Goal: Information Seeking & Learning: Learn about a topic

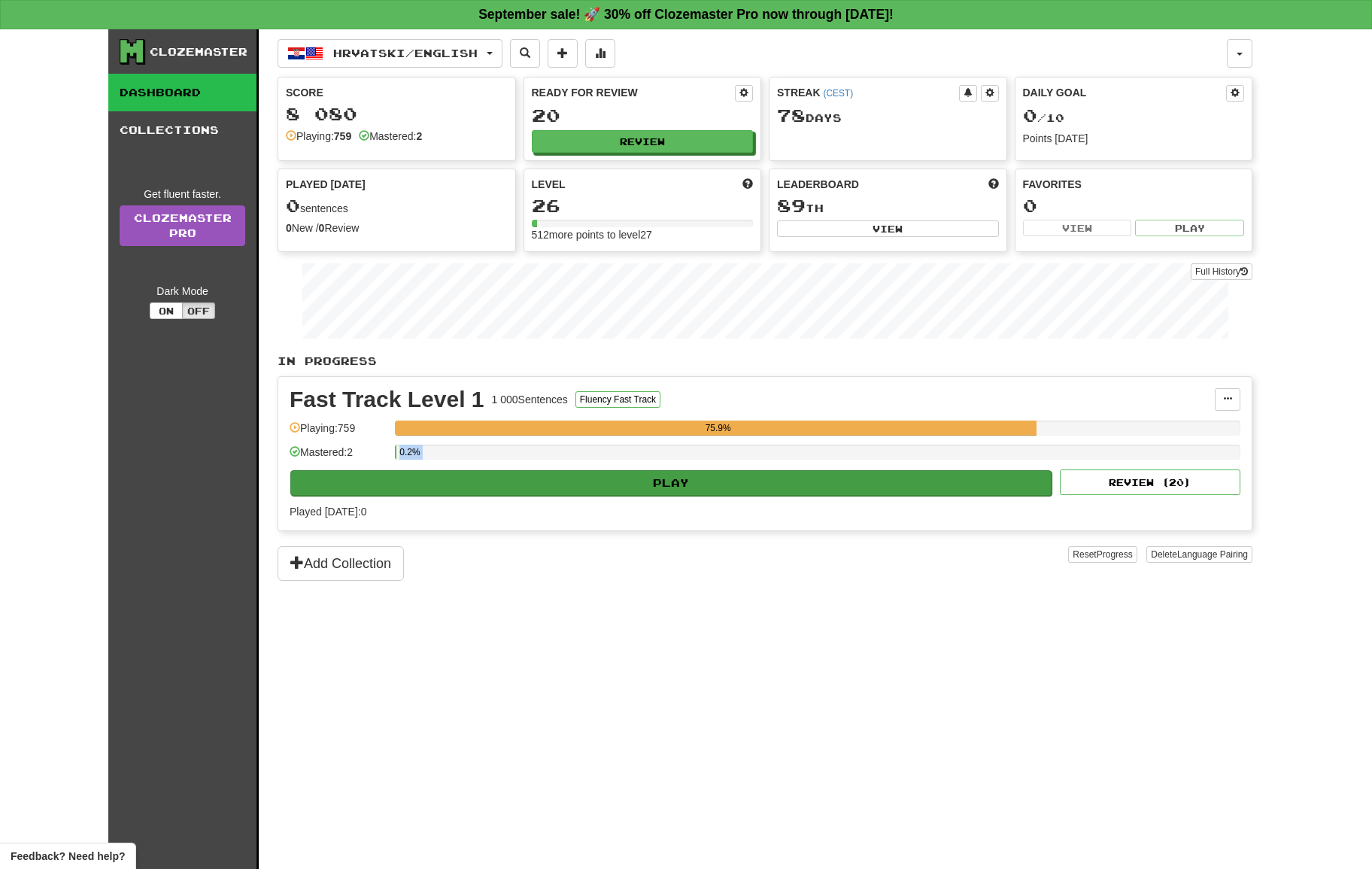
click at [688, 469] on div "Fast Track Level 1 1 000 Sentences Fluency Fast Track Manage Sentences Unpin fr…" at bounding box center [765, 453] width 973 height 154
click at [681, 477] on button "Play" at bounding box center [670, 483] width 761 height 26
select select "**"
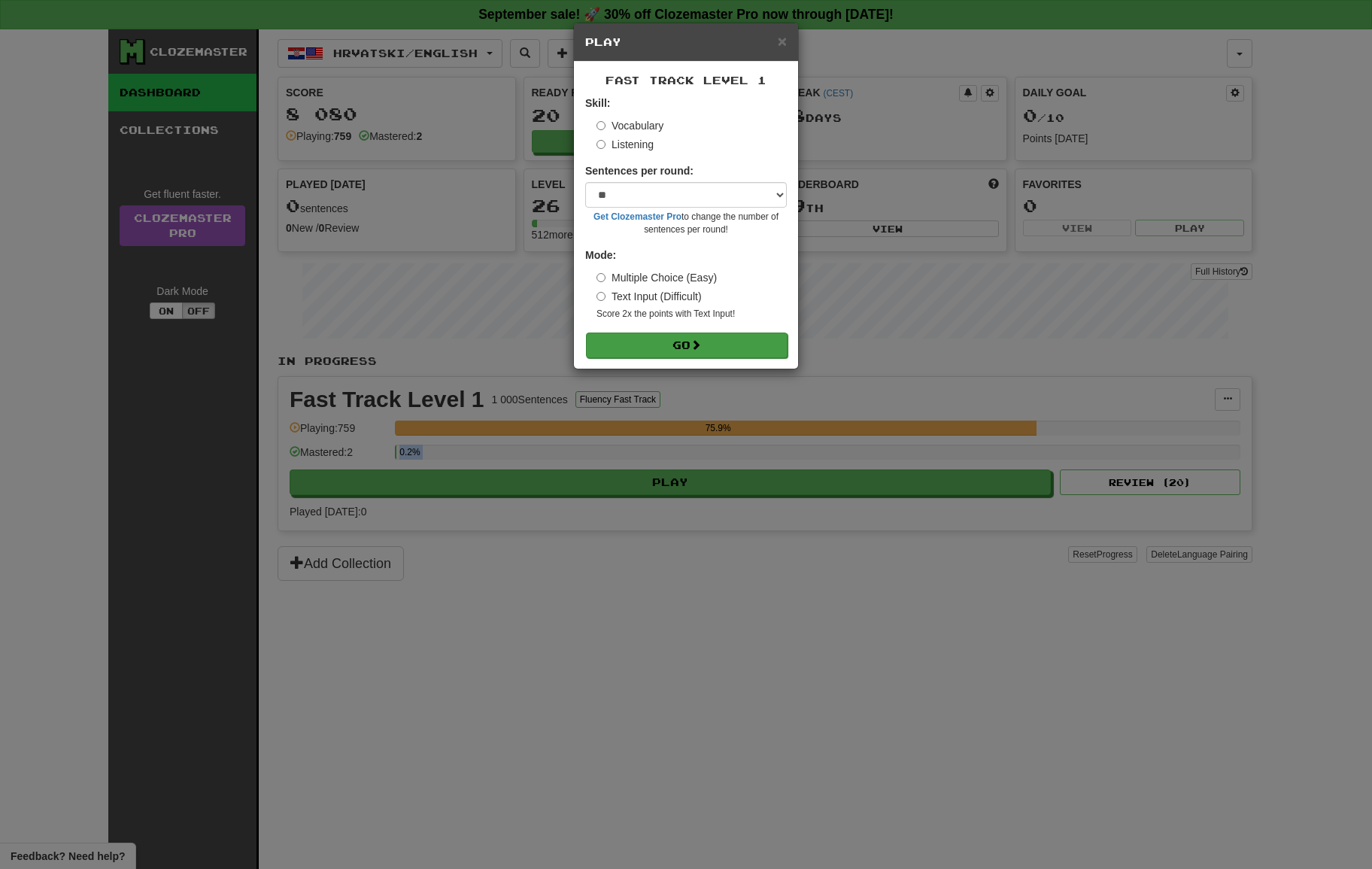
click at [684, 351] on button "Go" at bounding box center [686, 345] width 202 height 26
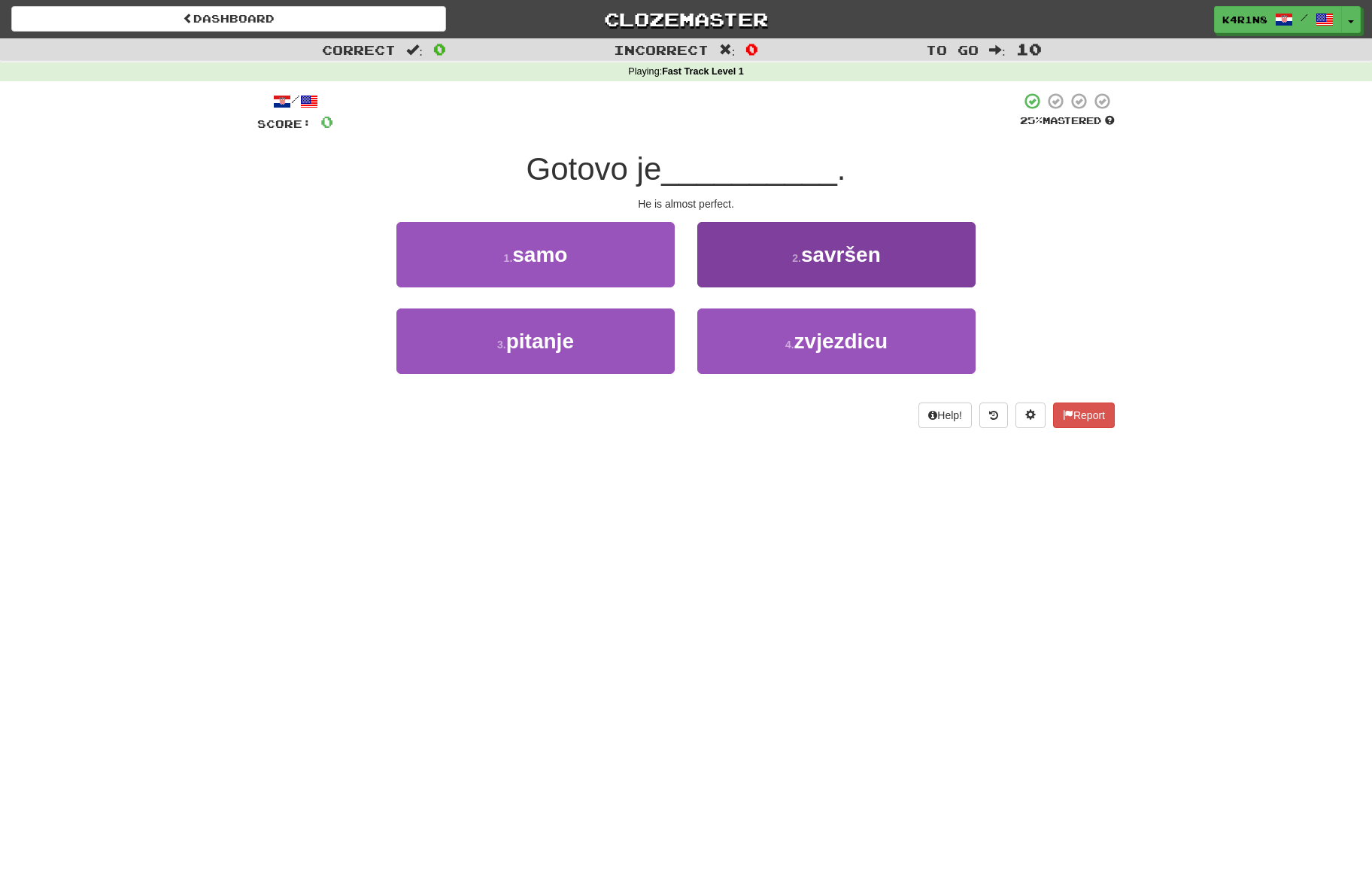
click at [785, 265] on button "2 . savršen" at bounding box center [837, 255] width 278 height 65
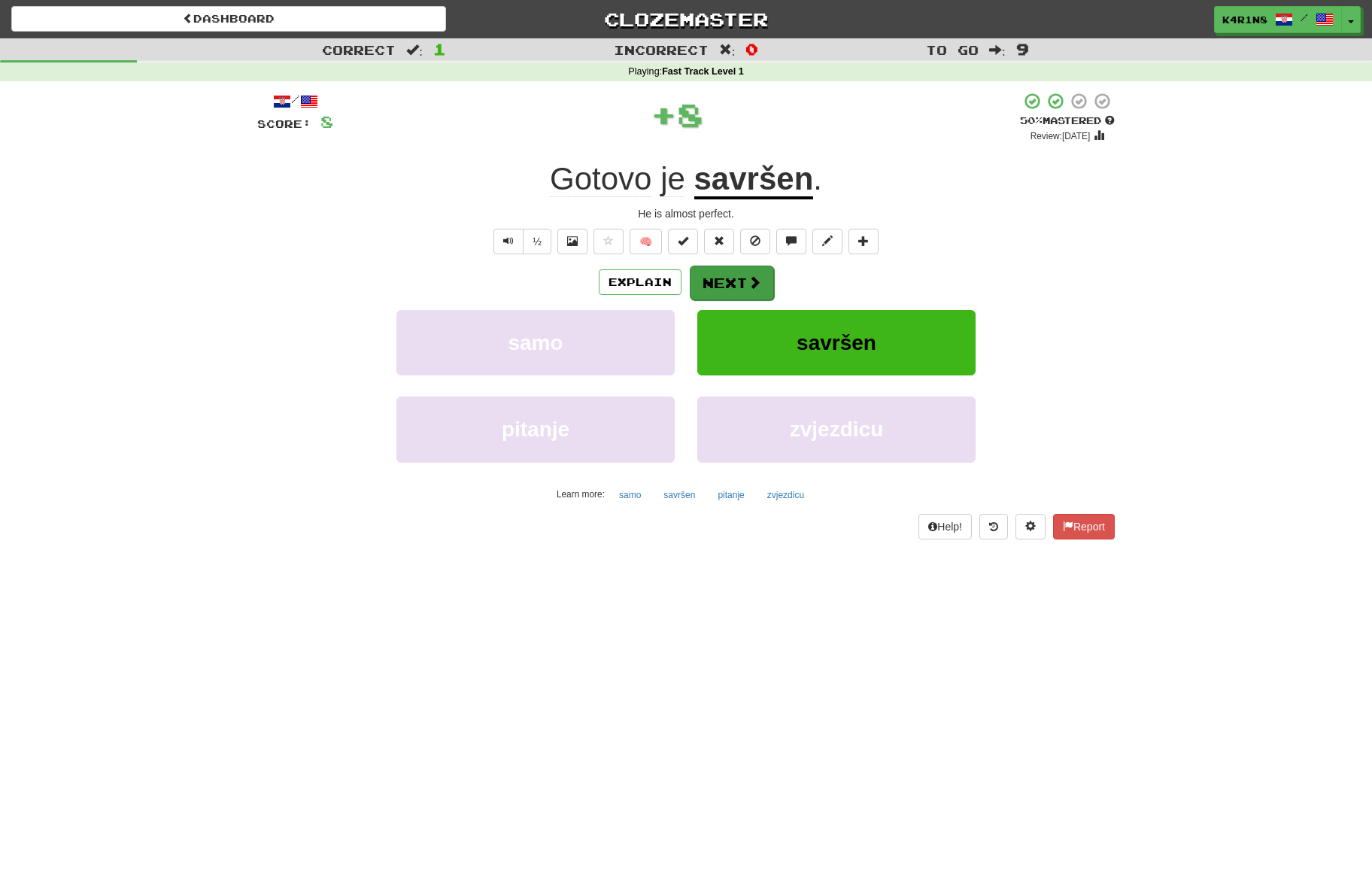
click at [727, 293] on button "Next" at bounding box center [732, 282] width 84 height 34
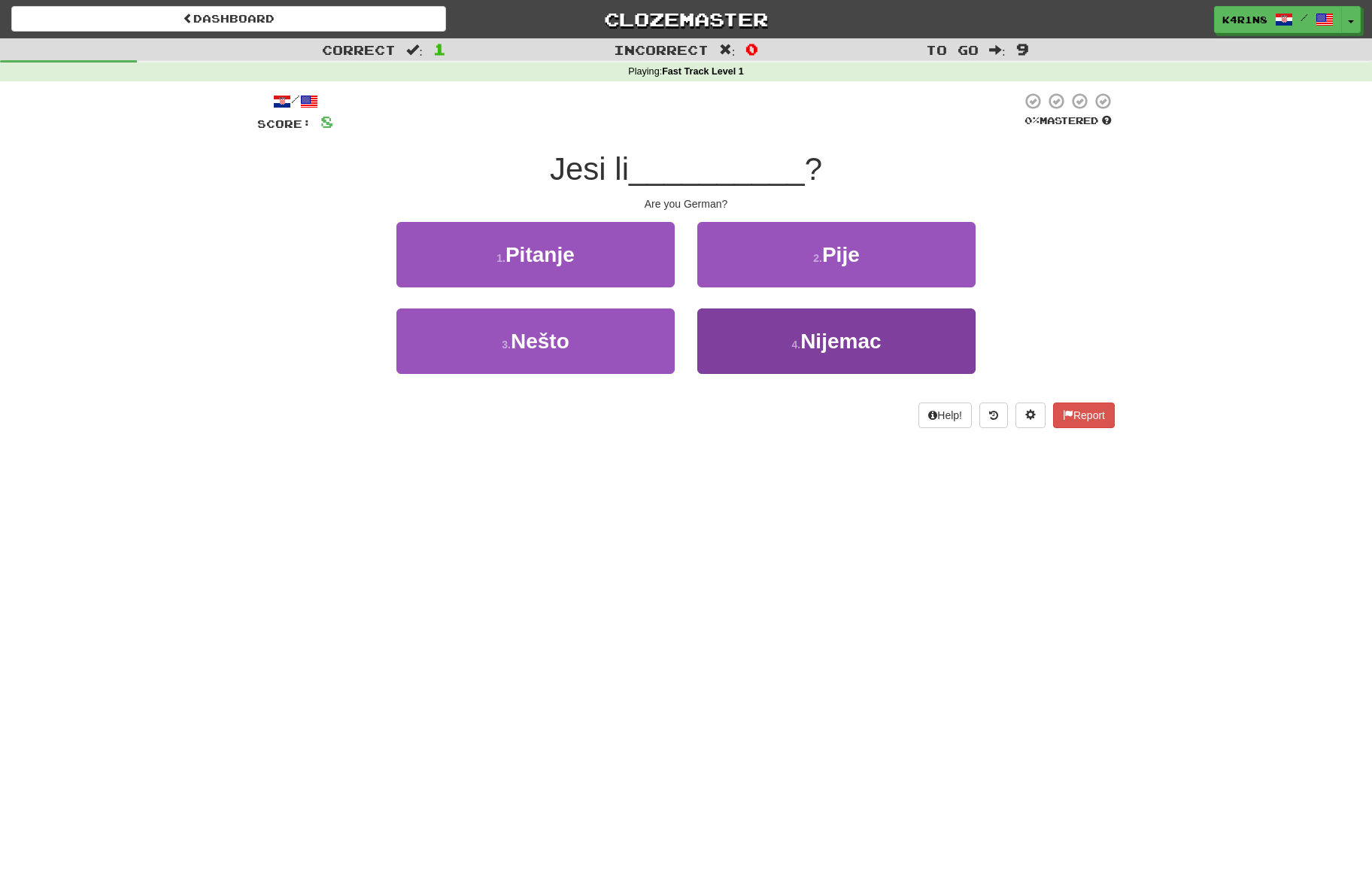
click at [912, 335] on button "4 . [DEMOGRAPHIC_DATA]" at bounding box center [837, 341] width 278 height 65
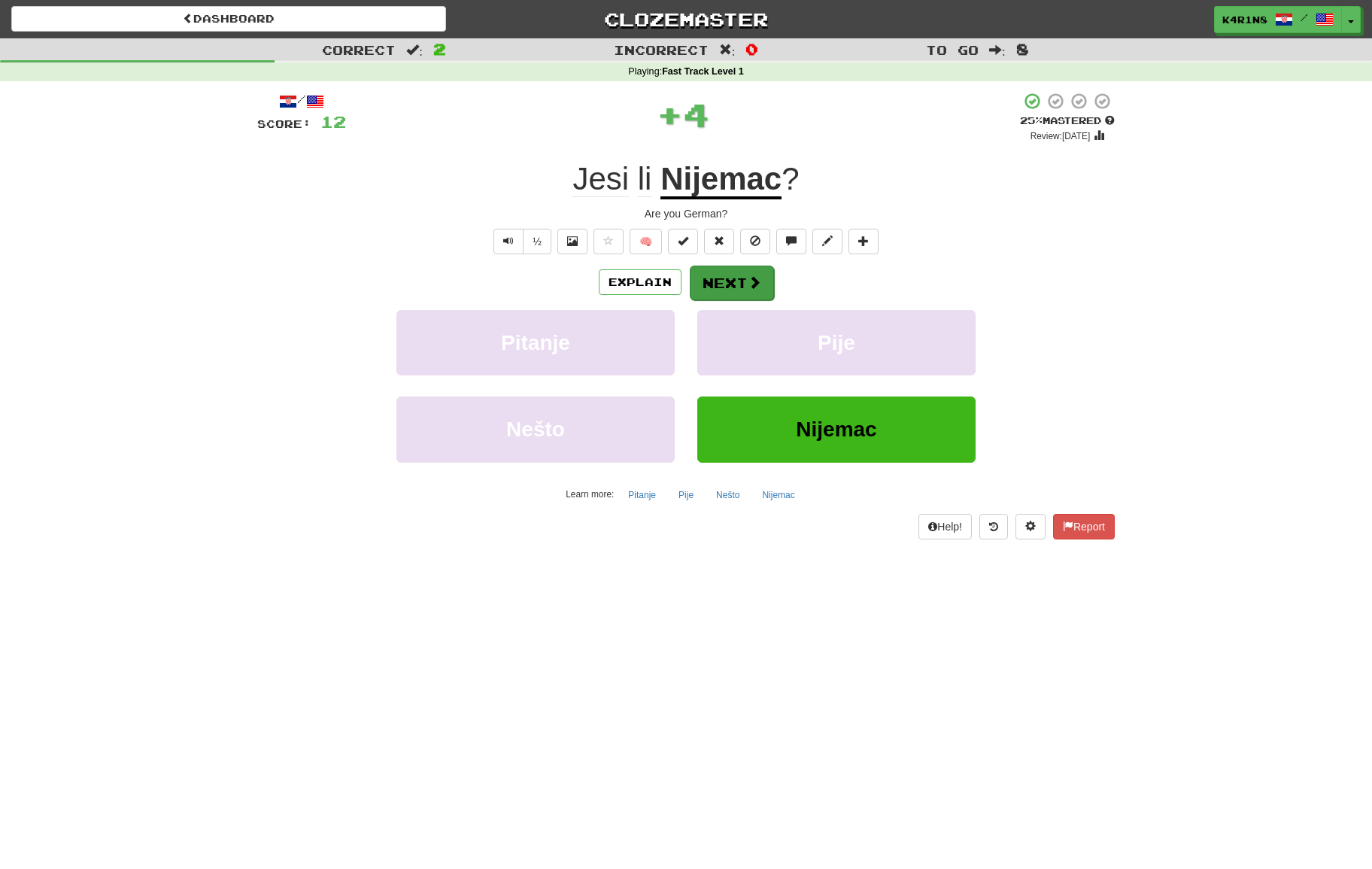
click at [738, 298] on button "Next" at bounding box center [732, 282] width 84 height 34
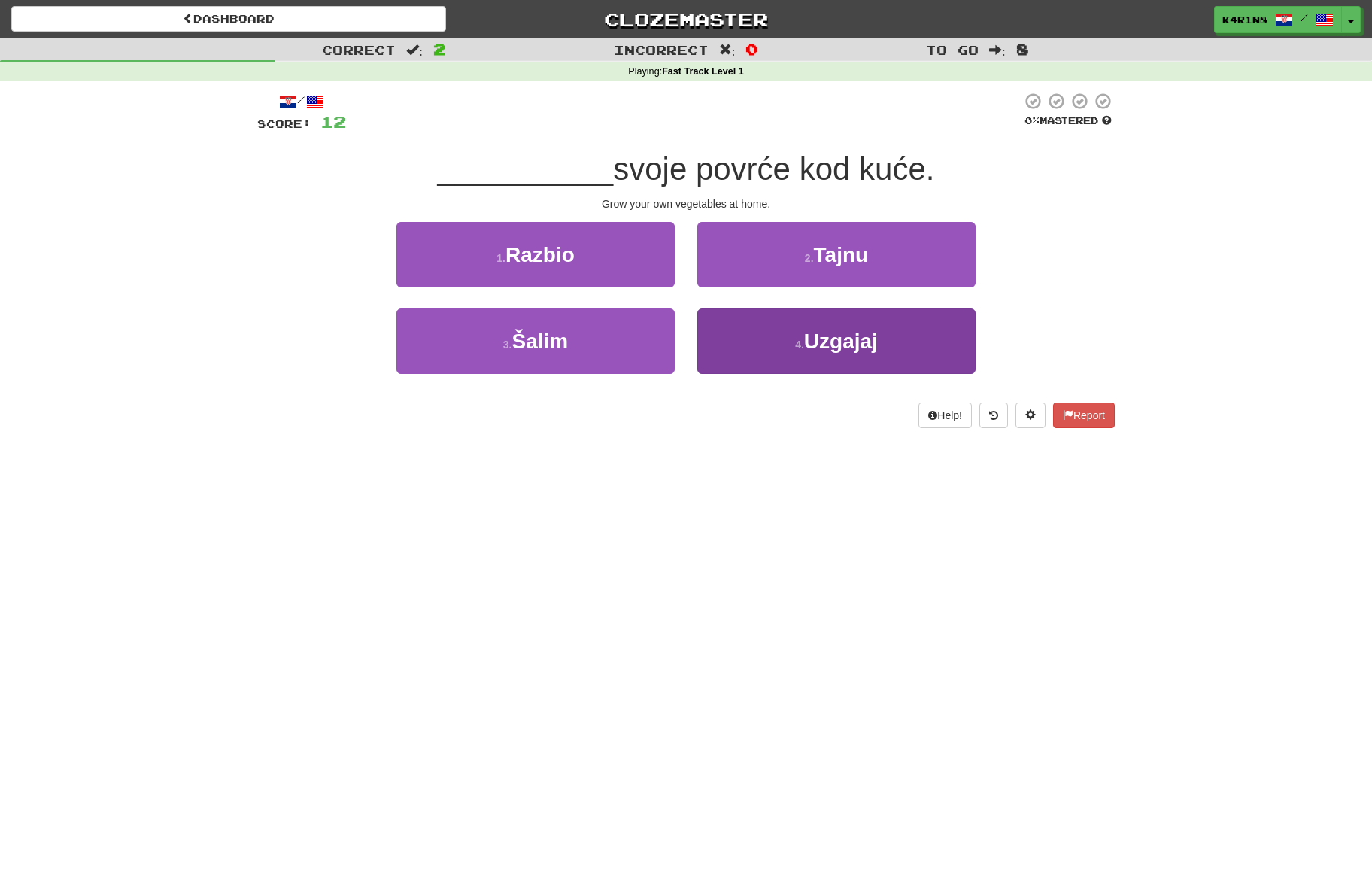
click at [905, 326] on button "4 . [GEOGRAPHIC_DATA]" at bounding box center [837, 341] width 278 height 65
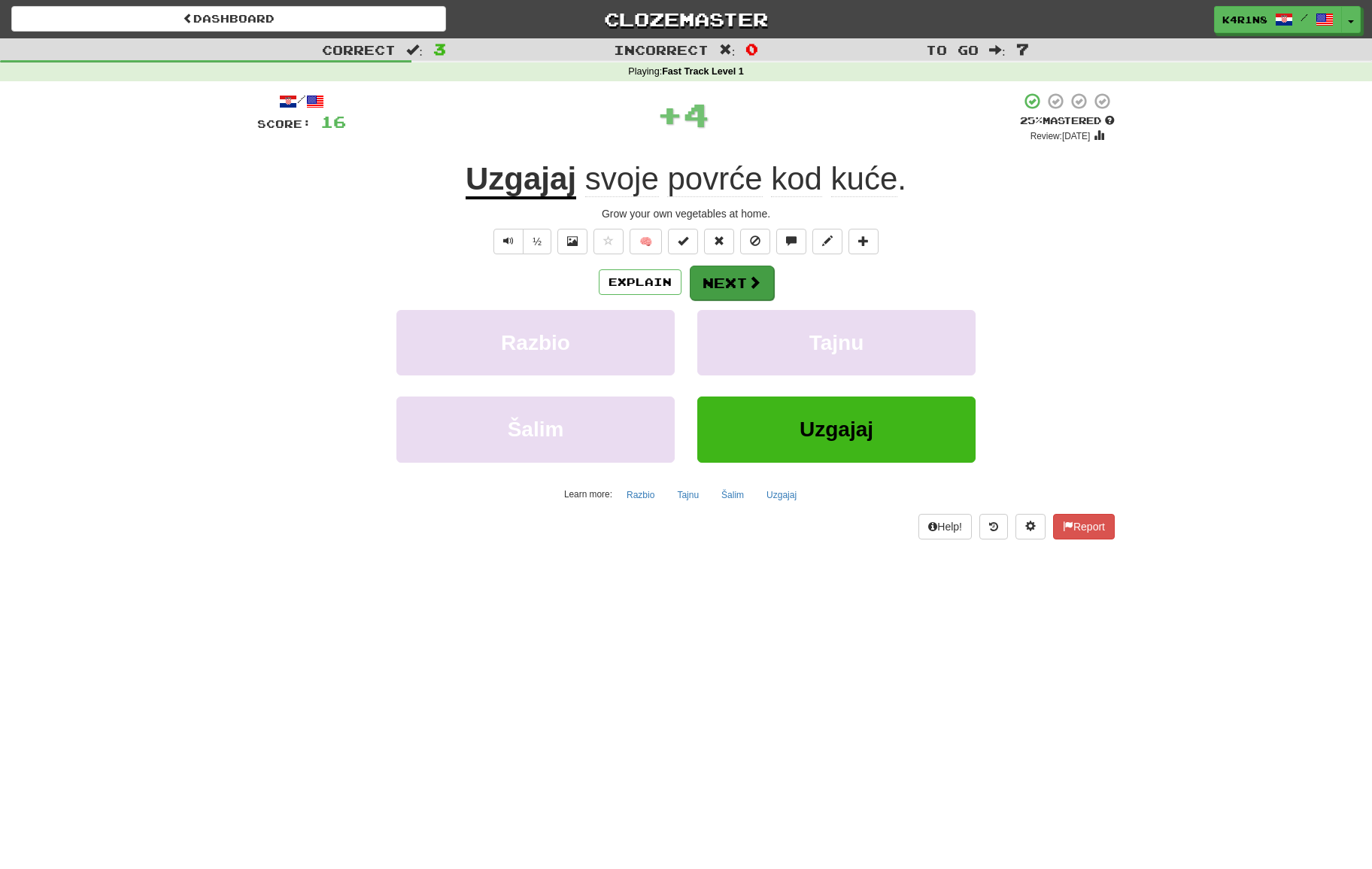
click at [759, 287] on span at bounding box center [754, 282] width 14 height 14
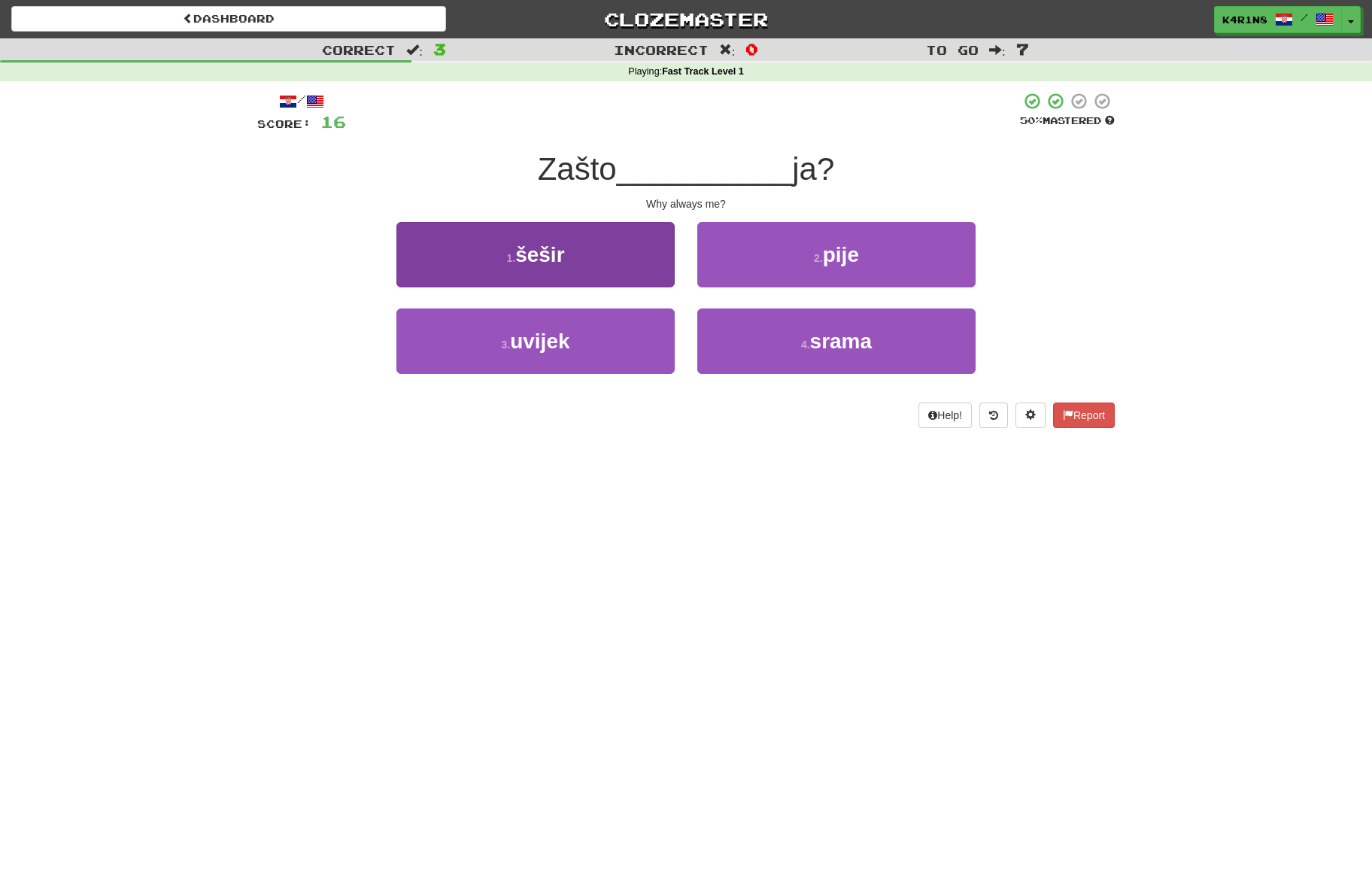
click at [606, 333] on button "3 . uvijek" at bounding box center [535, 341] width 278 height 65
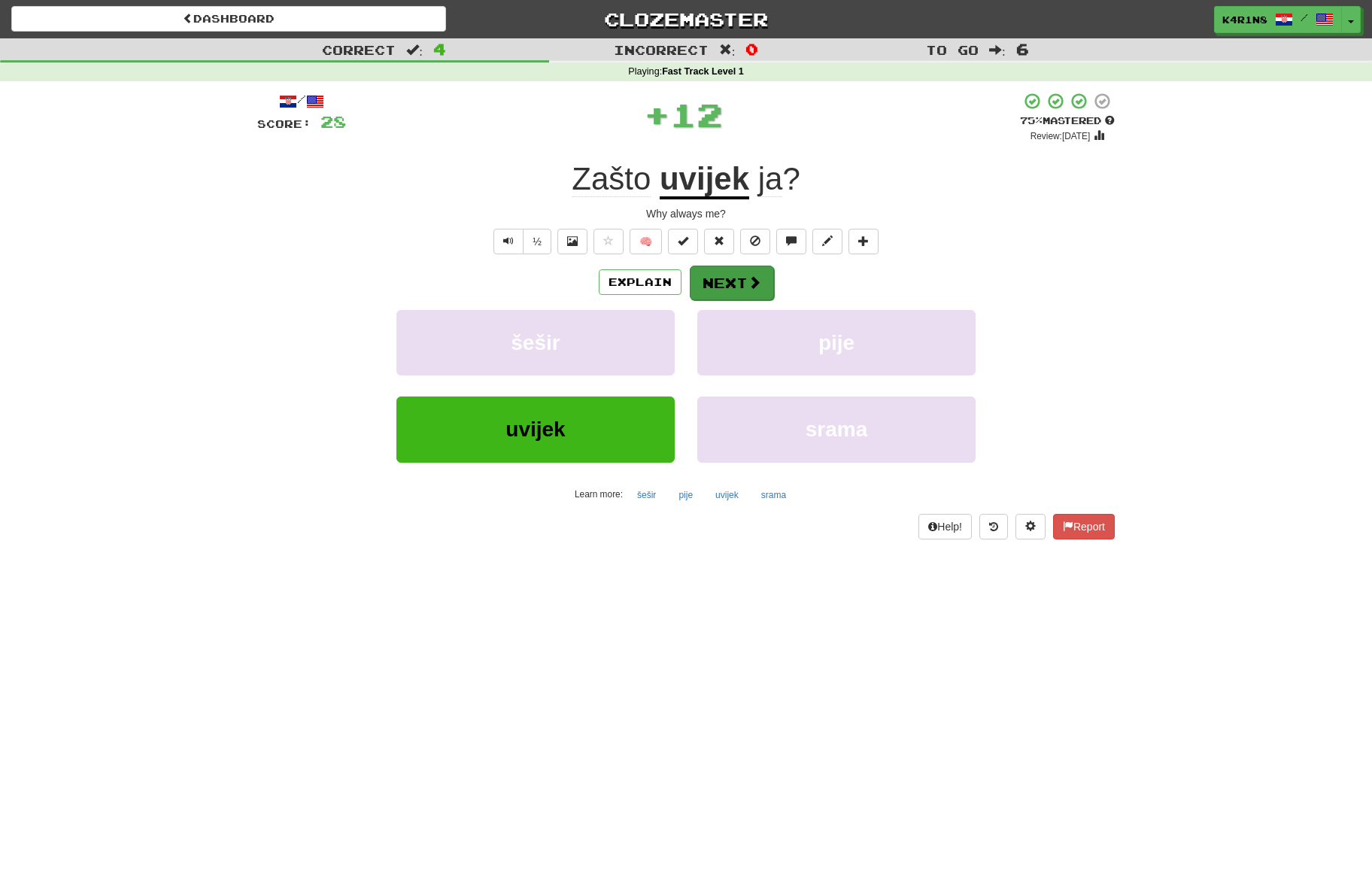
click at [743, 281] on button "Next" at bounding box center [732, 282] width 84 height 34
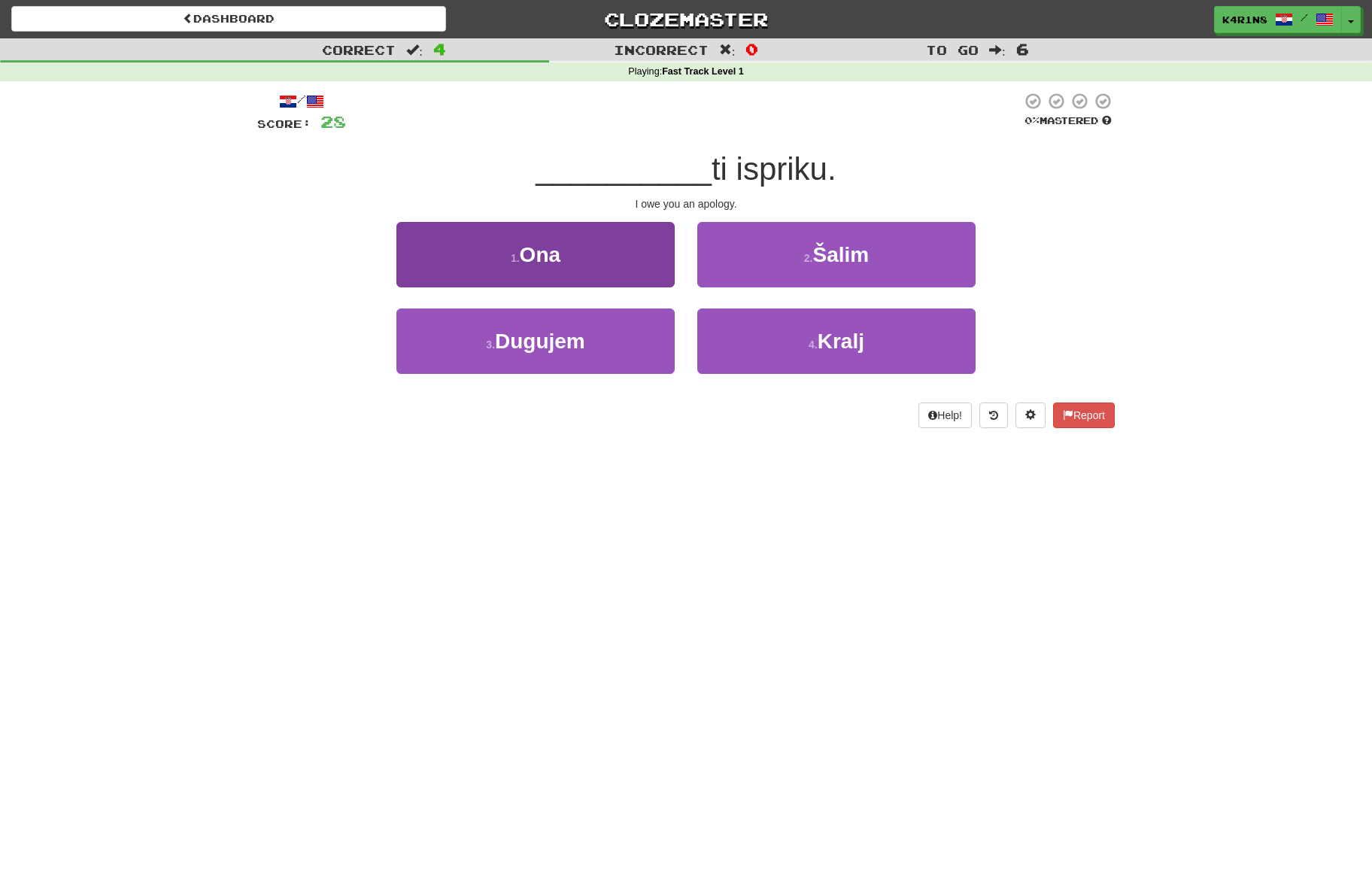
click at [656, 326] on button "3 . Dugujem" at bounding box center [535, 341] width 278 height 65
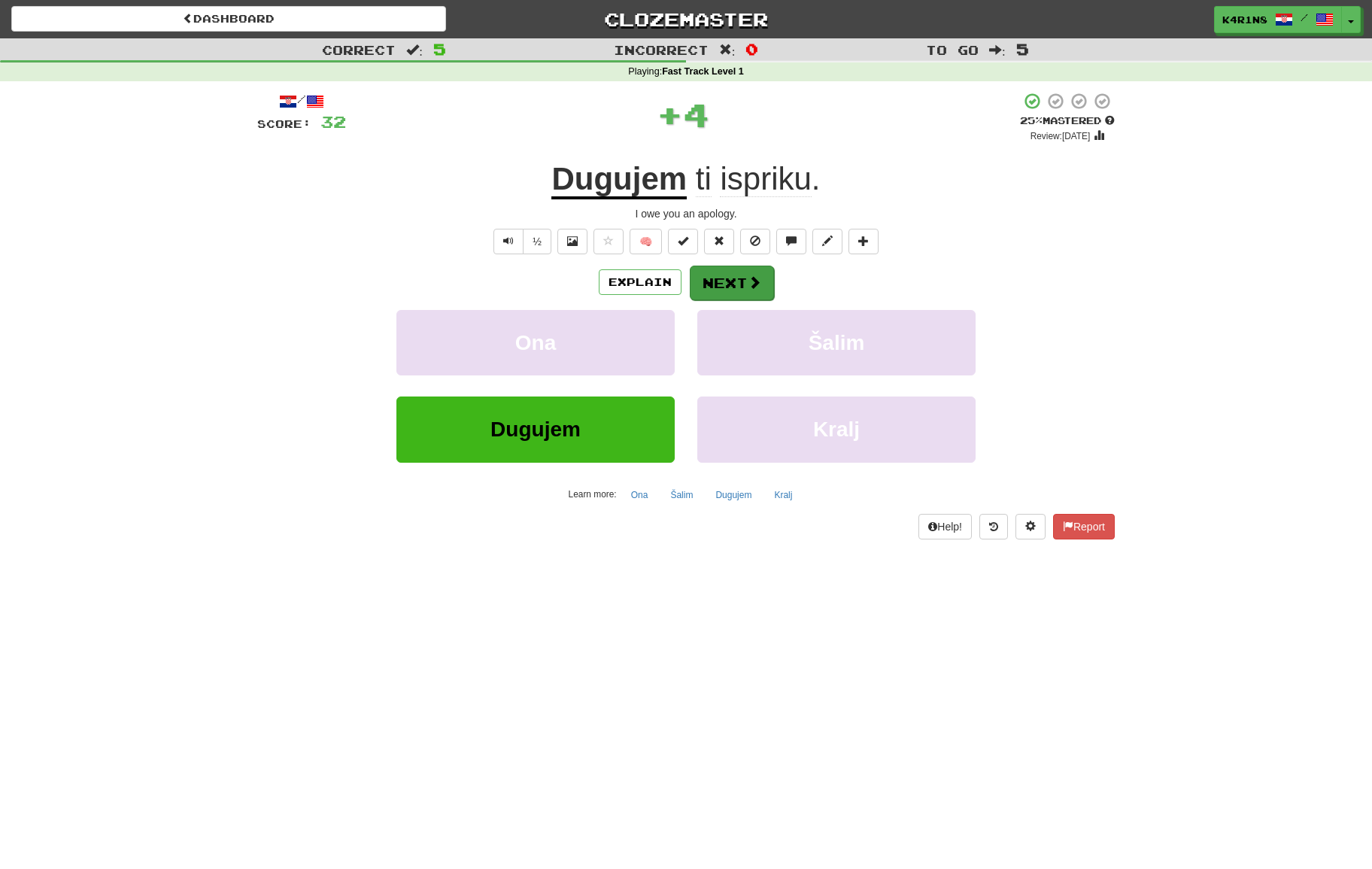
click at [765, 284] on button "Next" at bounding box center [732, 282] width 84 height 34
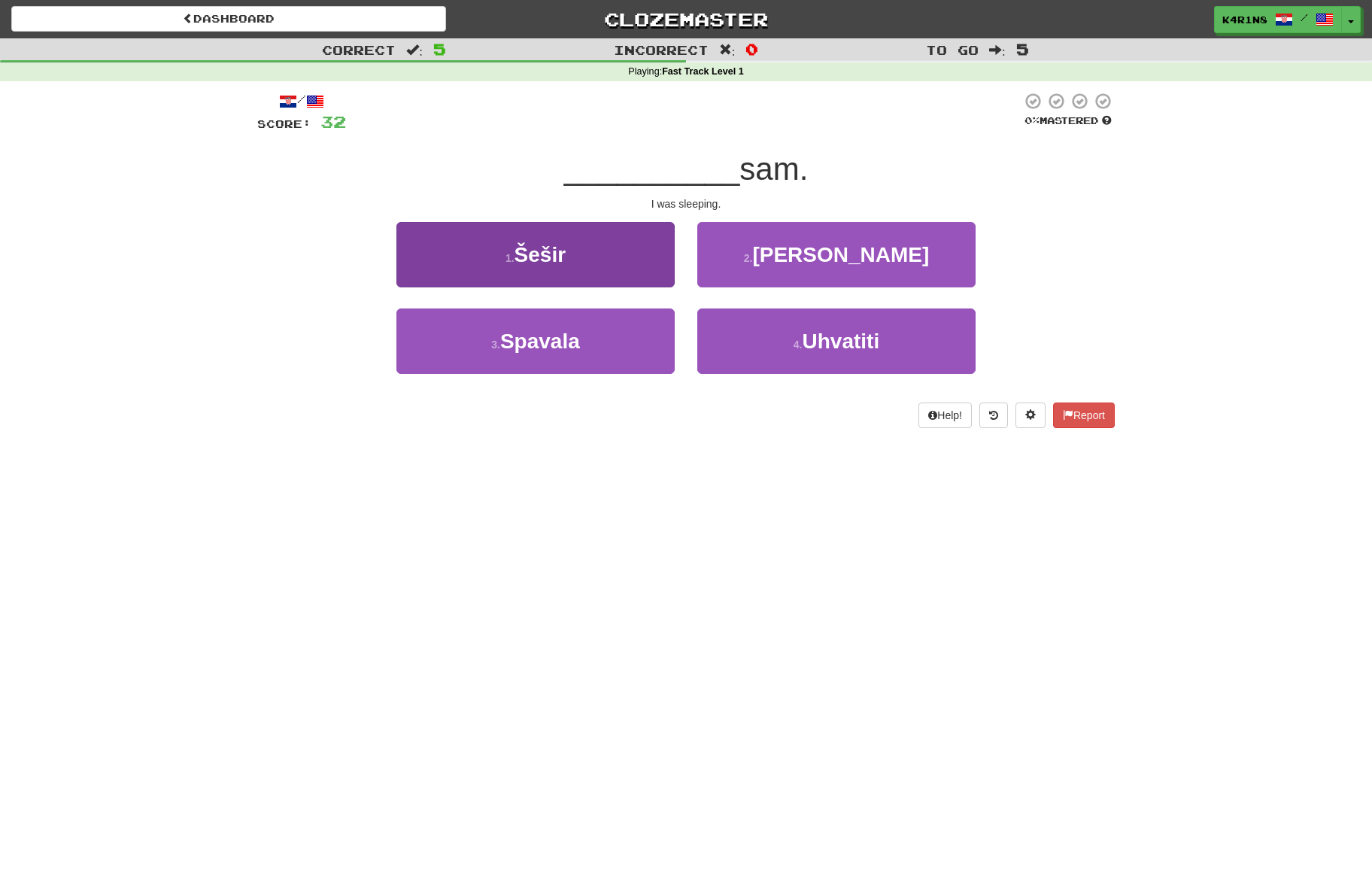
click at [633, 332] on button "3 . [GEOGRAPHIC_DATA]" at bounding box center [535, 341] width 278 height 65
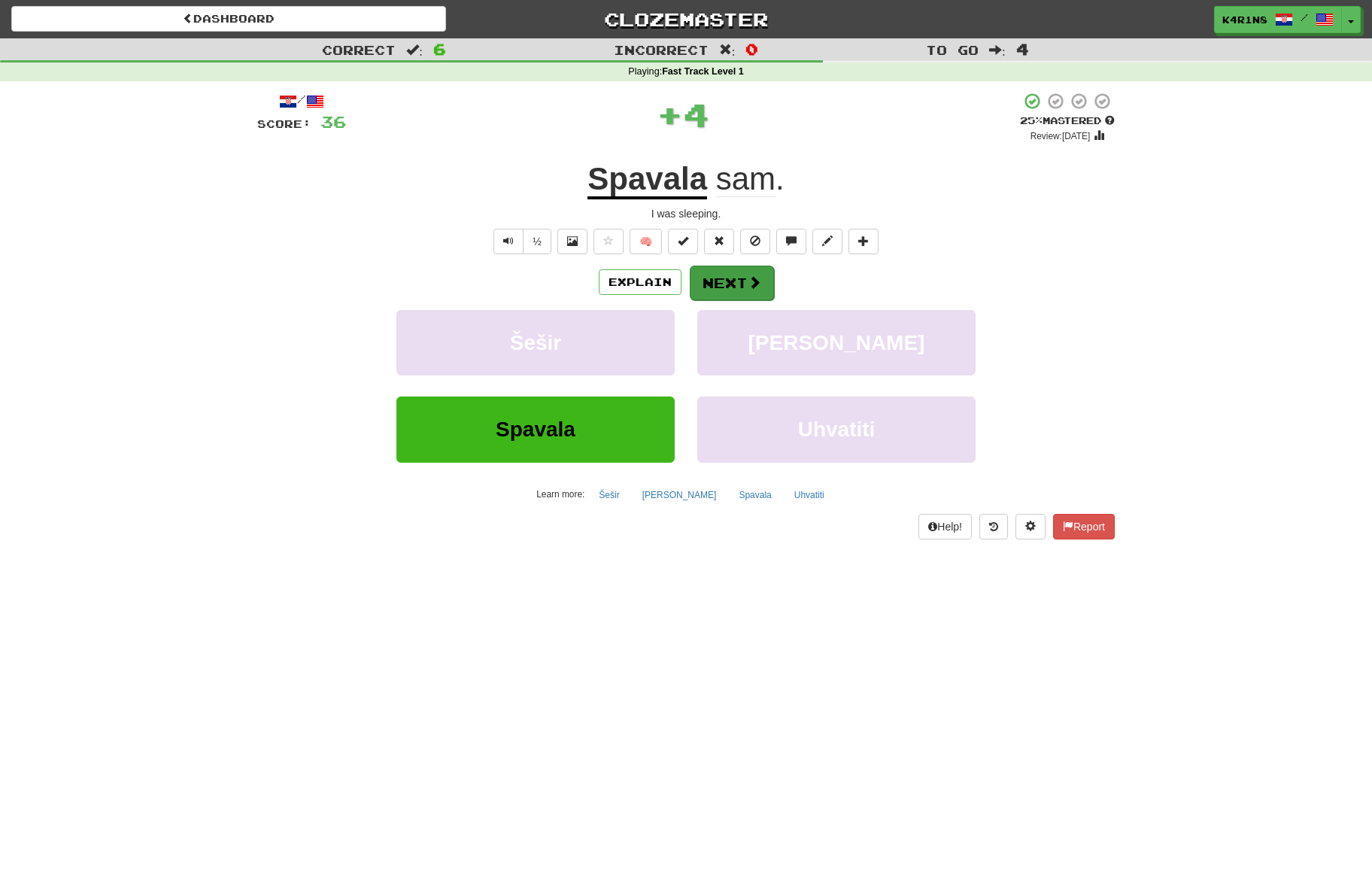
click at [735, 275] on button "Next" at bounding box center [732, 282] width 84 height 34
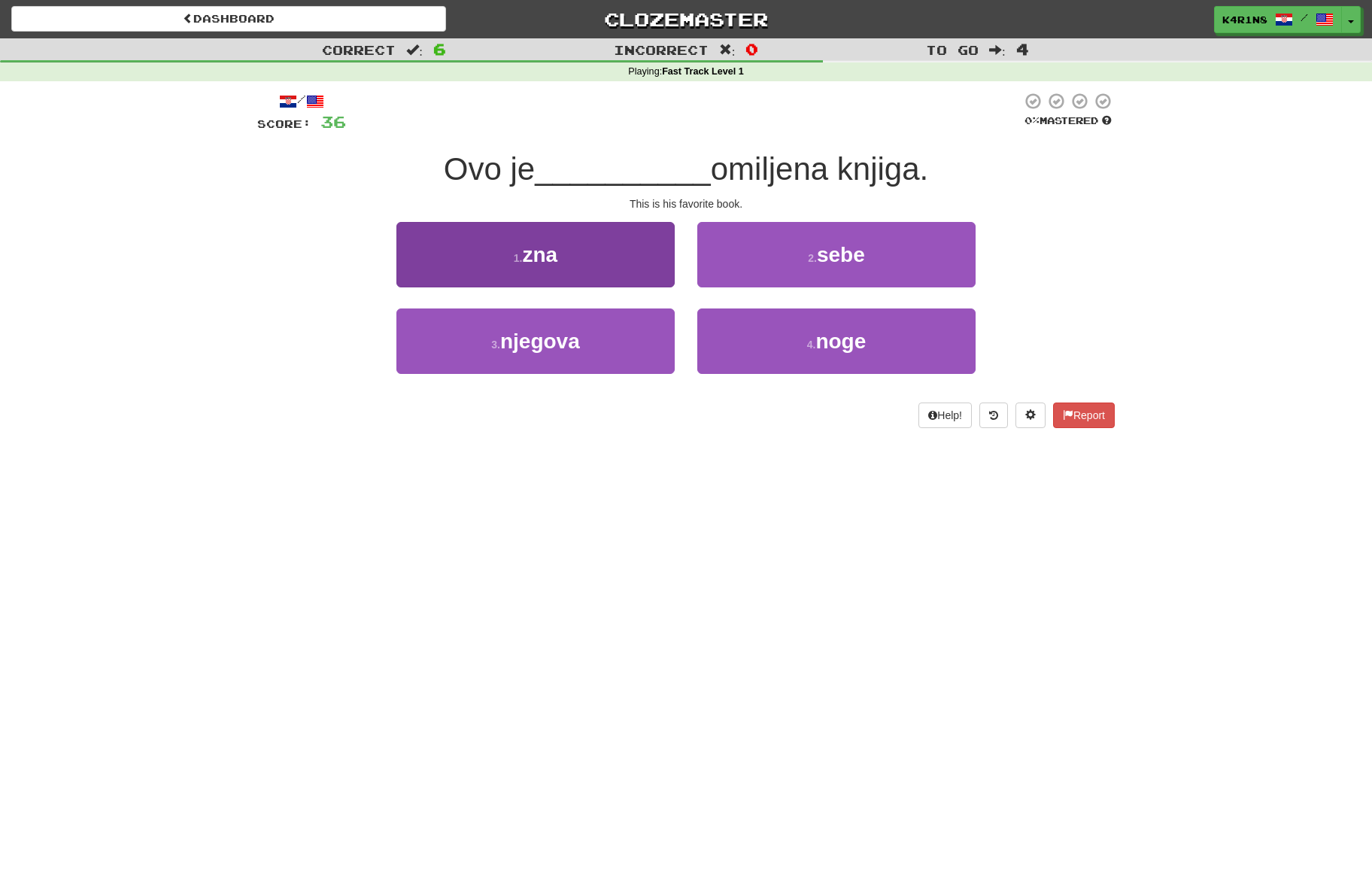
click at [665, 267] on button "1 . zna" at bounding box center [535, 255] width 278 height 65
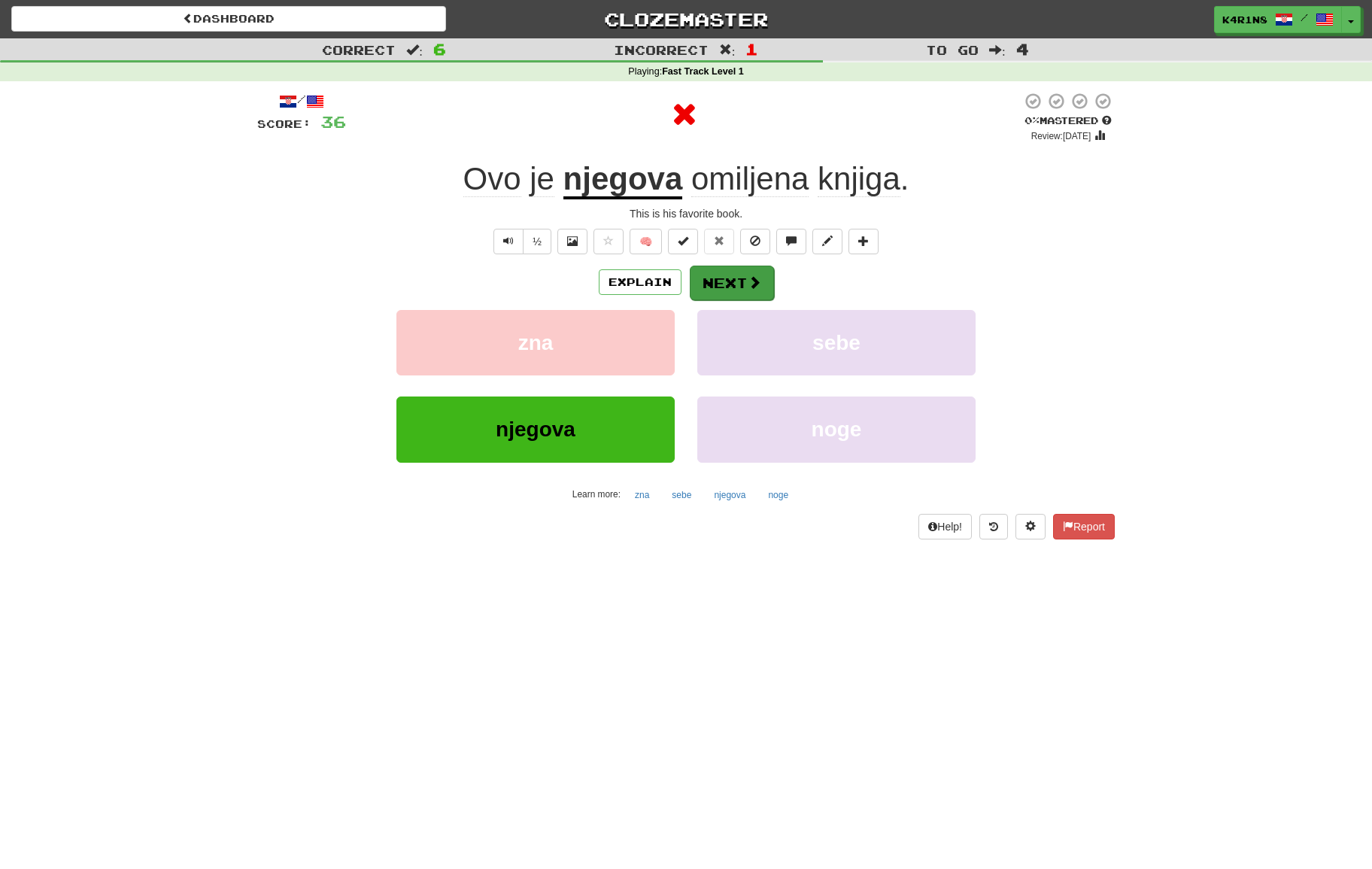
click at [747, 281] on span at bounding box center [754, 282] width 14 height 14
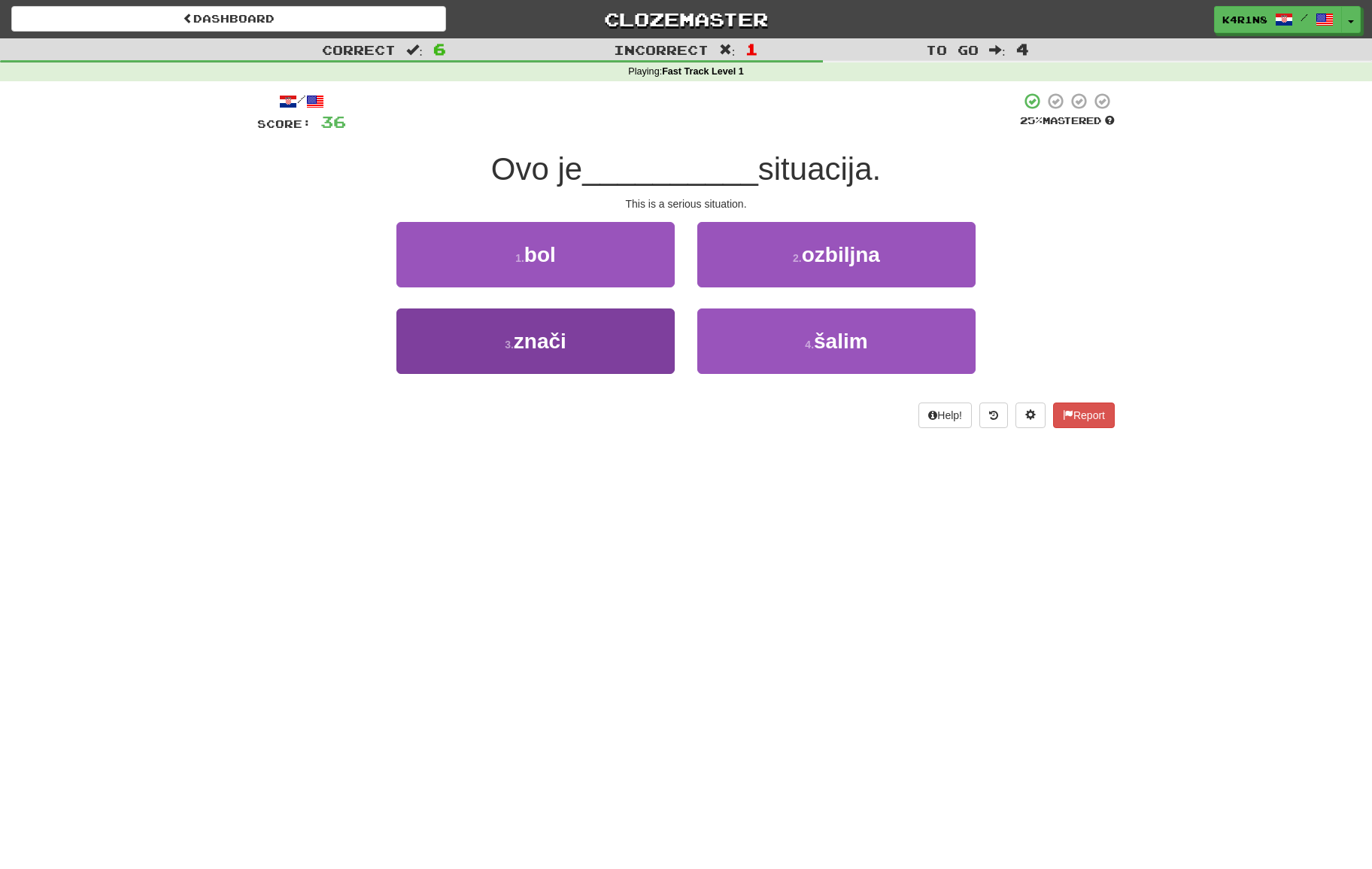
click at [626, 328] on button "3 . znači" at bounding box center [535, 341] width 278 height 65
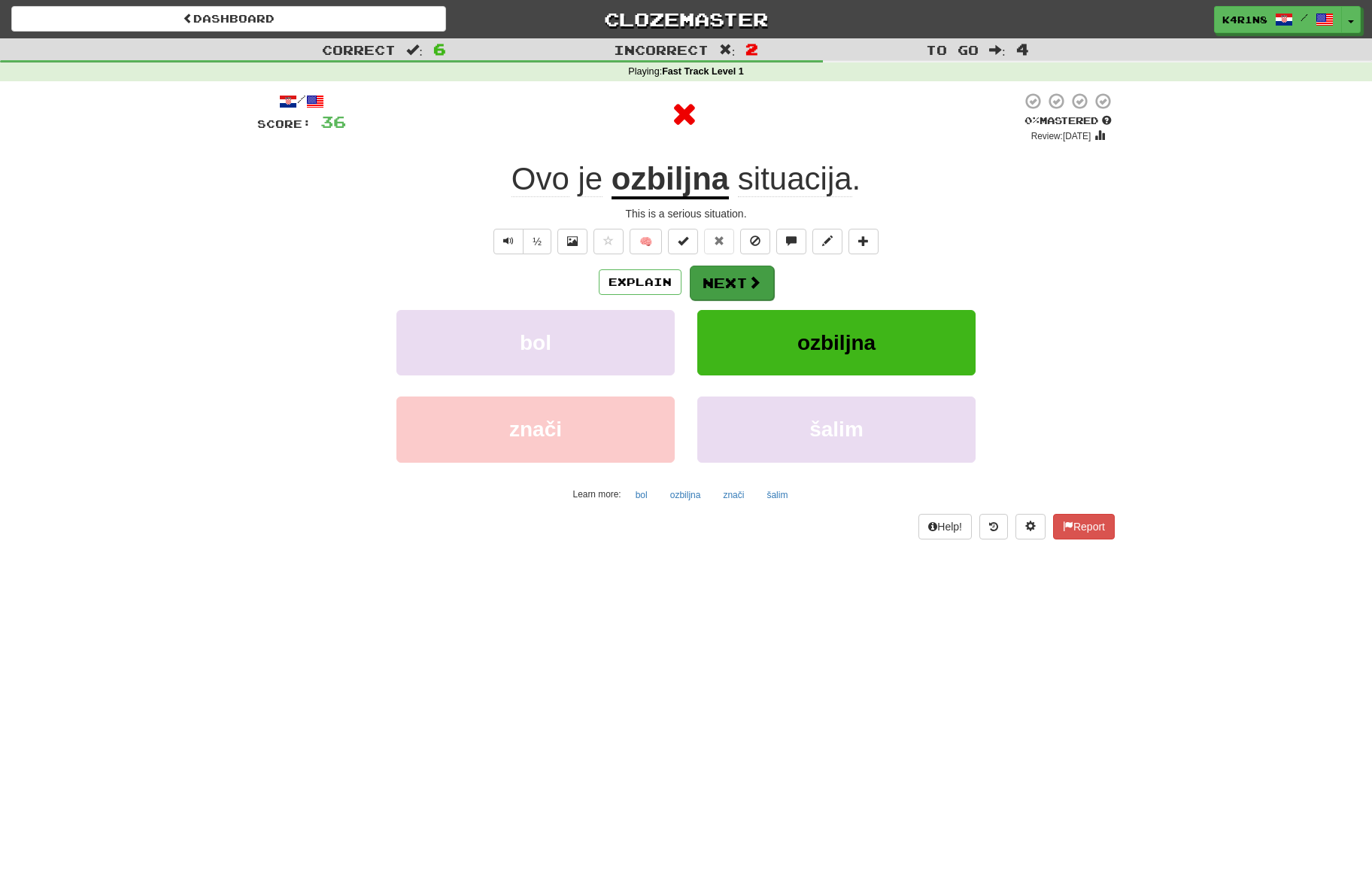
click at [744, 287] on button "Next" at bounding box center [732, 282] width 84 height 34
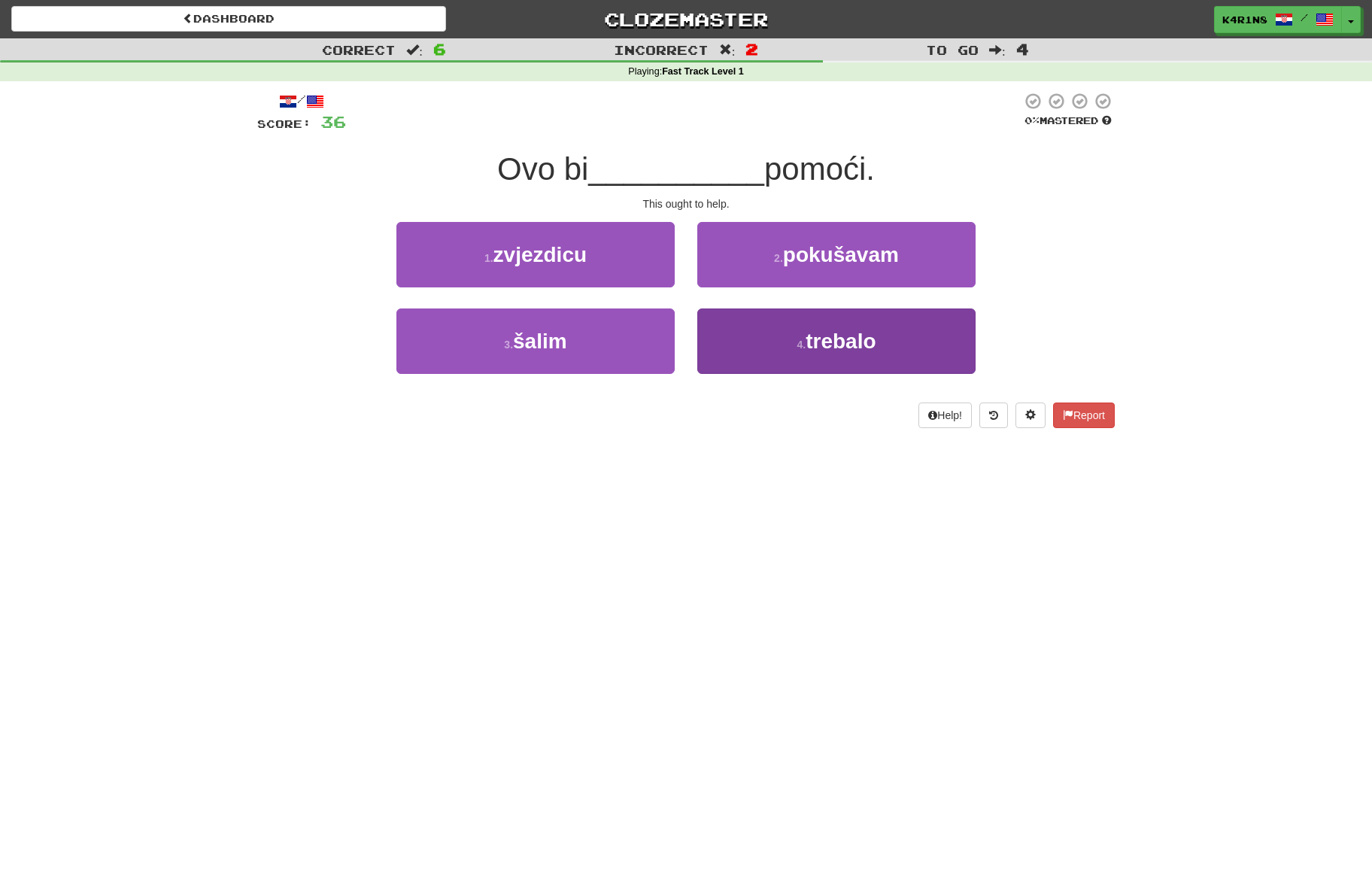
click at [764, 327] on button "4 . trebalo" at bounding box center [837, 341] width 278 height 65
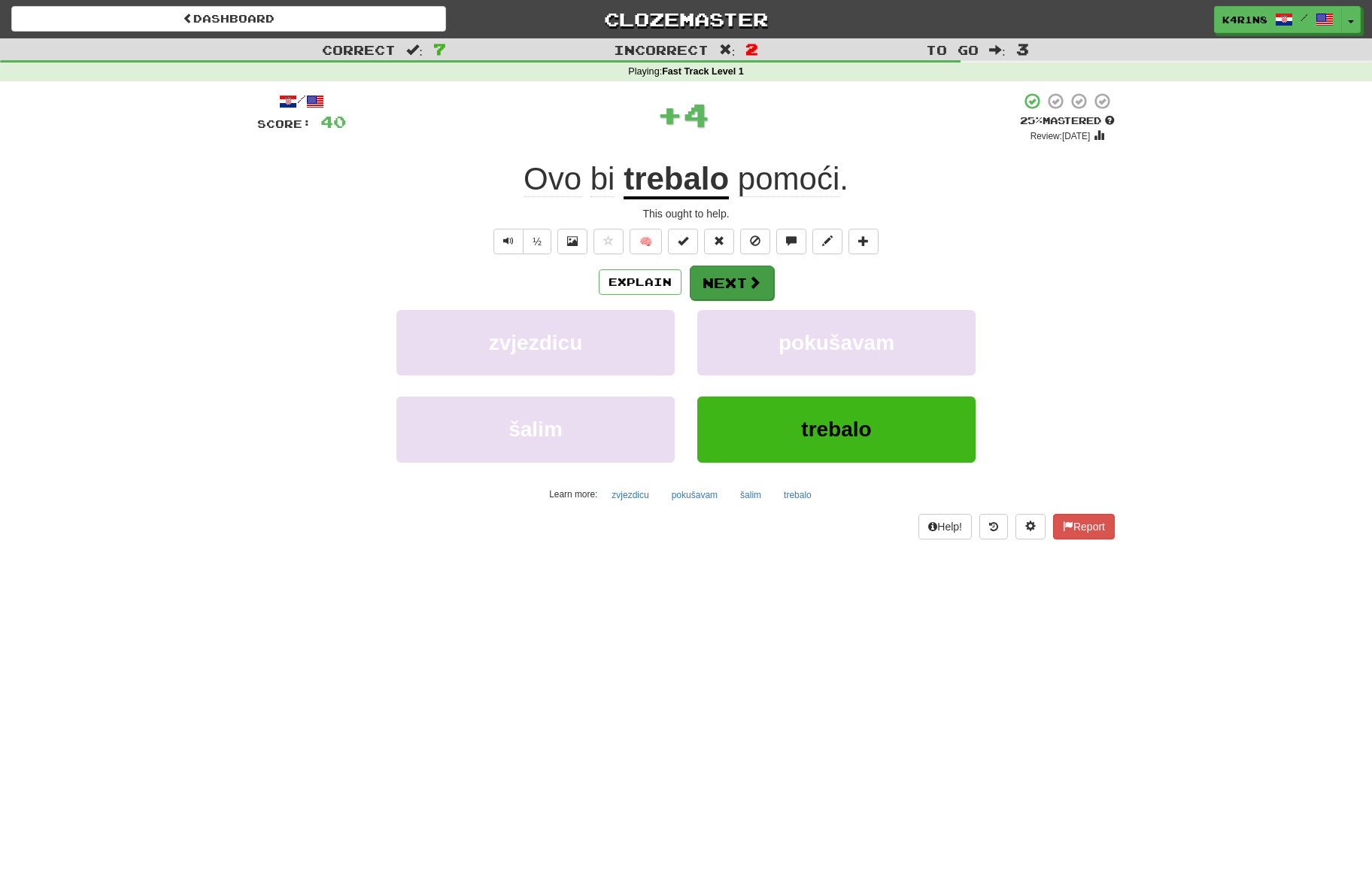
click at [740, 284] on button "Next" at bounding box center [732, 282] width 84 height 34
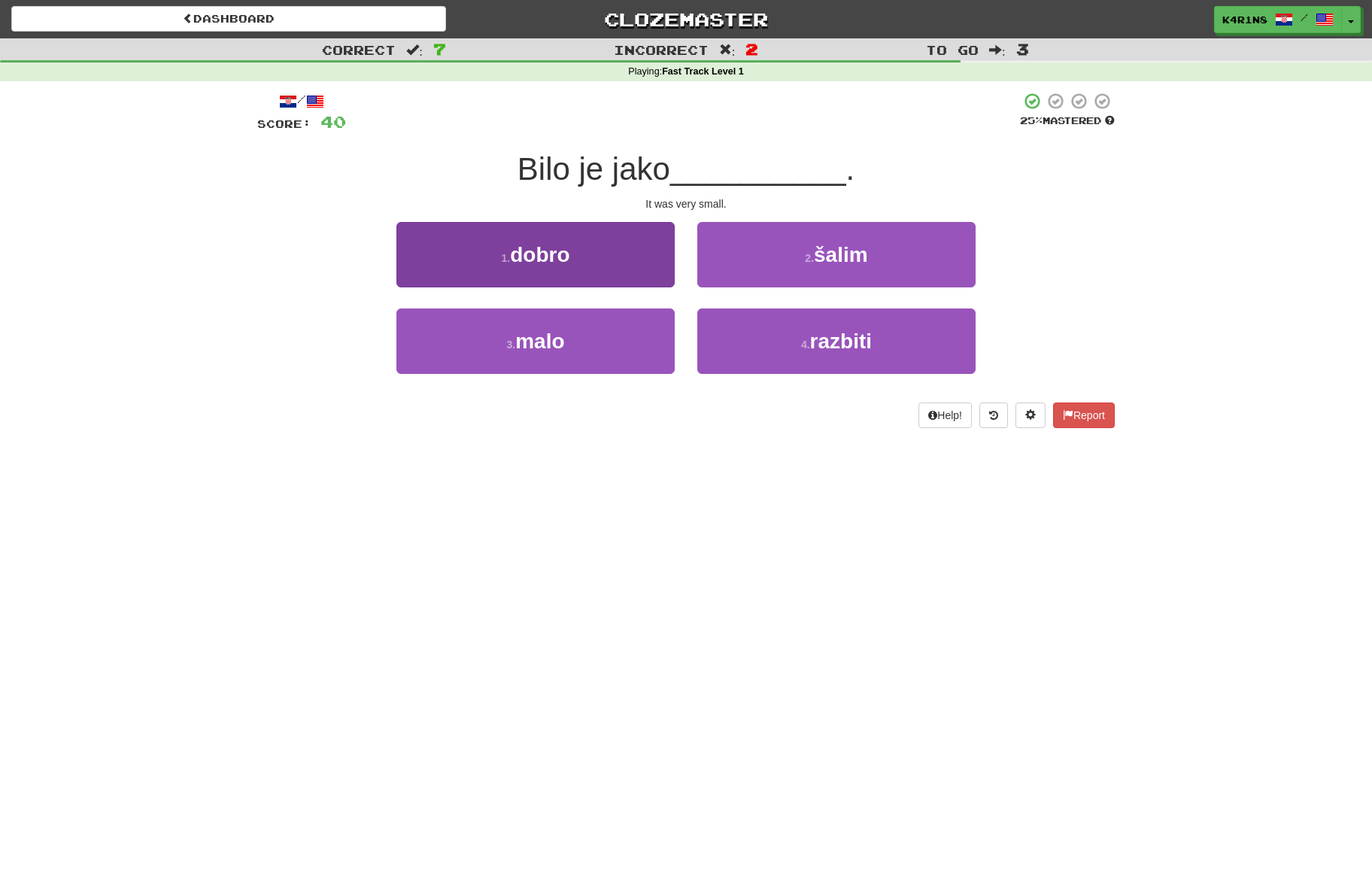
drag, startPoint x: 618, startPoint y: 341, endPoint x: 633, endPoint y: 336, distance: 15.8
click at [619, 340] on button "3 . malo" at bounding box center [535, 341] width 278 height 65
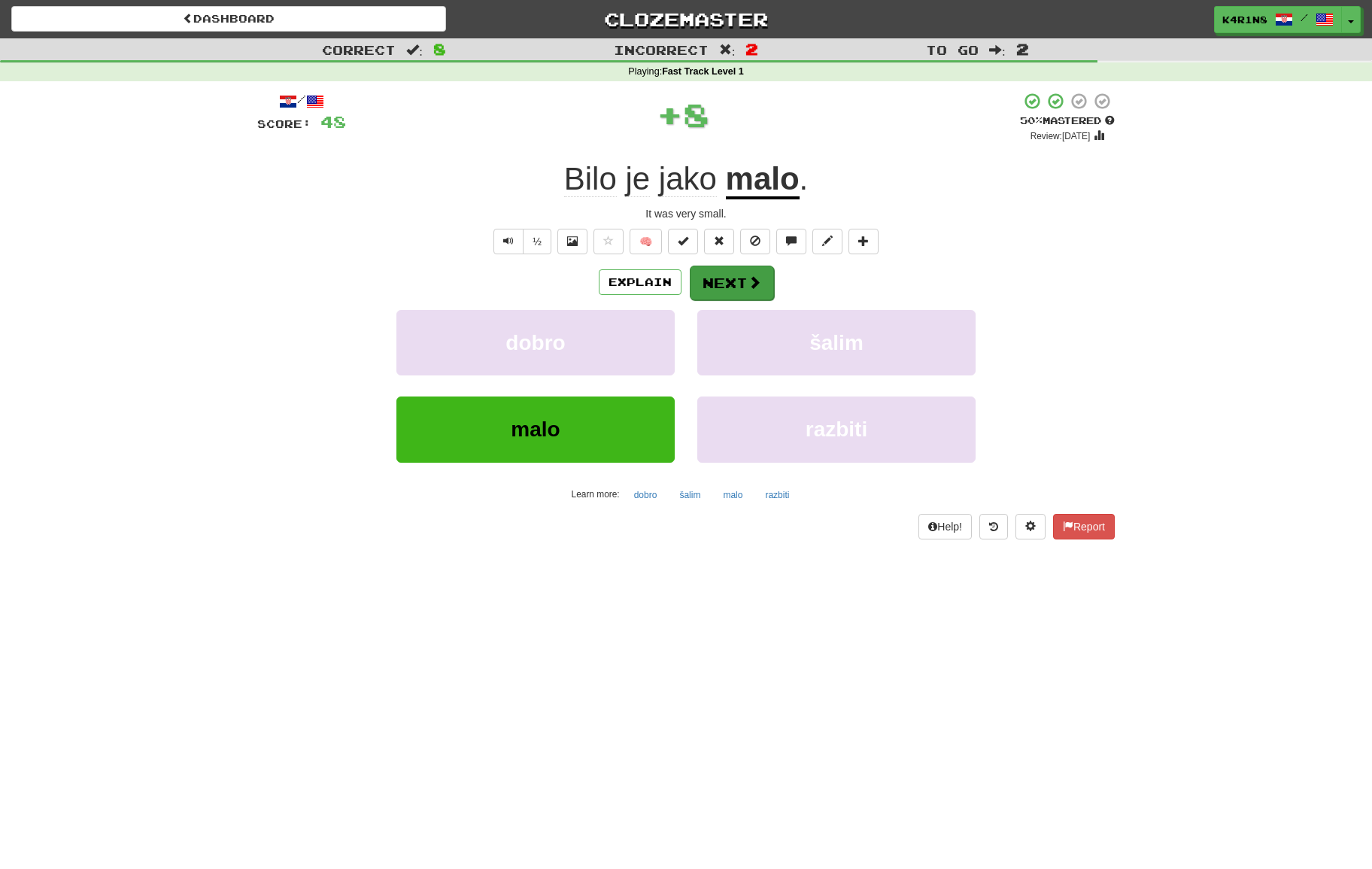
click at [745, 286] on button "Next" at bounding box center [732, 282] width 84 height 34
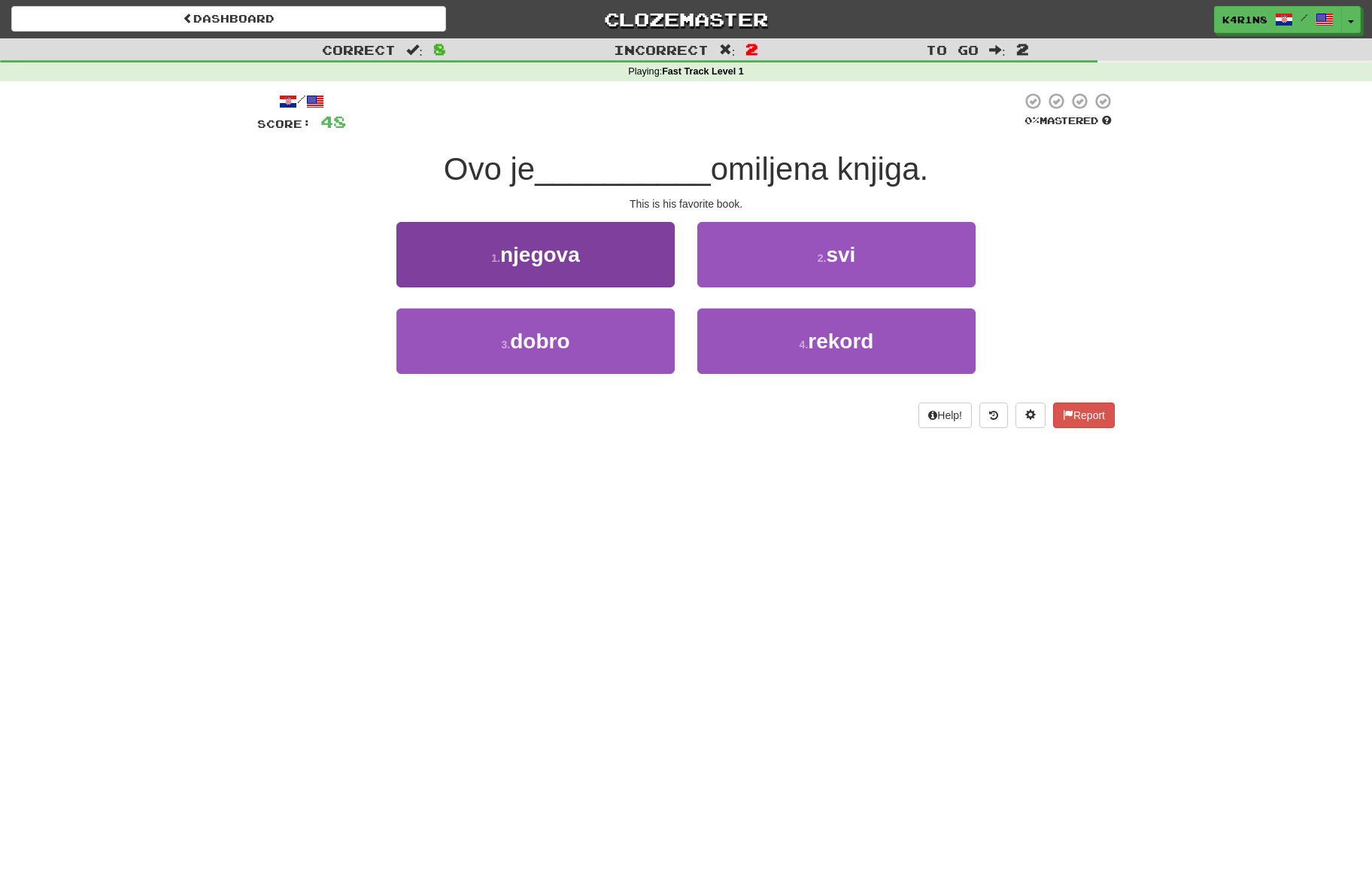
click at [590, 275] on button "1 . [PERSON_NAME]" at bounding box center [535, 255] width 278 height 65
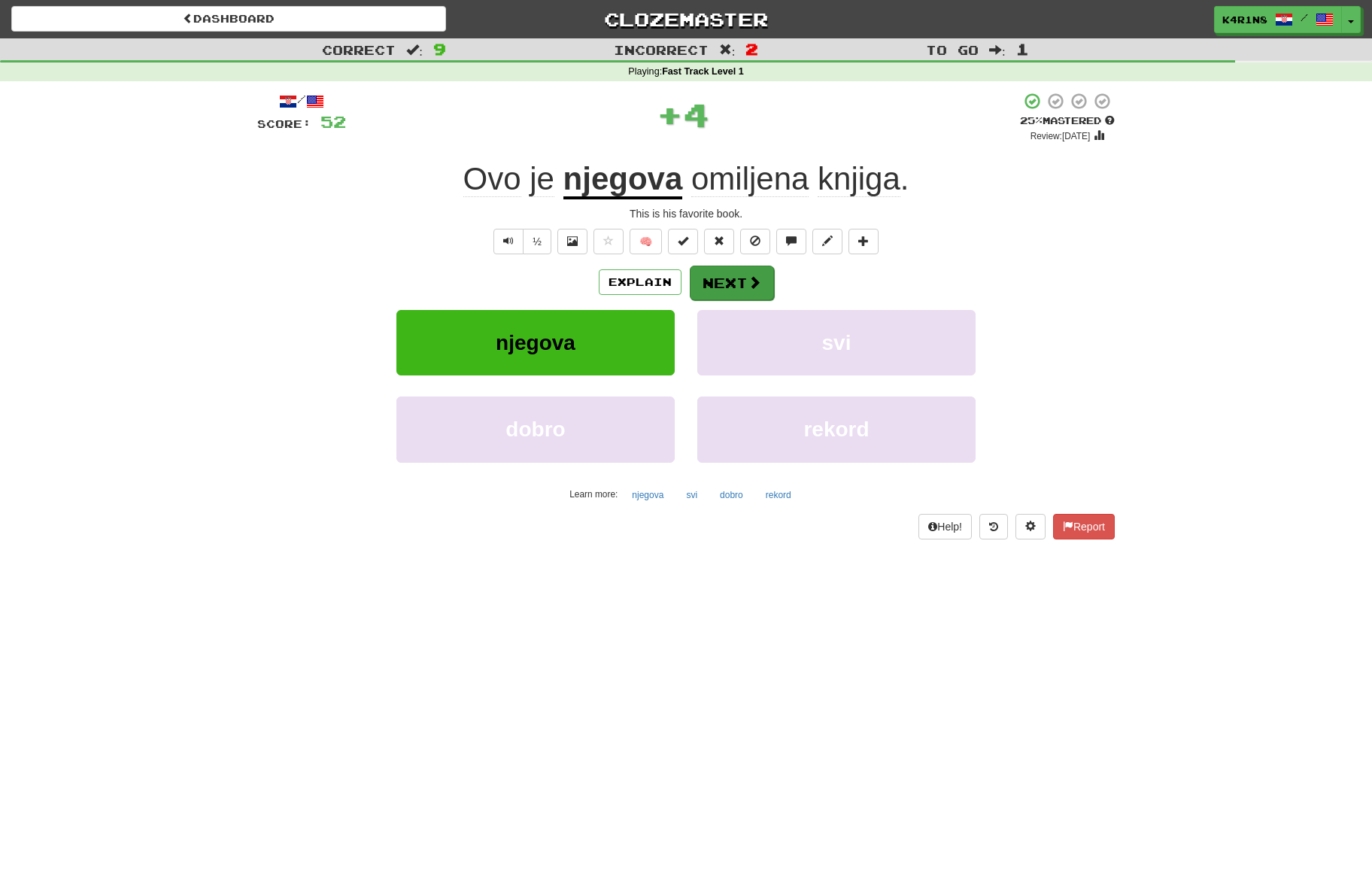
click at [736, 284] on button "Next" at bounding box center [732, 282] width 84 height 34
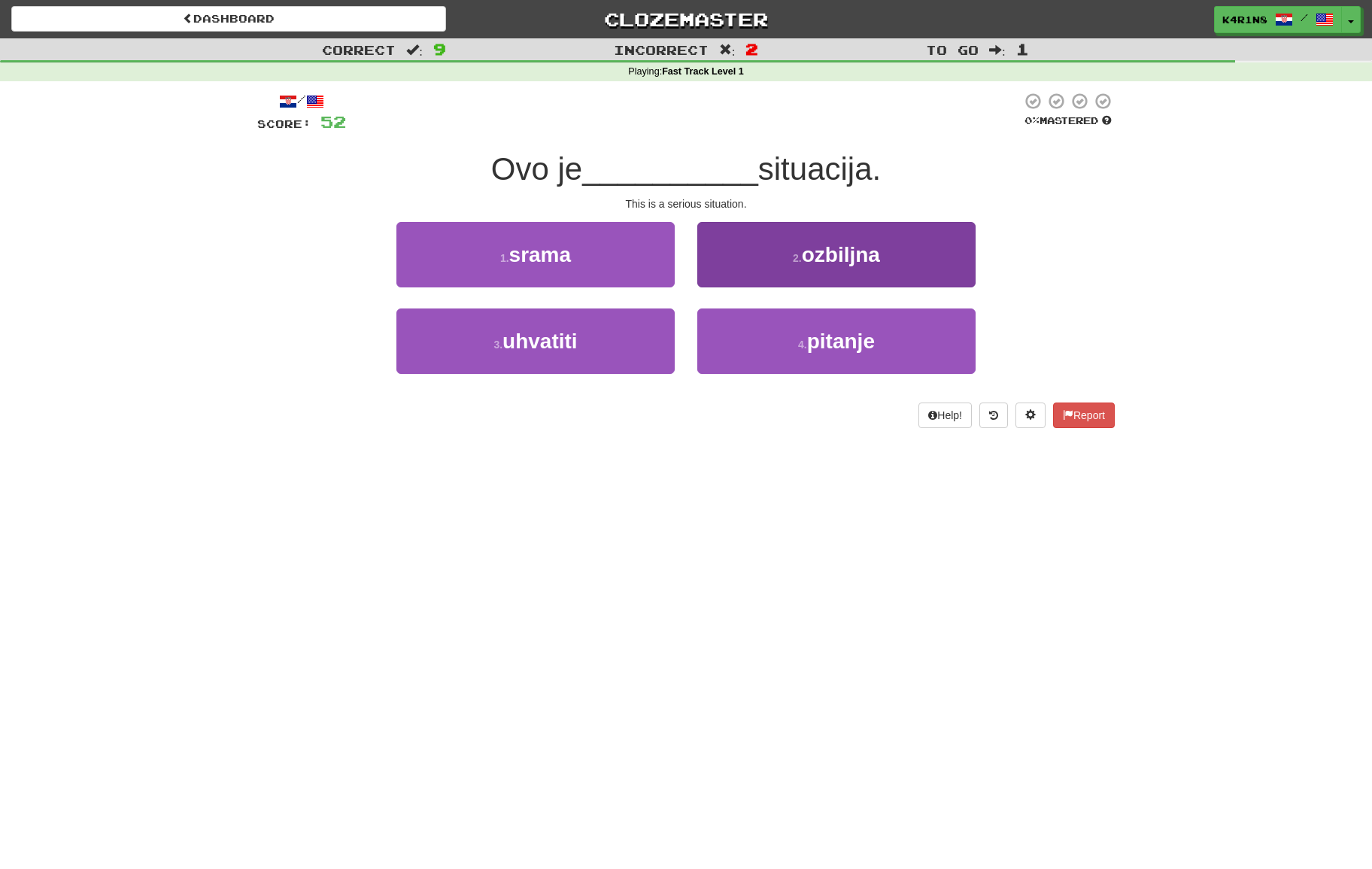
click at [716, 280] on button "2 . ozbiljna" at bounding box center [837, 255] width 278 height 65
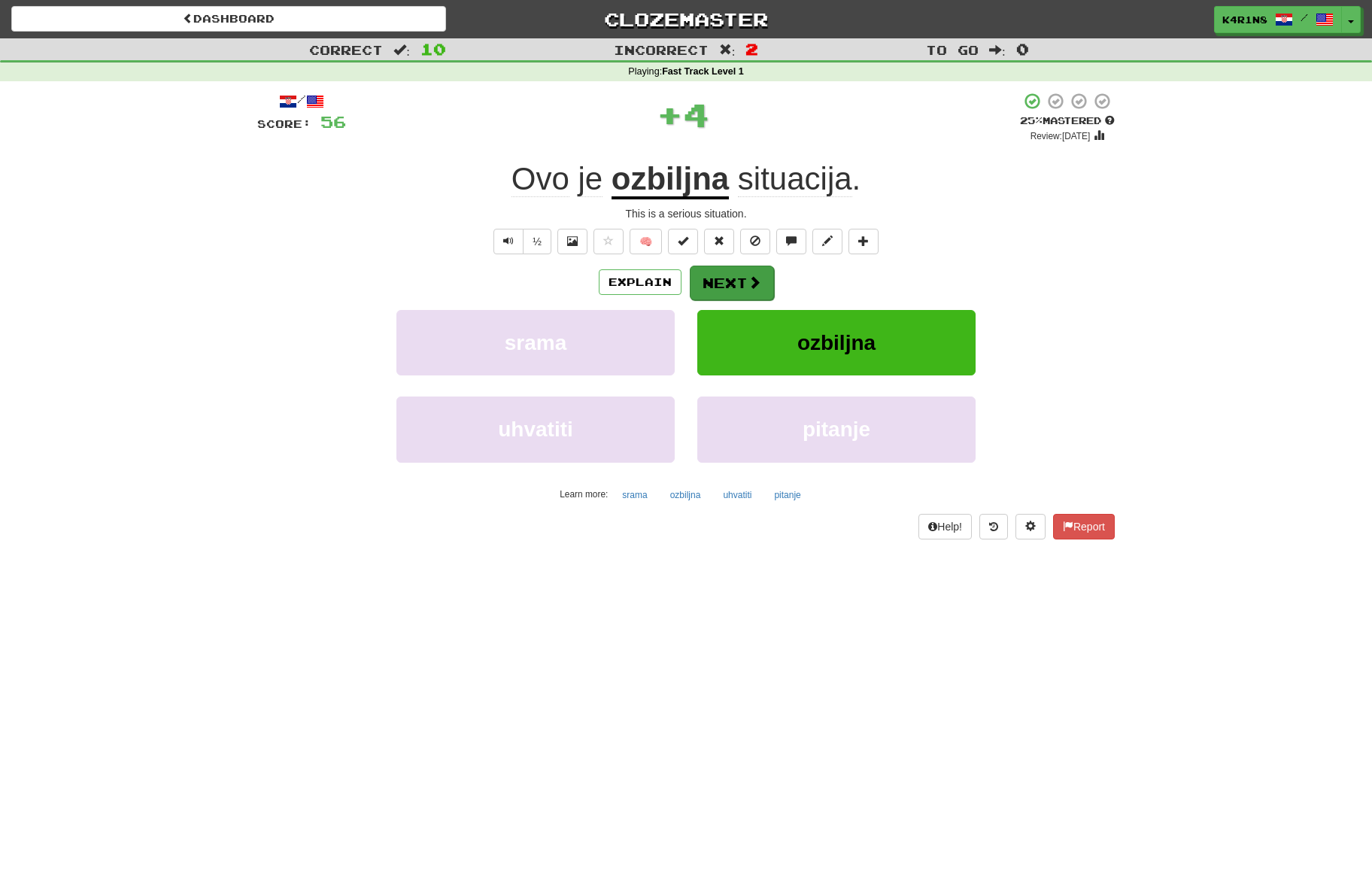
click at [710, 285] on button "Next" at bounding box center [732, 282] width 84 height 34
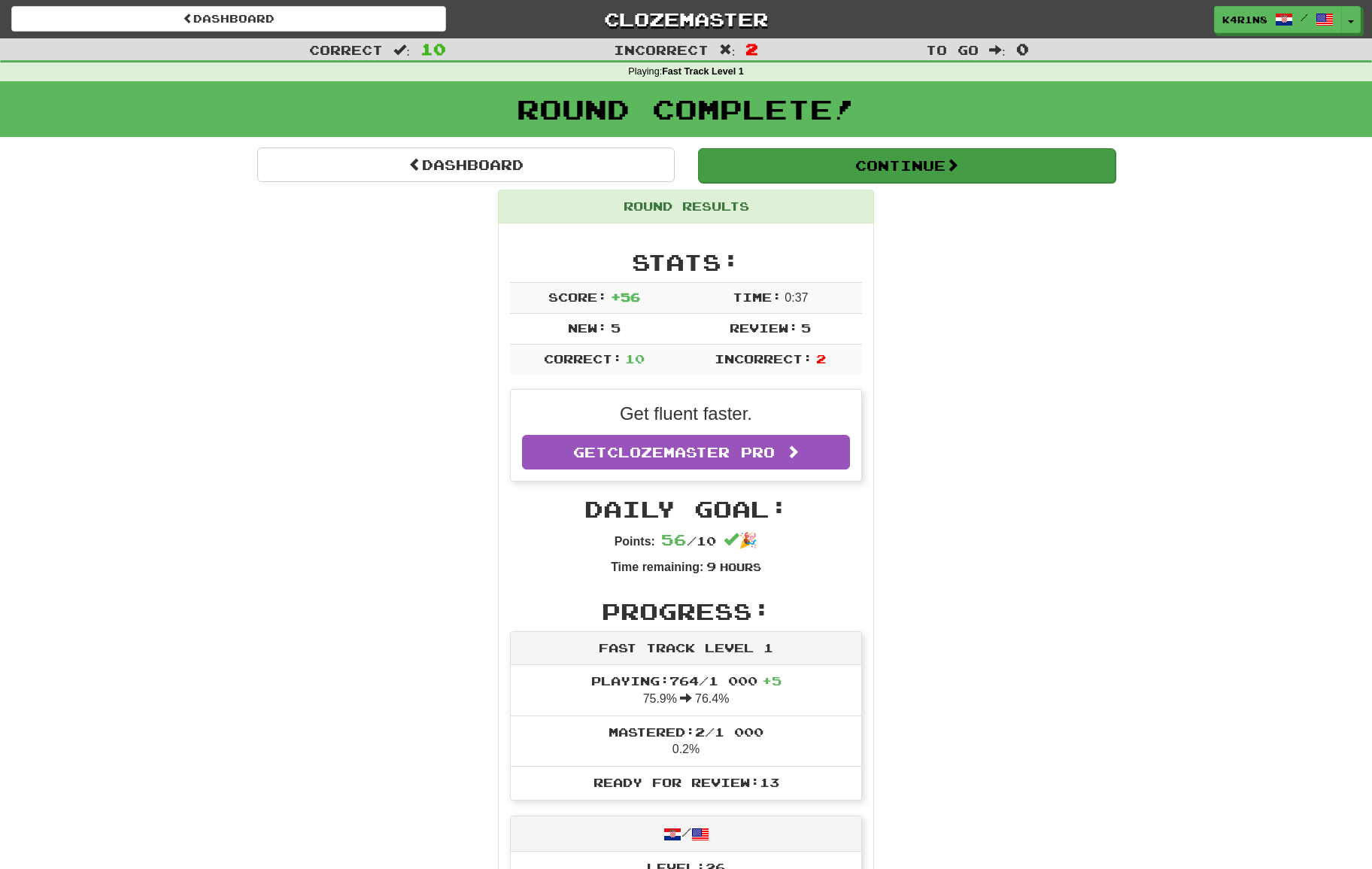
click at [768, 149] on button "Continue" at bounding box center [907, 166] width 418 height 34
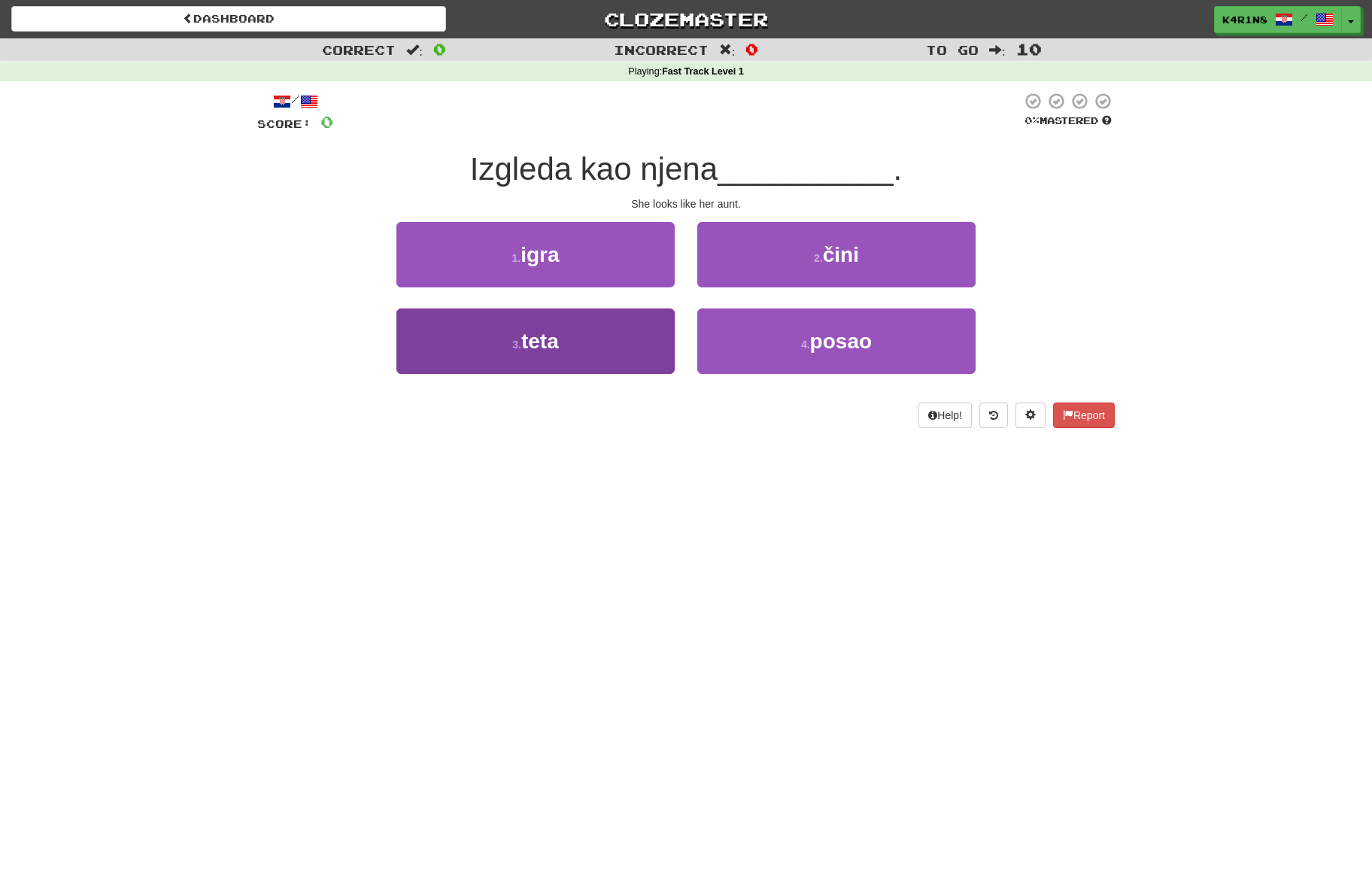
click at [647, 332] on button "3 . teta" at bounding box center [535, 341] width 278 height 65
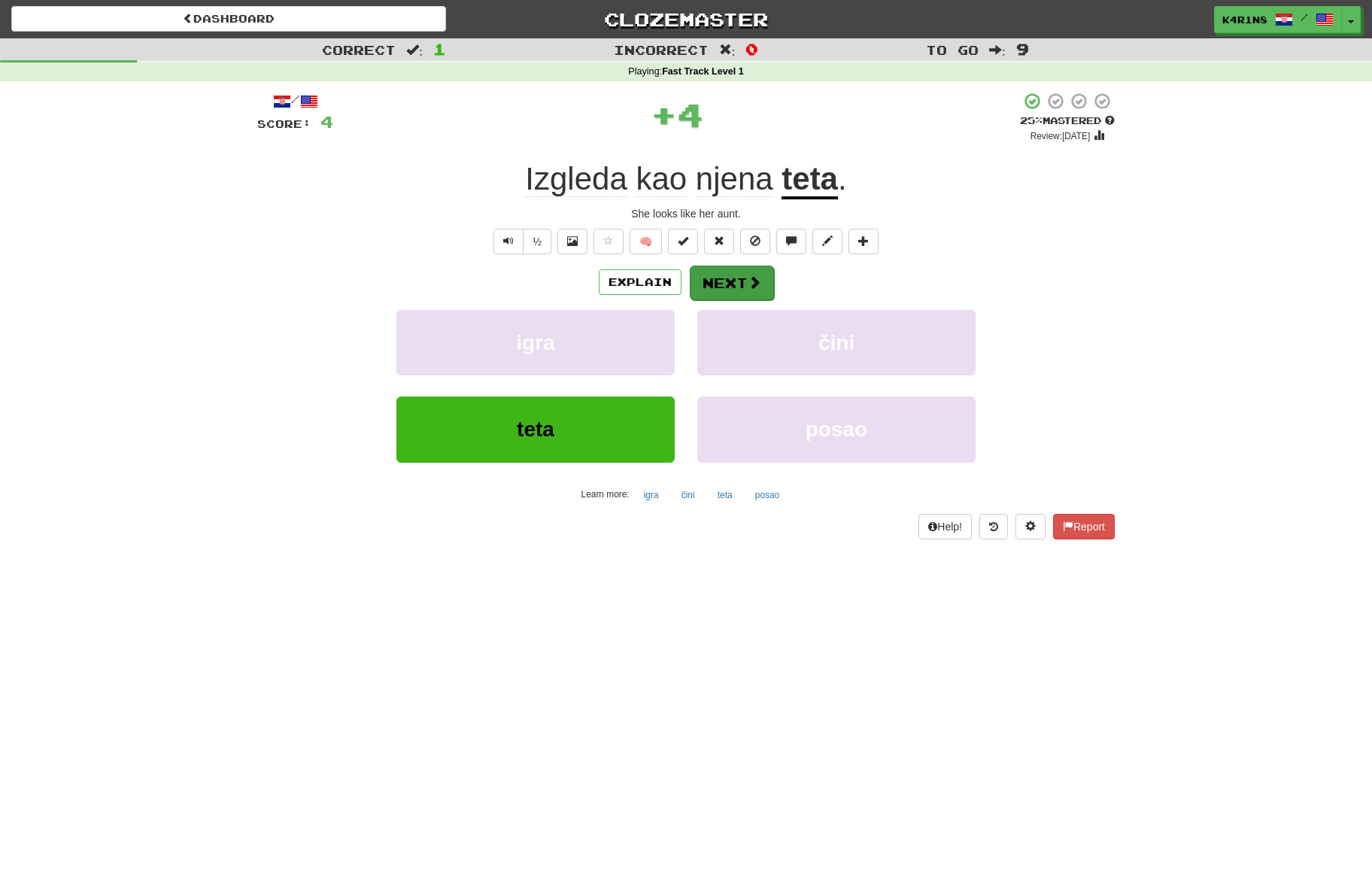
click at [740, 292] on button "Next" at bounding box center [732, 282] width 84 height 34
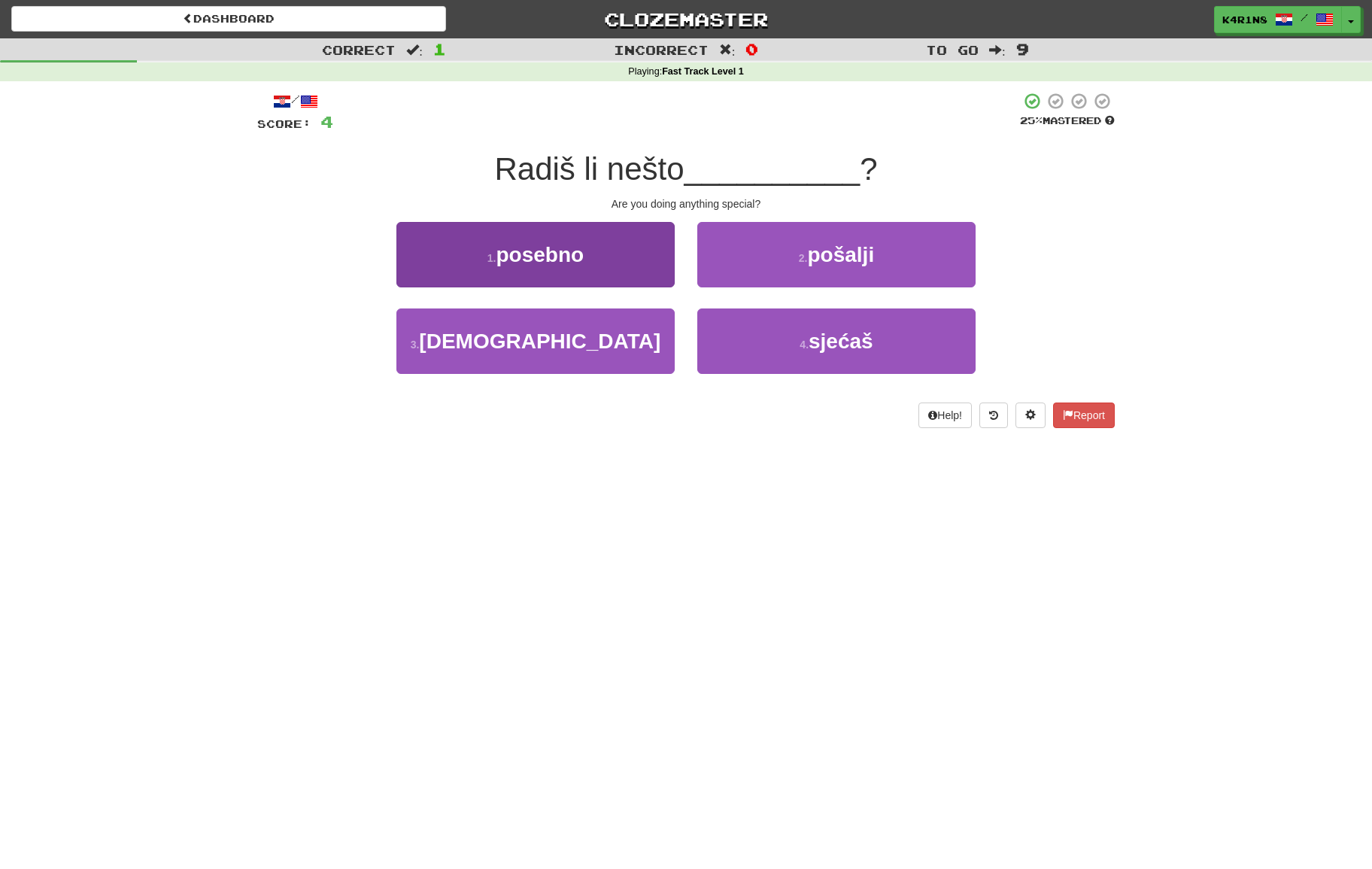
click at [604, 265] on button "1 . posebno" at bounding box center [535, 255] width 278 height 65
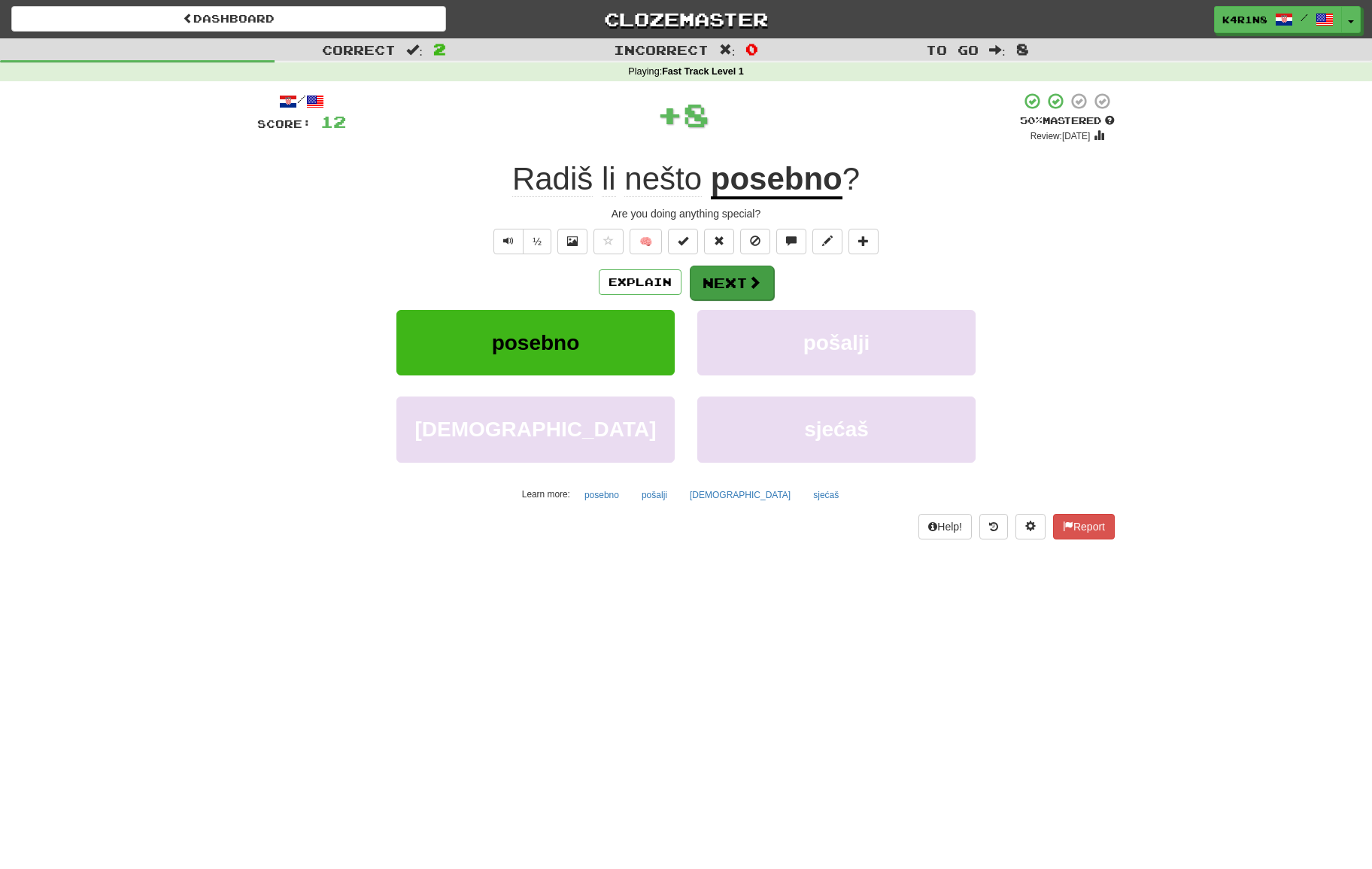
click at [759, 284] on span at bounding box center [754, 282] width 14 height 14
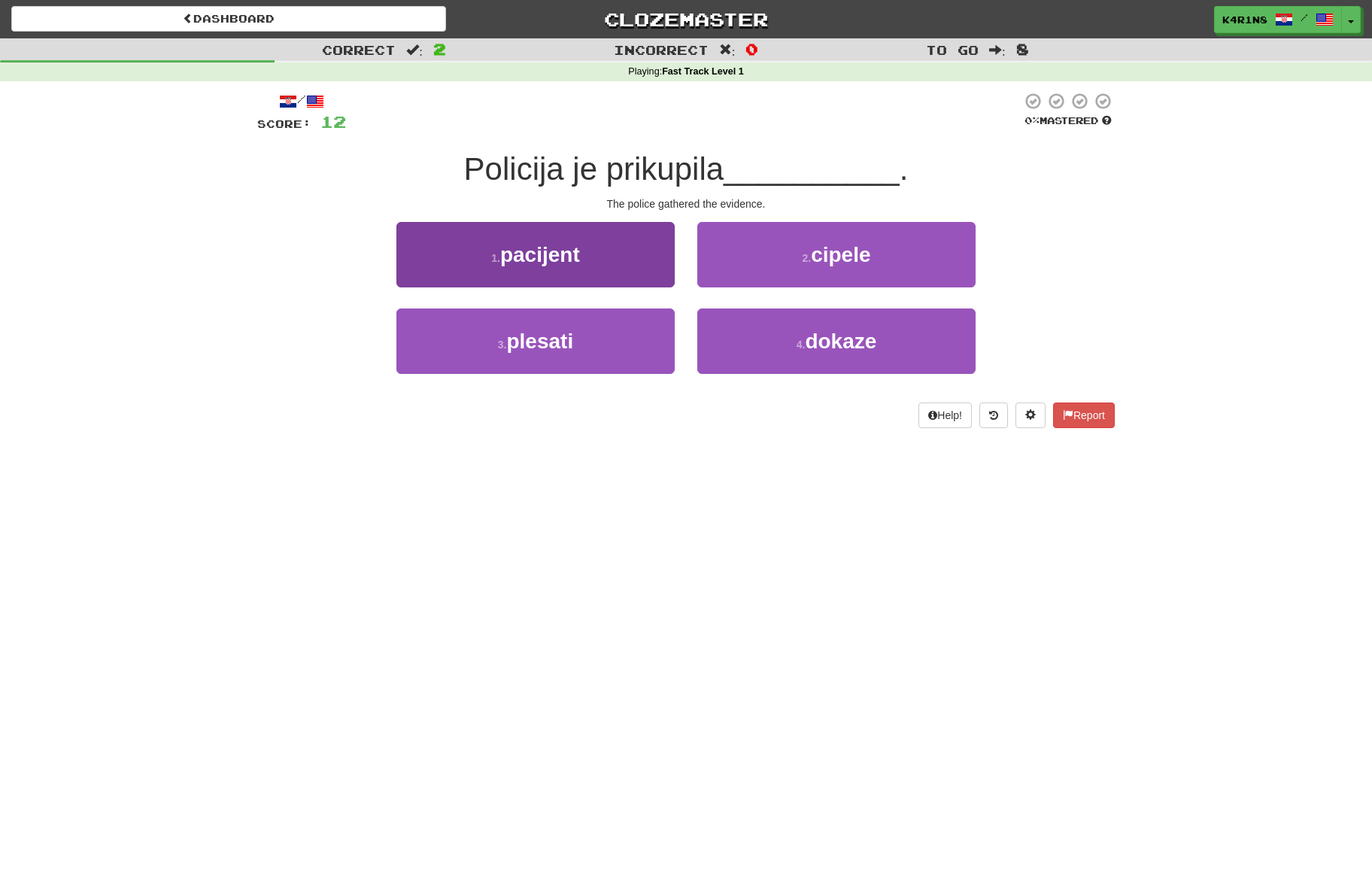
click at [625, 266] on button "1 . pacijent" at bounding box center [535, 255] width 278 height 65
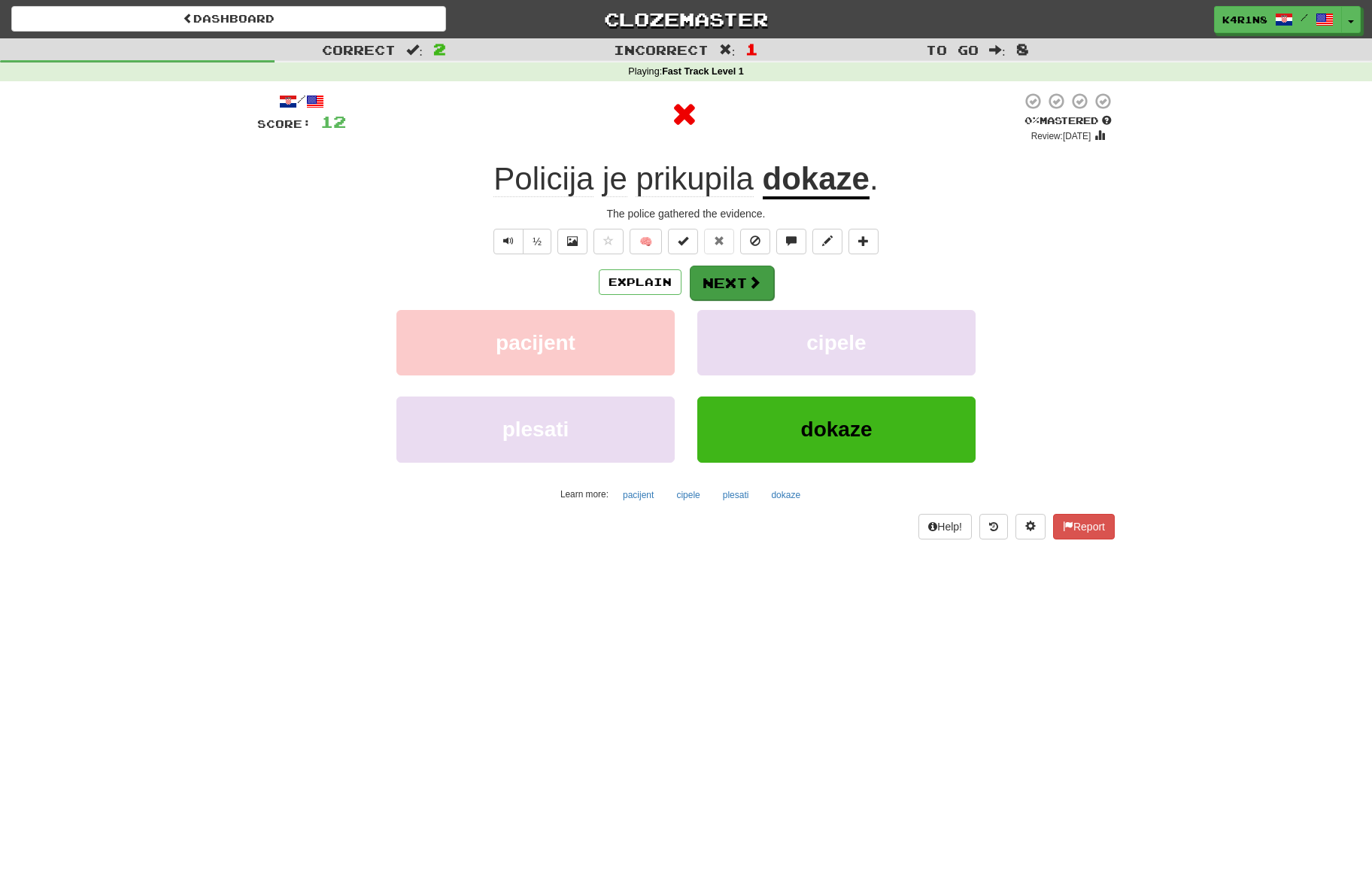
click at [730, 280] on button "Next" at bounding box center [732, 282] width 84 height 34
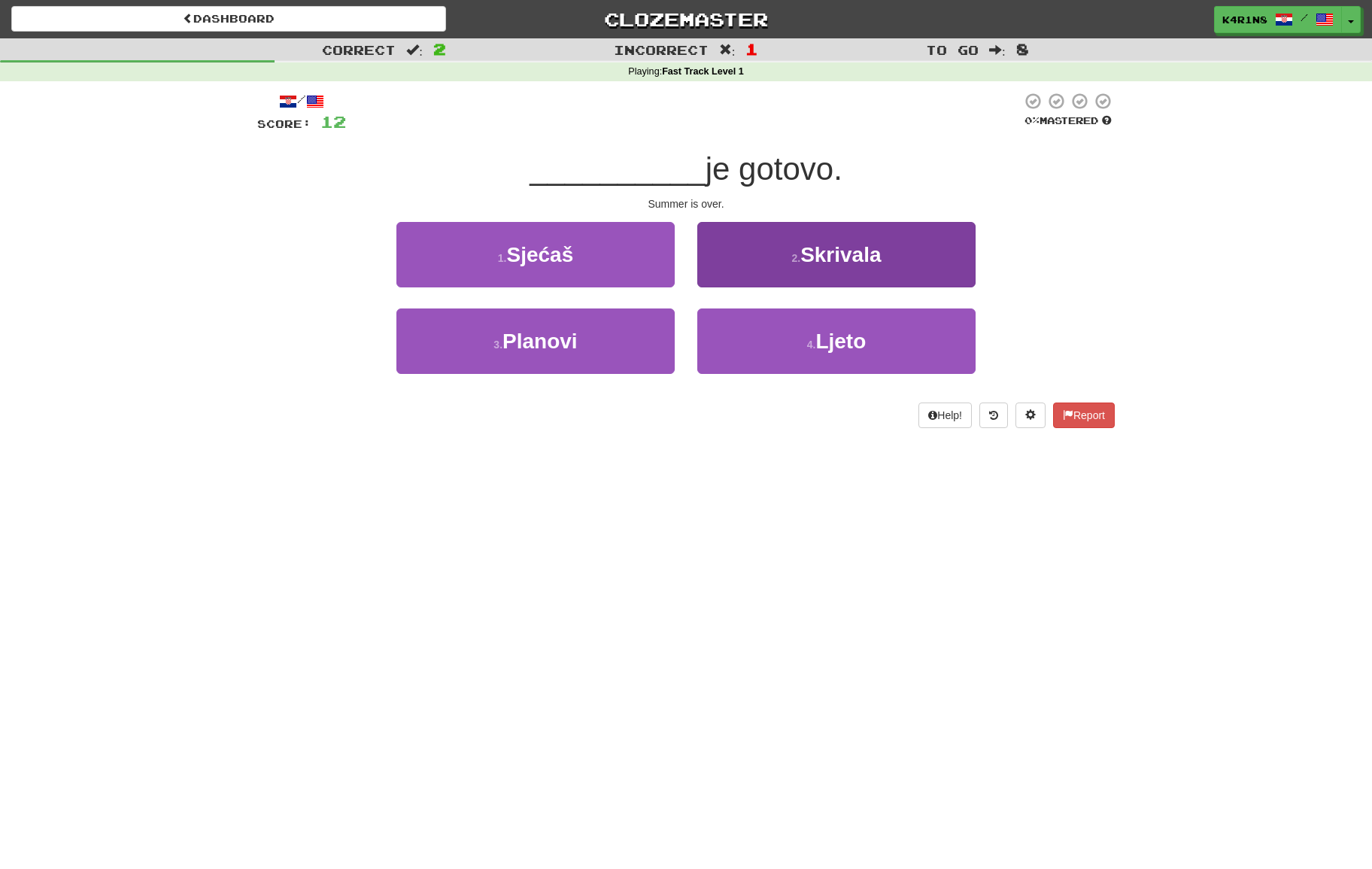
click at [752, 328] on button "4 . Ljeto" at bounding box center [837, 341] width 278 height 65
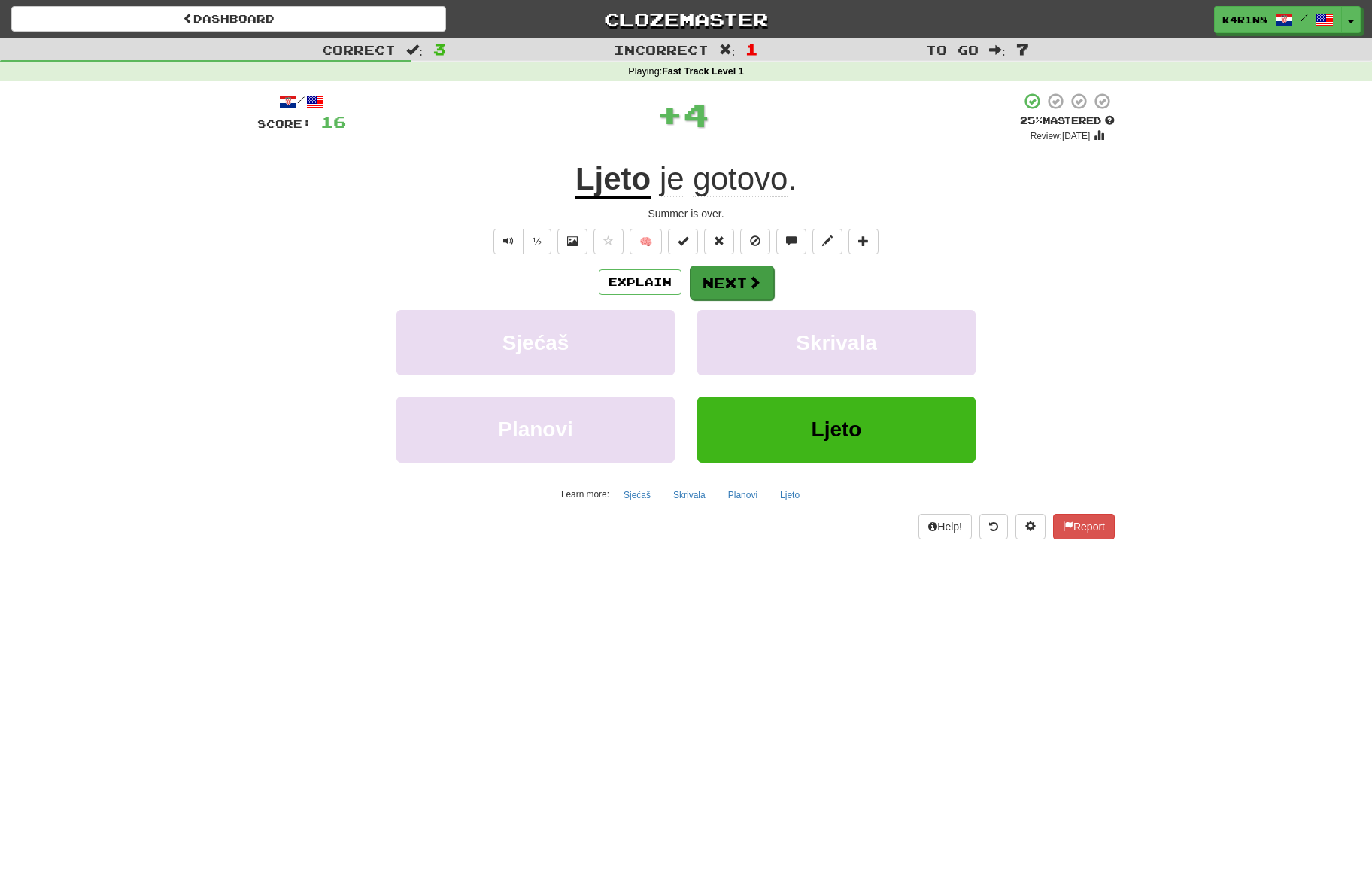
click at [739, 281] on button "Next" at bounding box center [732, 282] width 84 height 34
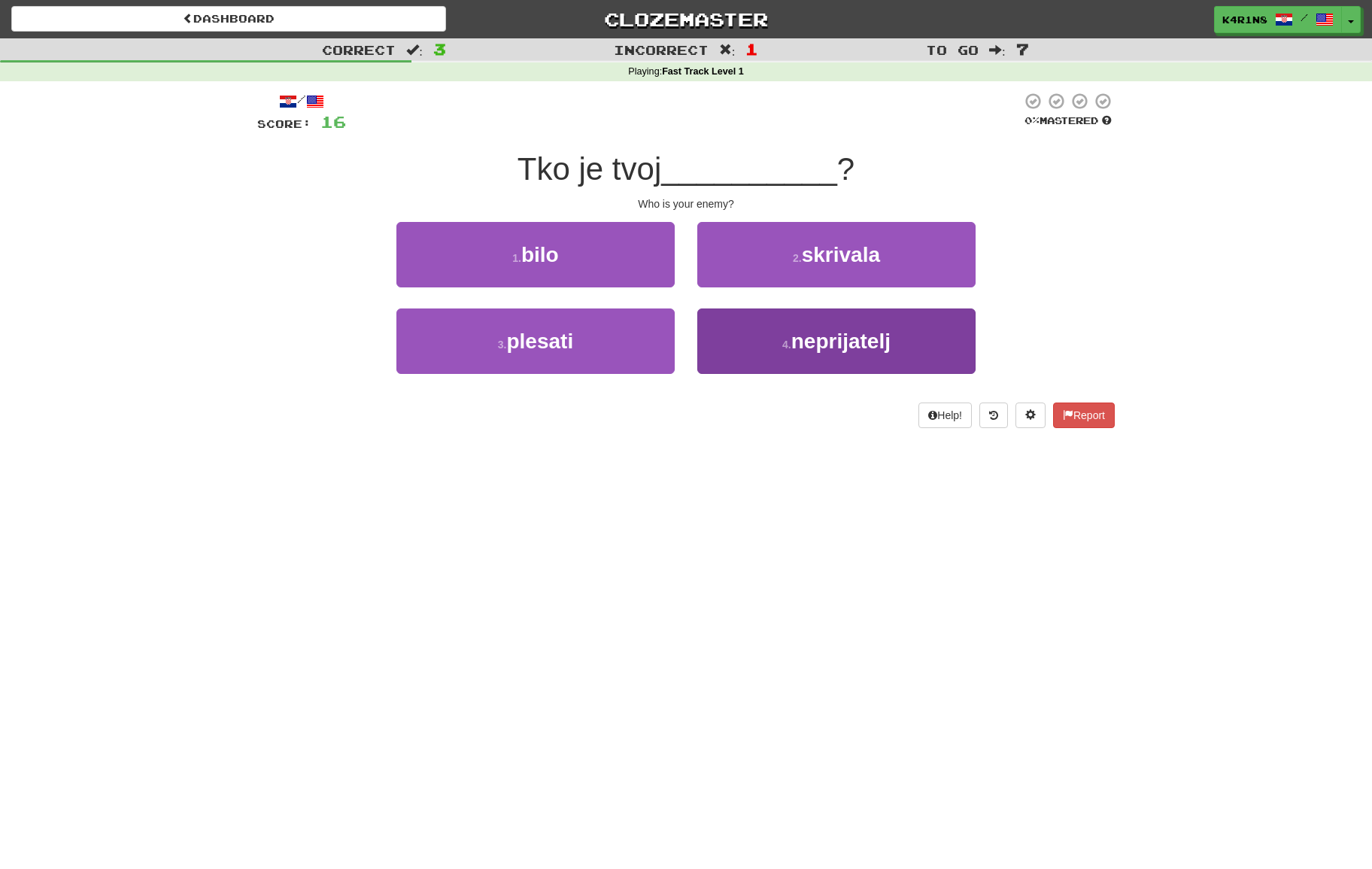
click at [729, 330] on button "4 . neprijatelj" at bounding box center [837, 341] width 278 height 65
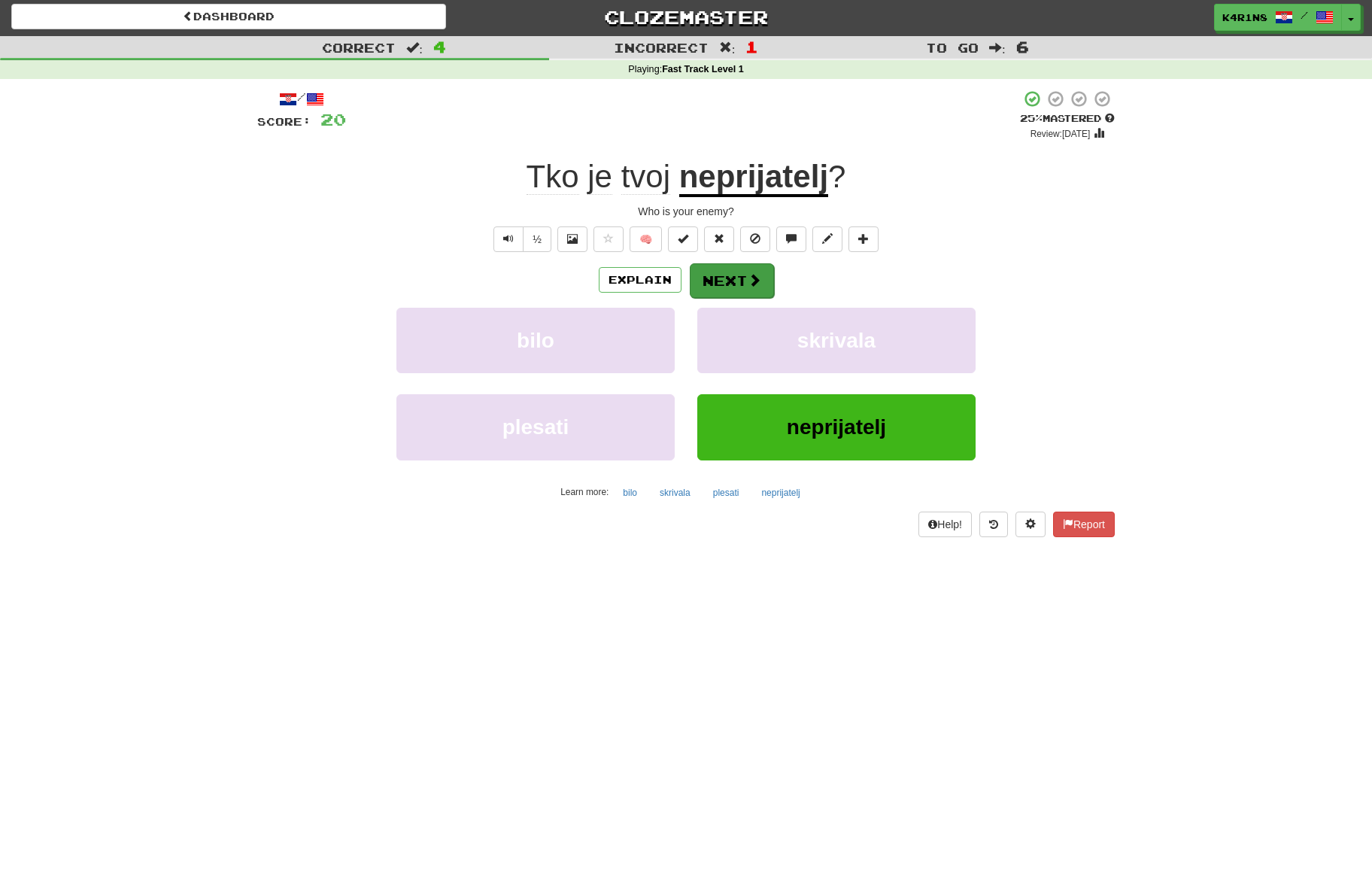
scroll to position [3, 0]
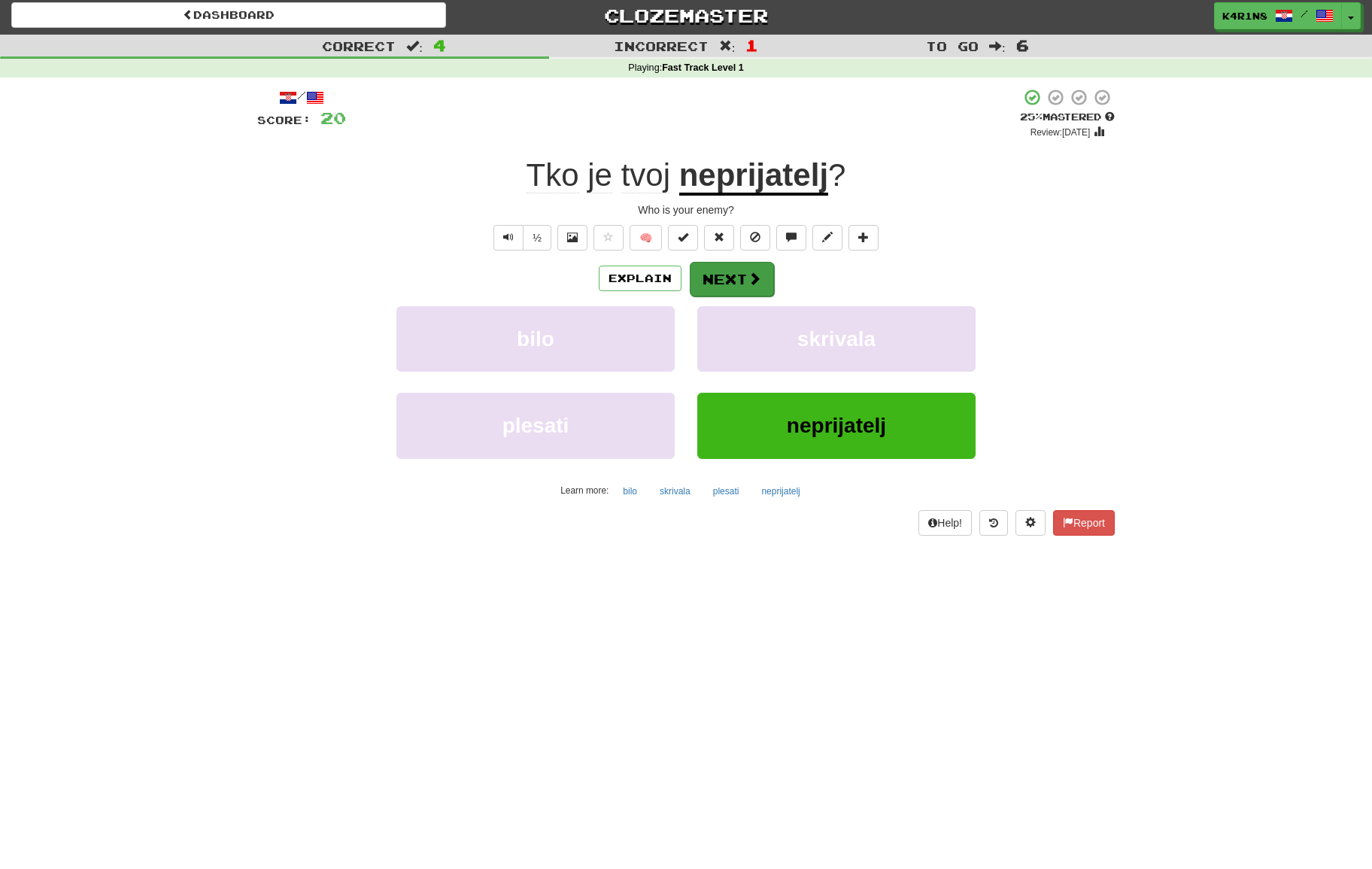
click at [765, 281] on button "Next" at bounding box center [732, 279] width 84 height 34
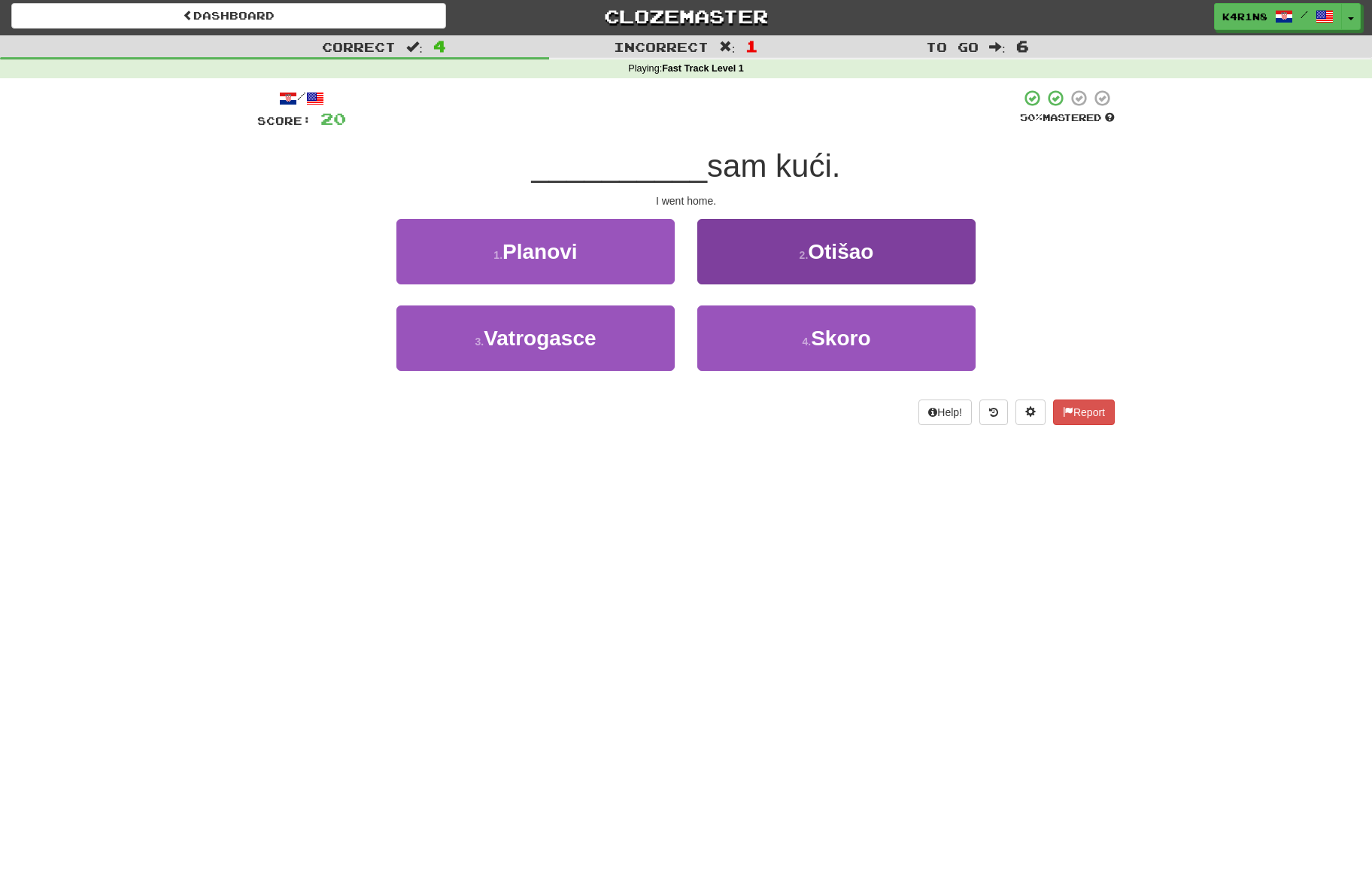
scroll to position [2, 0]
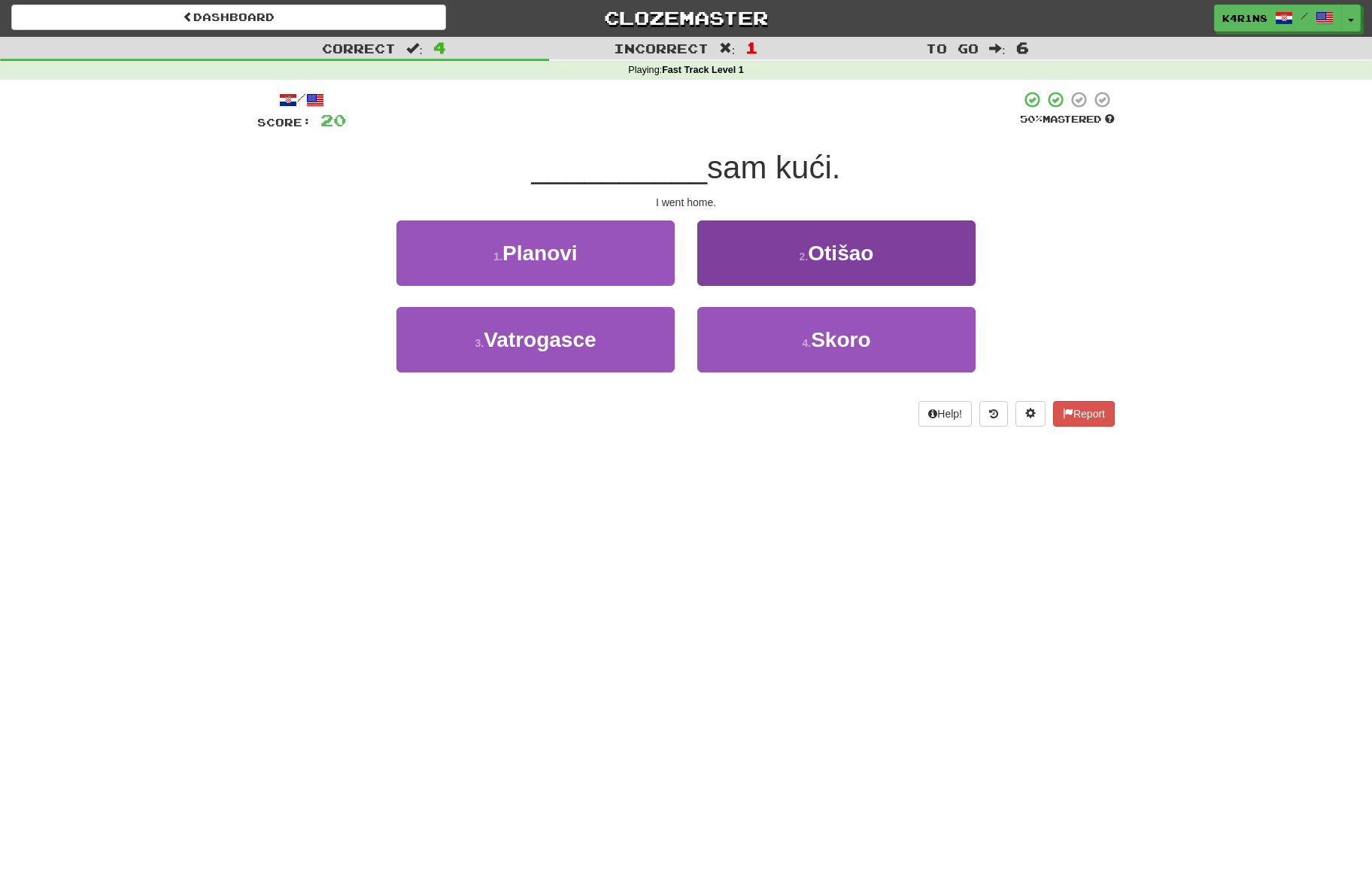
click at [827, 251] on span "Otišao" at bounding box center [841, 252] width 65 height 23
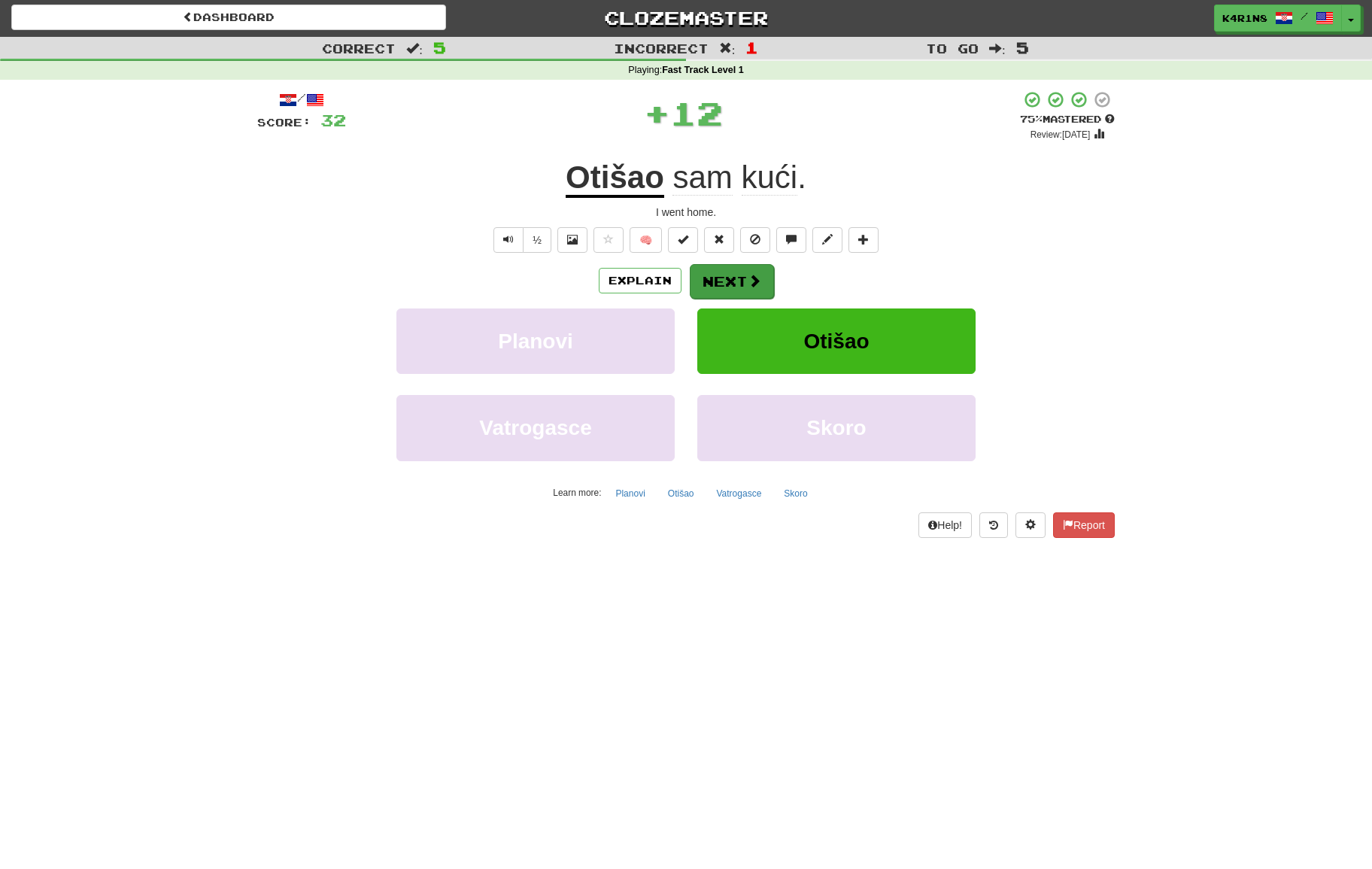
click at [747, 284] on span at bounding box center [754, 281] width 14 height 14
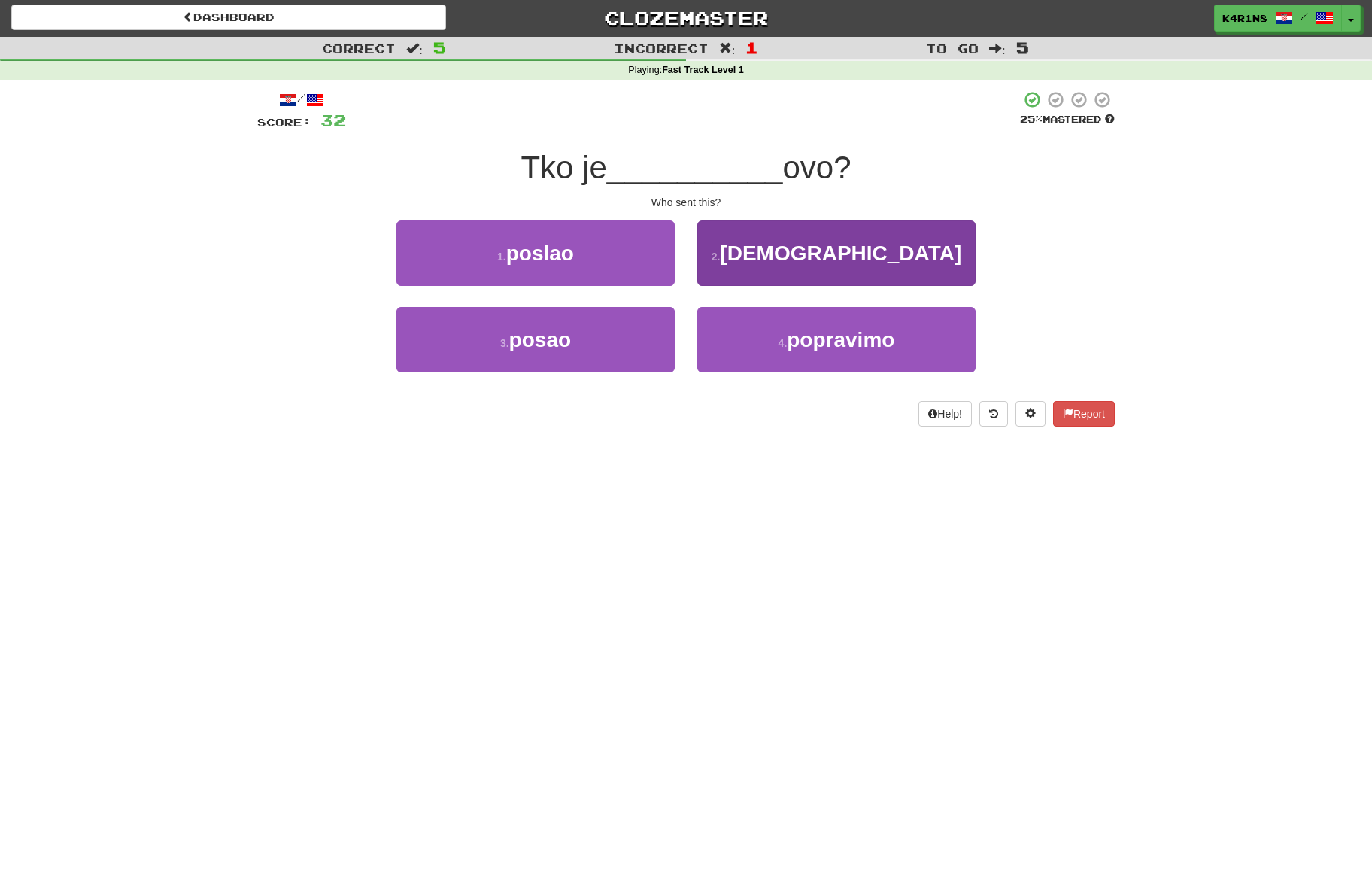
click at [779, 271] on button "2 . nijemac" at bounding box center [837, 253] width 278 height 65
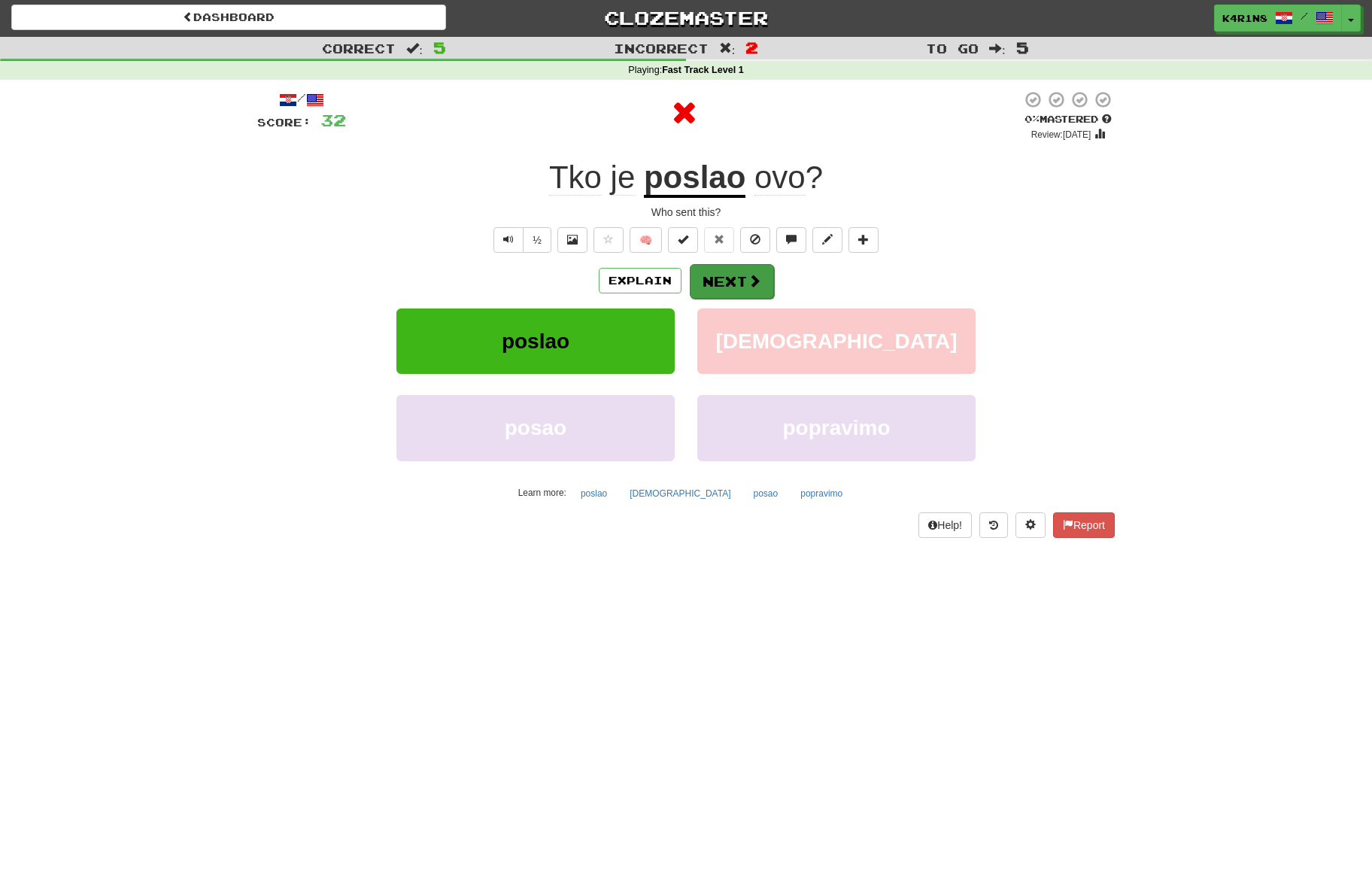
click at [740, 281] on button "Next" at bounding box center [732, 281] width 84 height 34
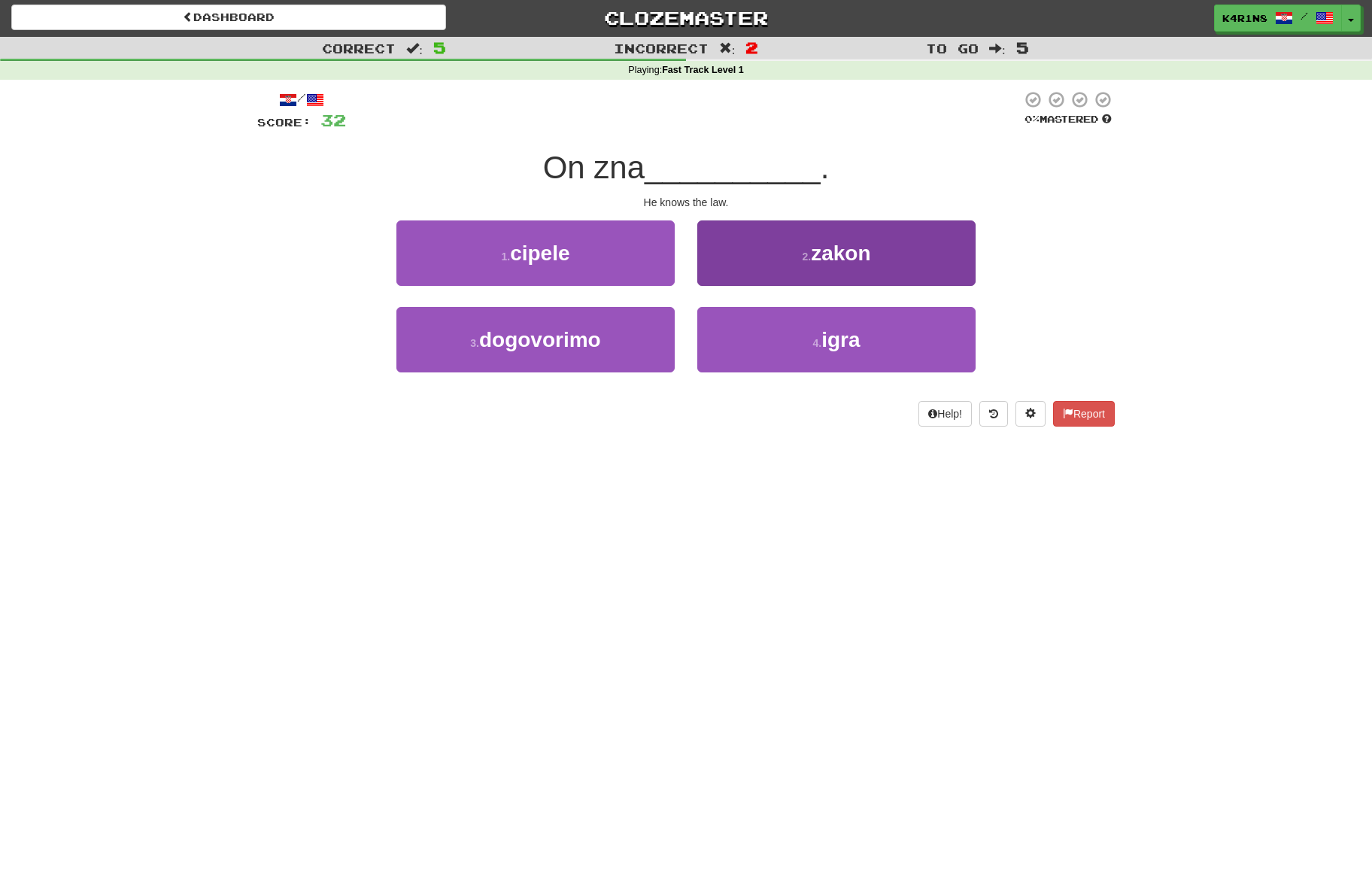
click at [774, 263] on button "2 . zakon" at bounding box center [837, 253] width 278 height 65
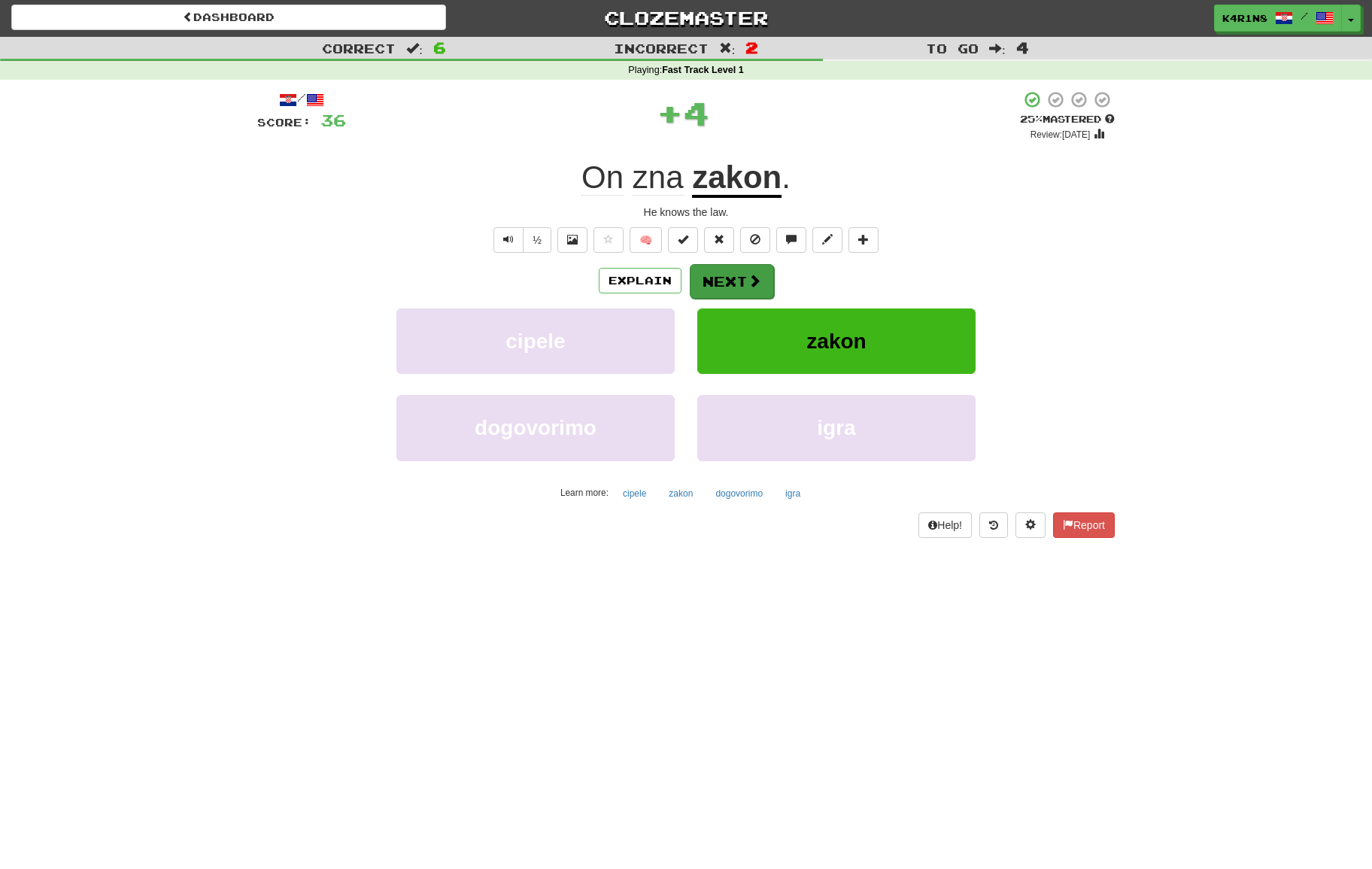
click at [741, 285] on button "Next" at bounding box center [732, 281] width 84 height 34
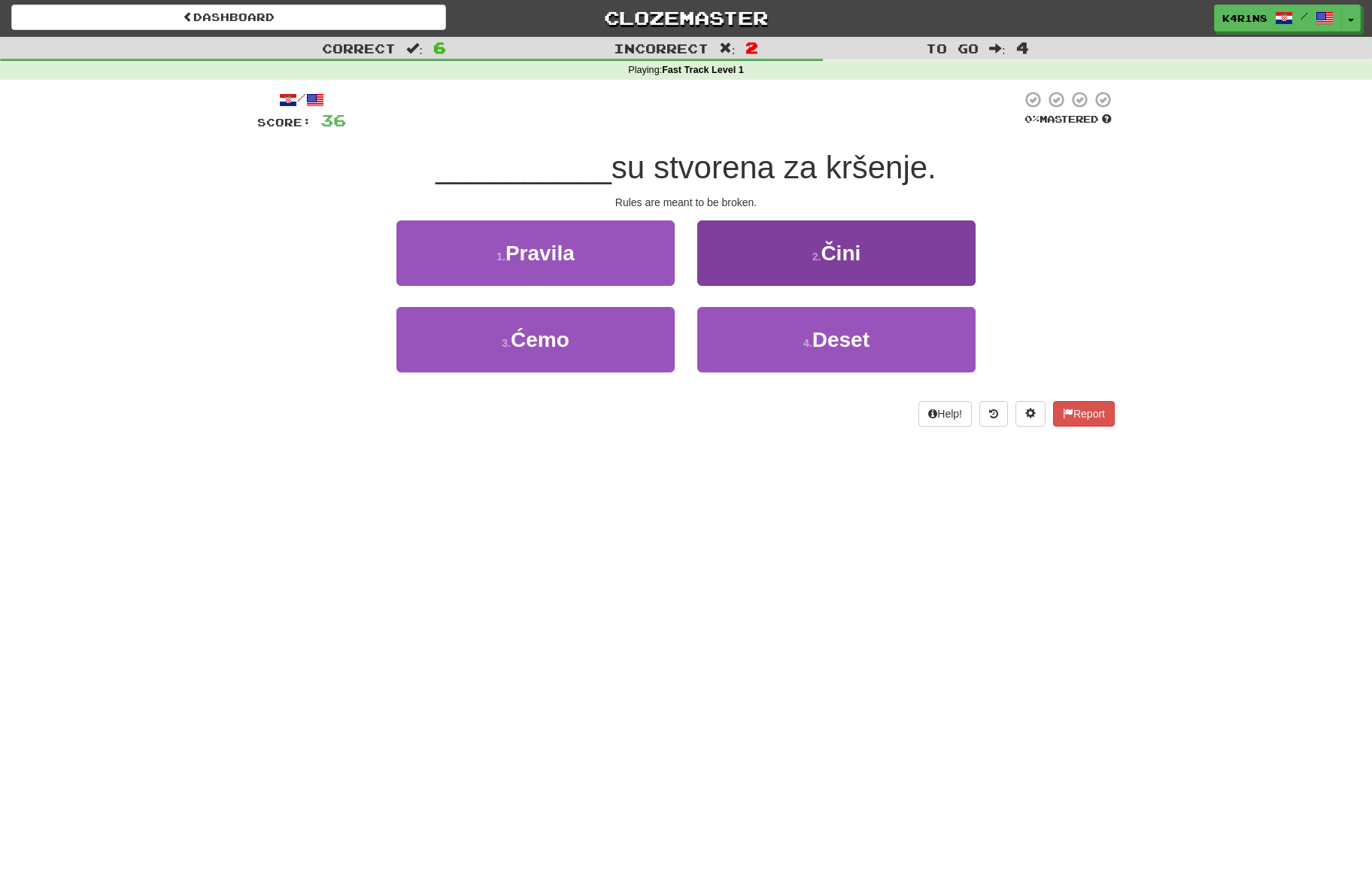
click at [749, 271] on button "2 . Čini" at bounding box center [837, 253] width 278 height 65
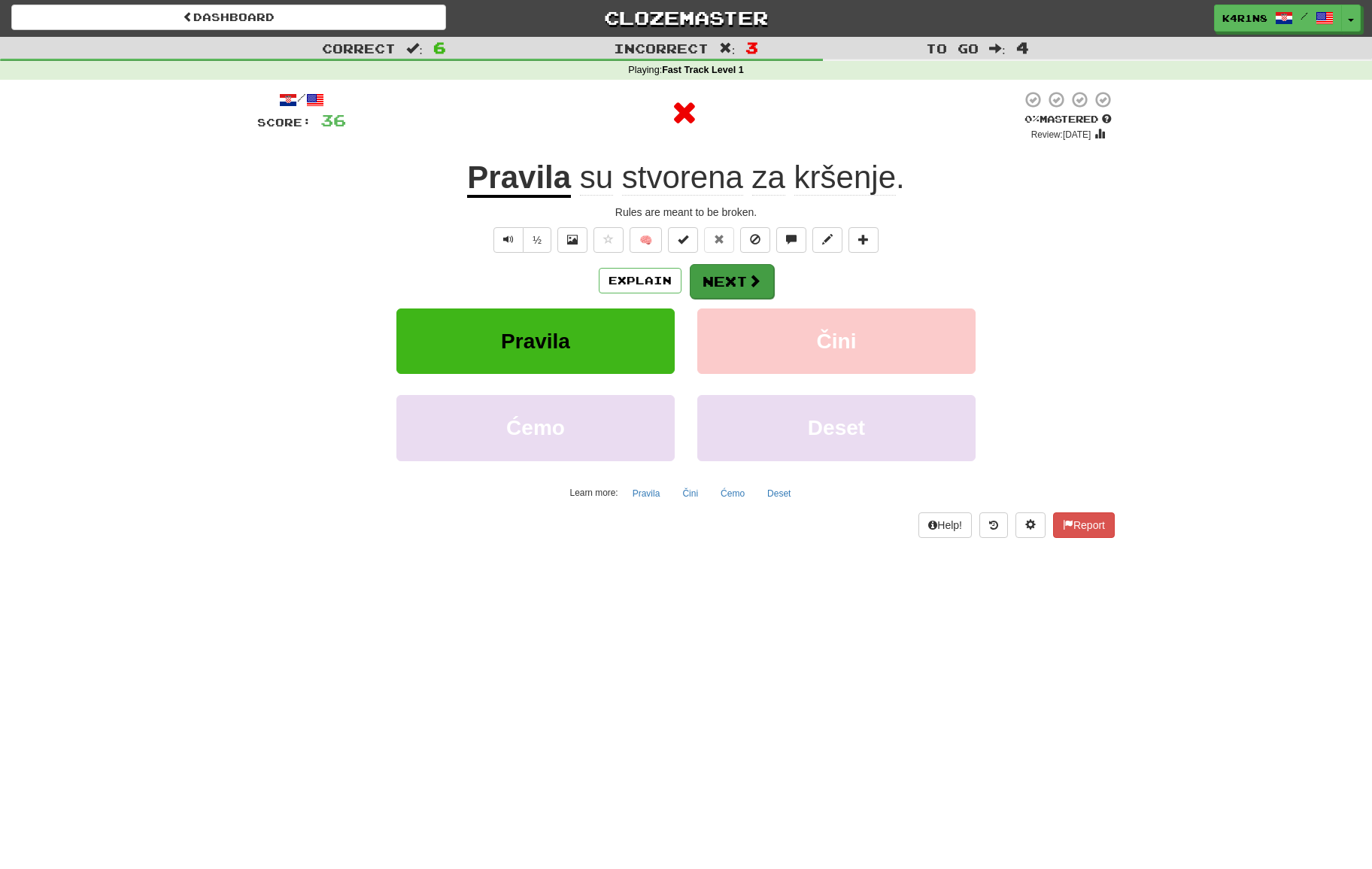
click at [728, 275] on button "Next" at bounding box center [732, 281] width 84 height 34
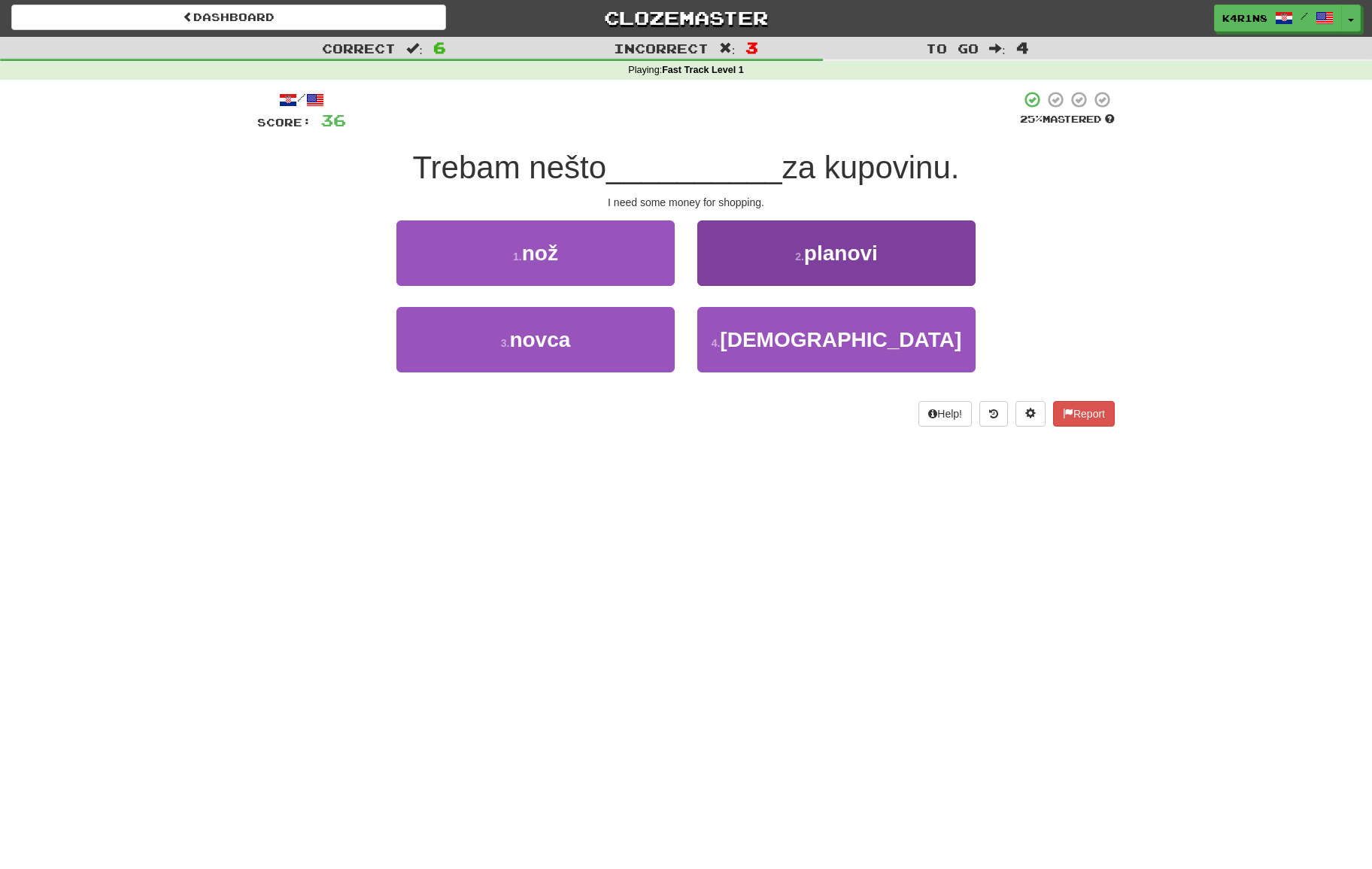
click at [742, 267] on button "2 . planovi" at bounding box center [837, 253] width 278 height 65
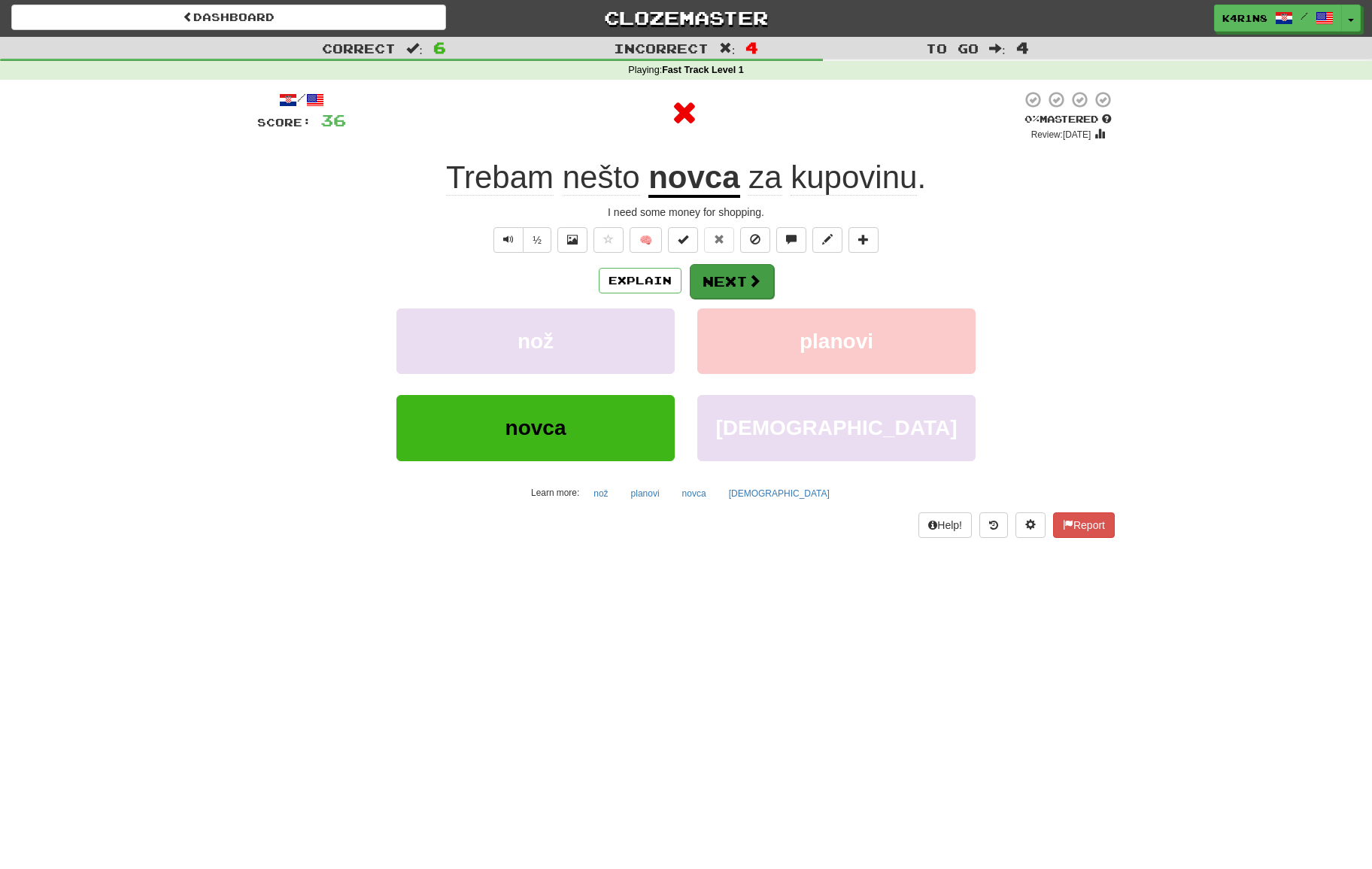
click at [741, 276] on button "Next" at bounding box center [732, 281] width 84 height 34
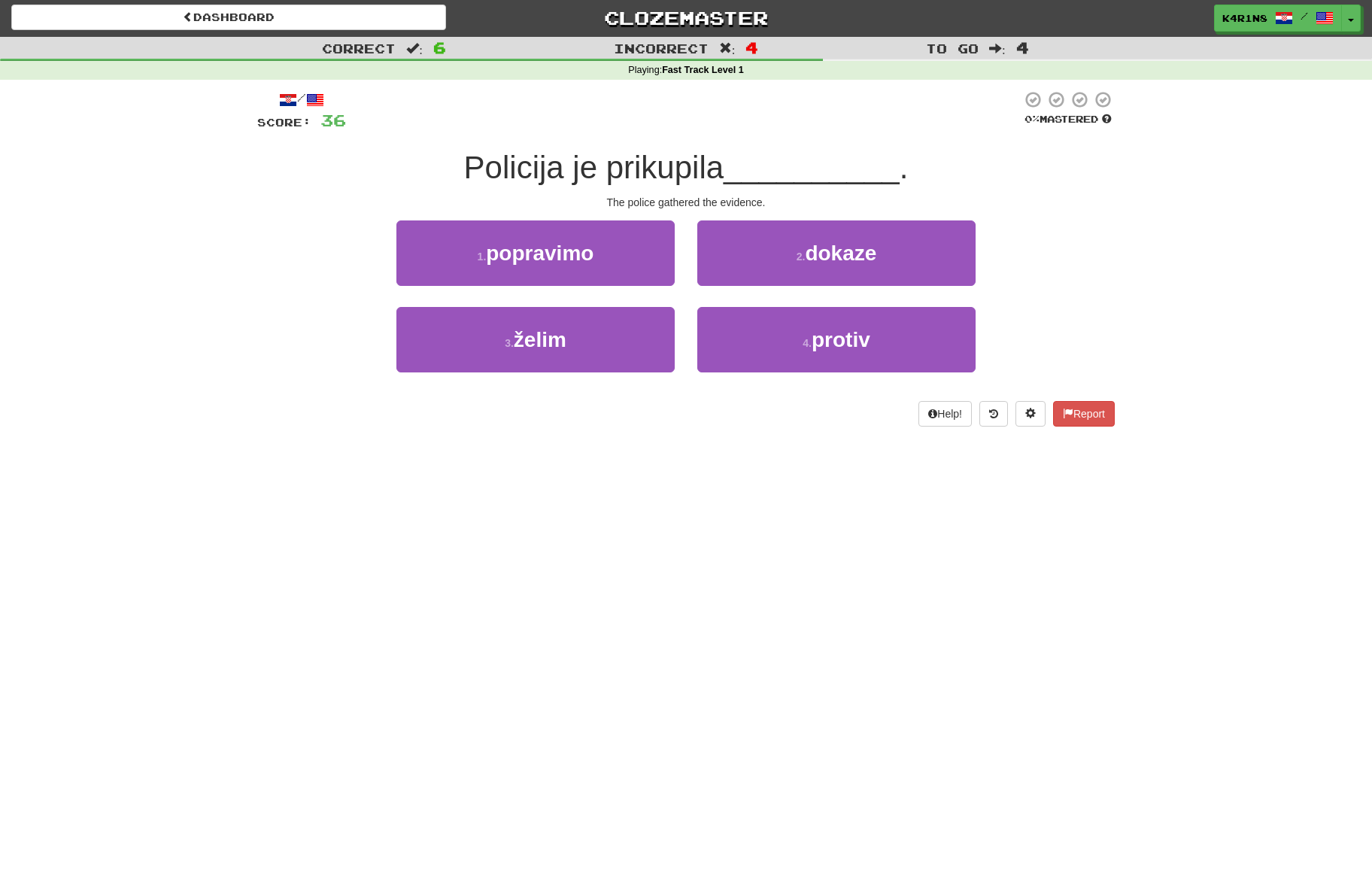
click at [741, 276] on button "2 . dokaze" at bounding box center [837, 253] width 278 height 65
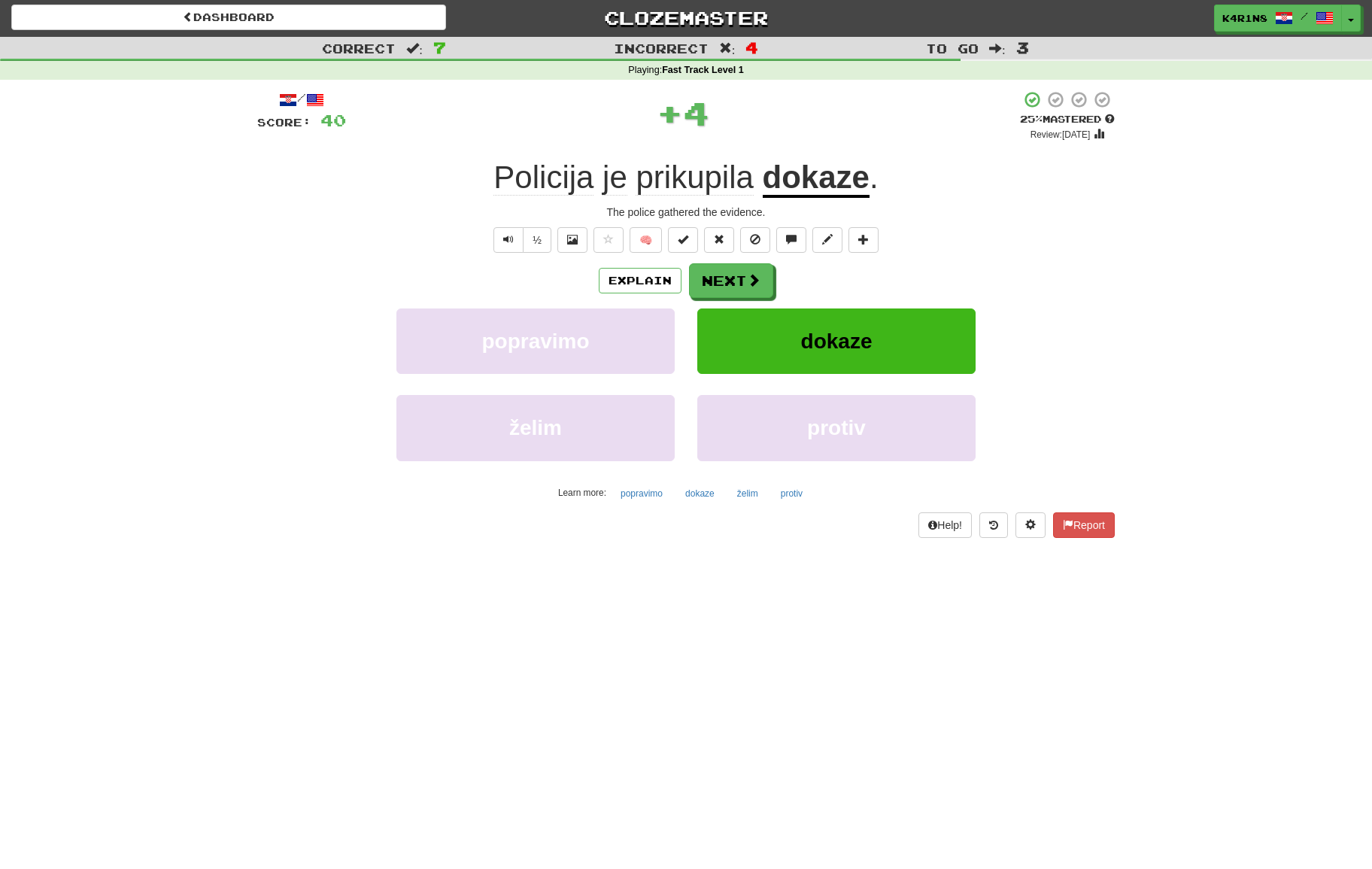
click at [741, 276] on button "Next" at bounding box center [731, 281] width 84 height 34
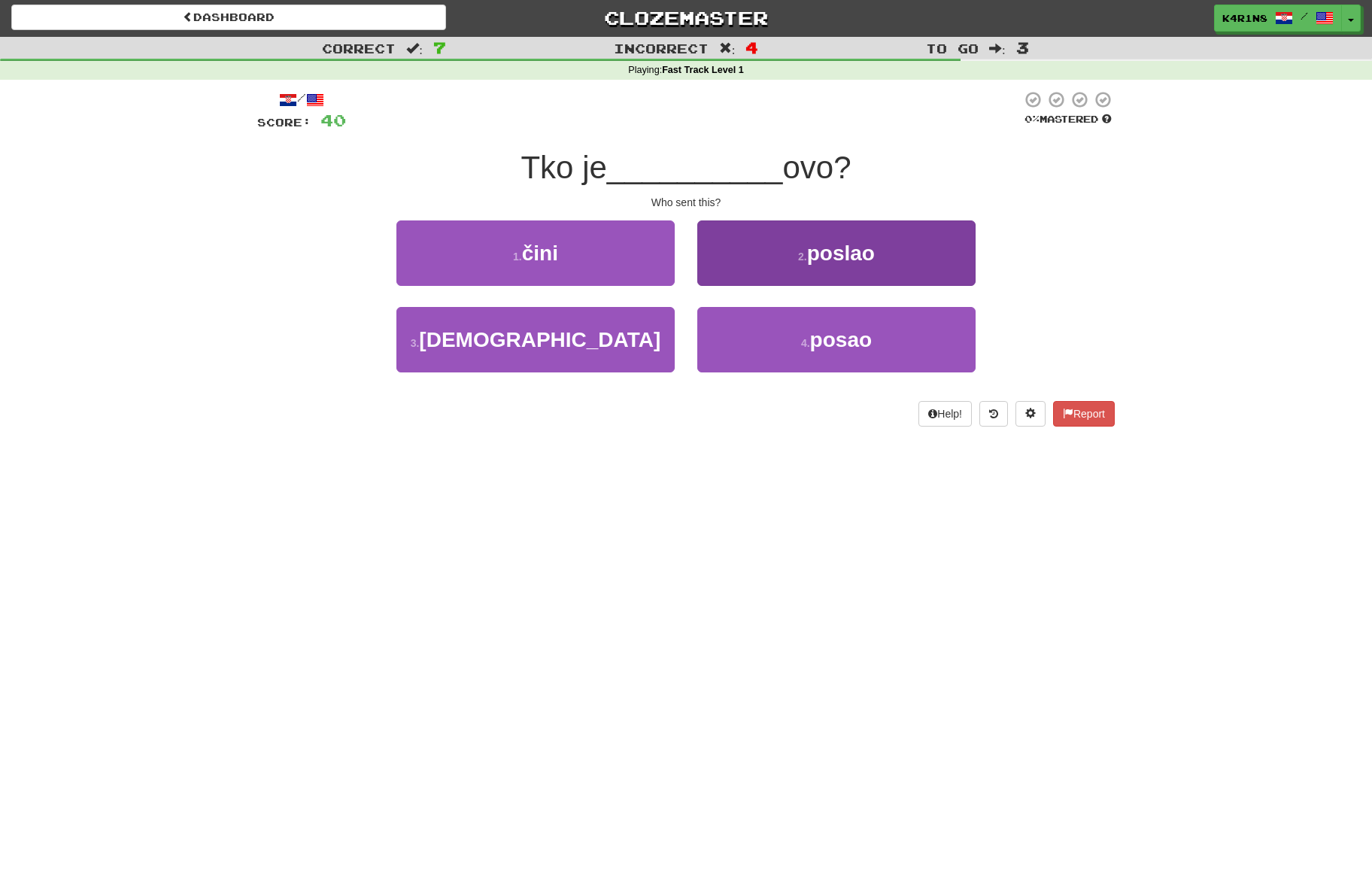
click at [745, 271] on button "2 . poslao" at bounding box center [837, 253] width 278 height 65
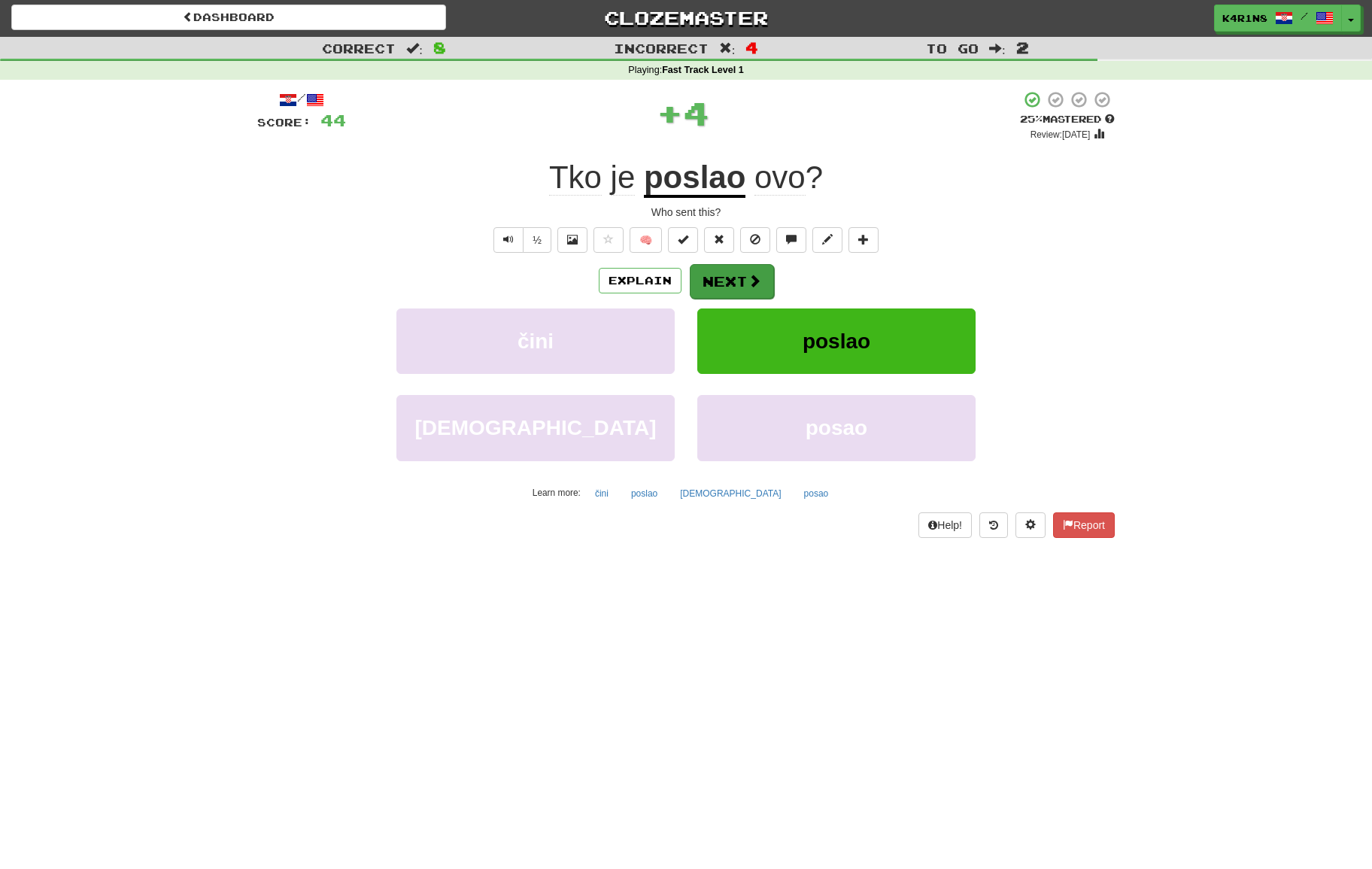
click at [720, 278] on button "Next" at bounding box center [732, 281] width 84 height 34
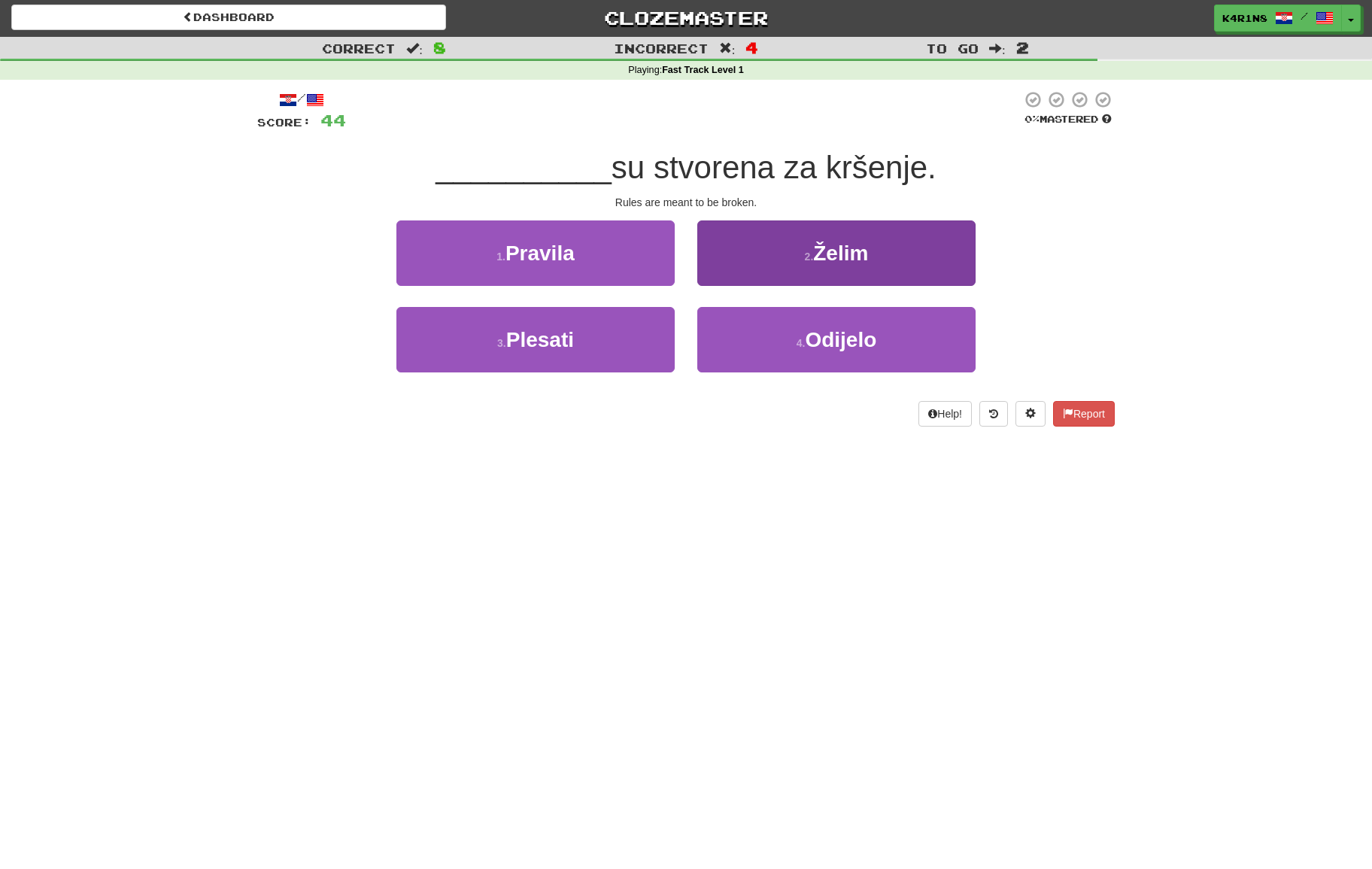
click at [728, 309] on button "4 . Odijelo" at bounding box center [837, 340] width 278 height 65
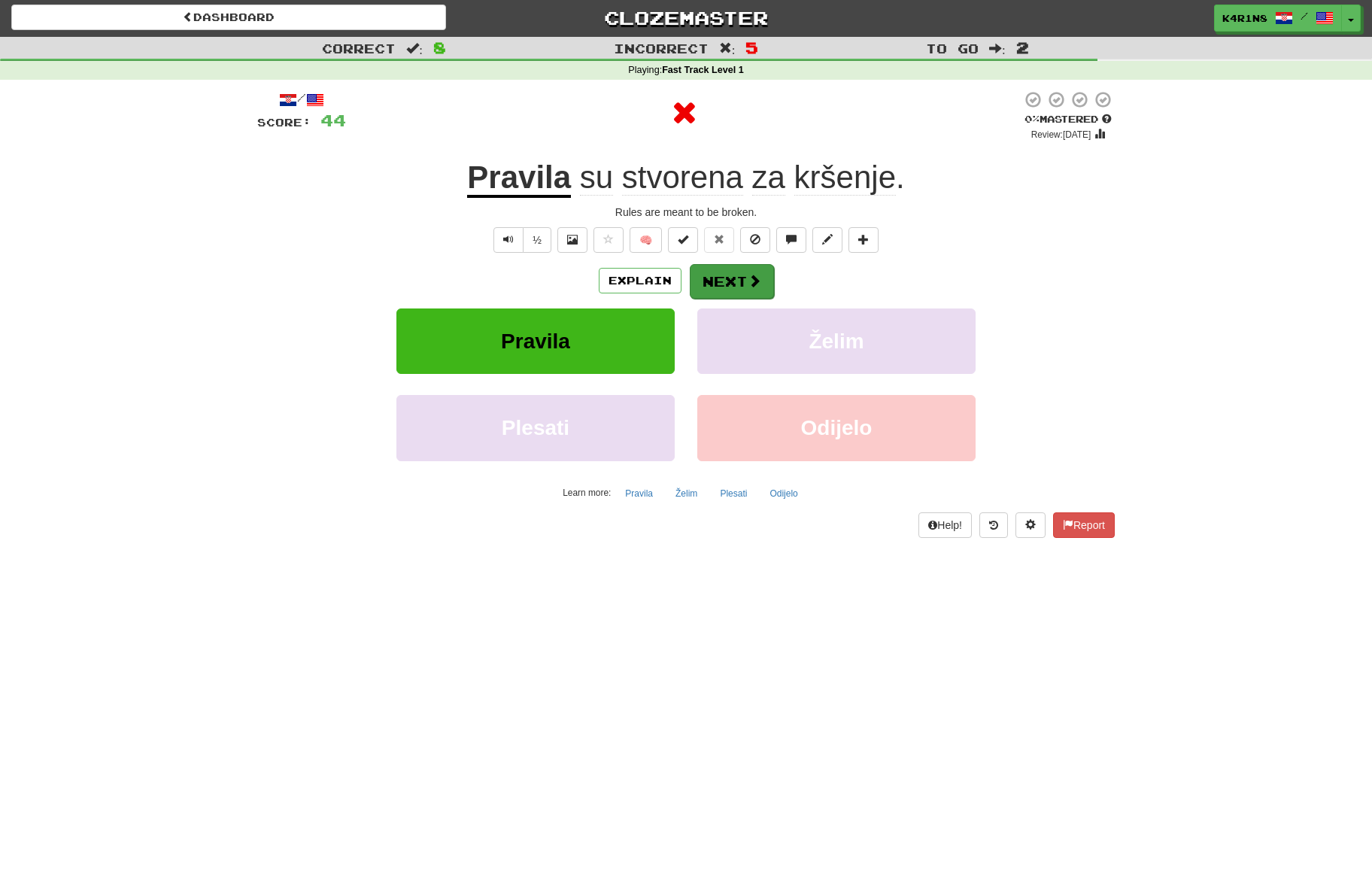
click at [721, 273] on button "Next" at bounding box center [732, 281] width 84 height 34
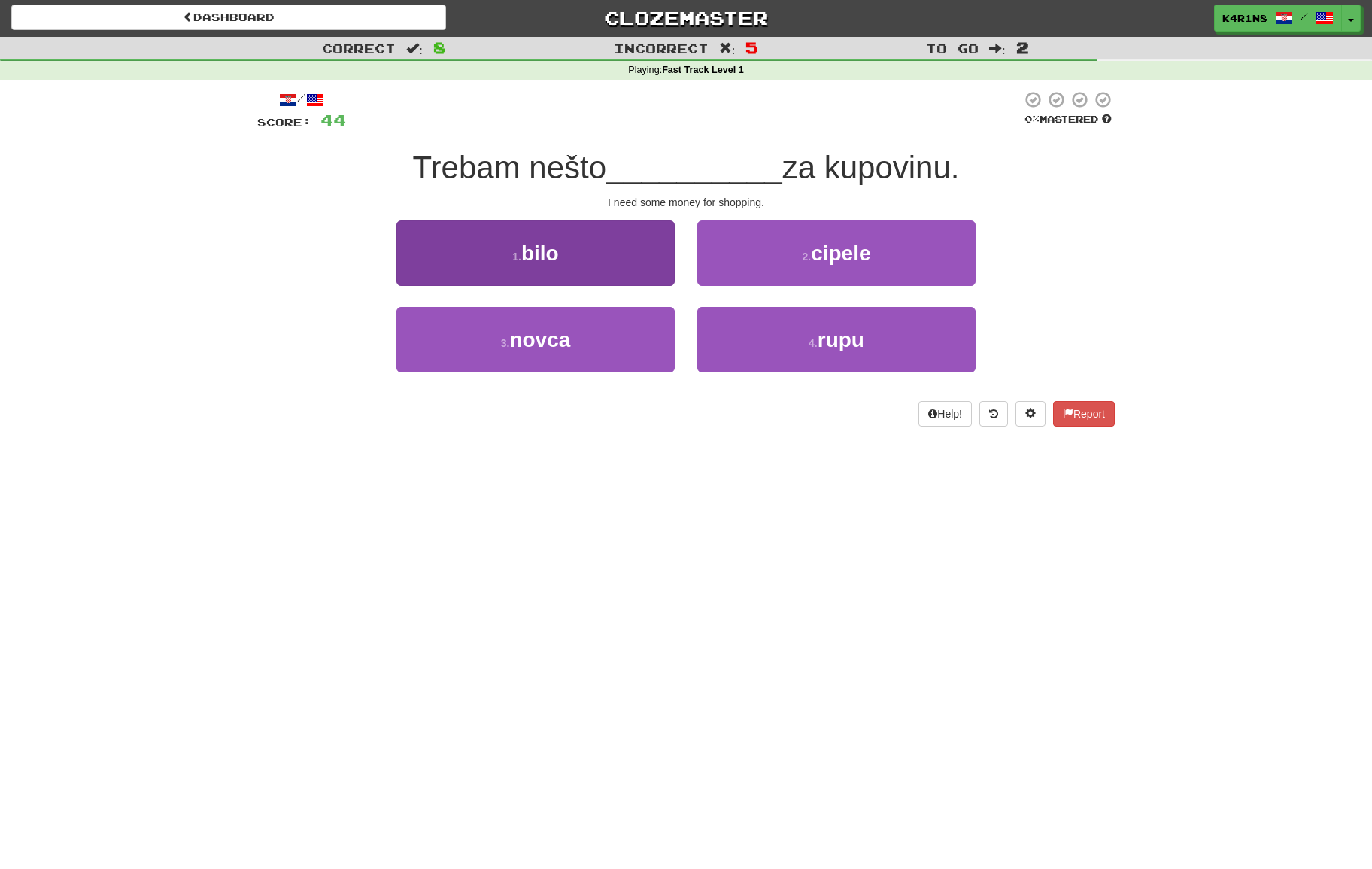
click at [564, 323] on button "3 . novca" at bounding box center [535, 340] width 278 height 65
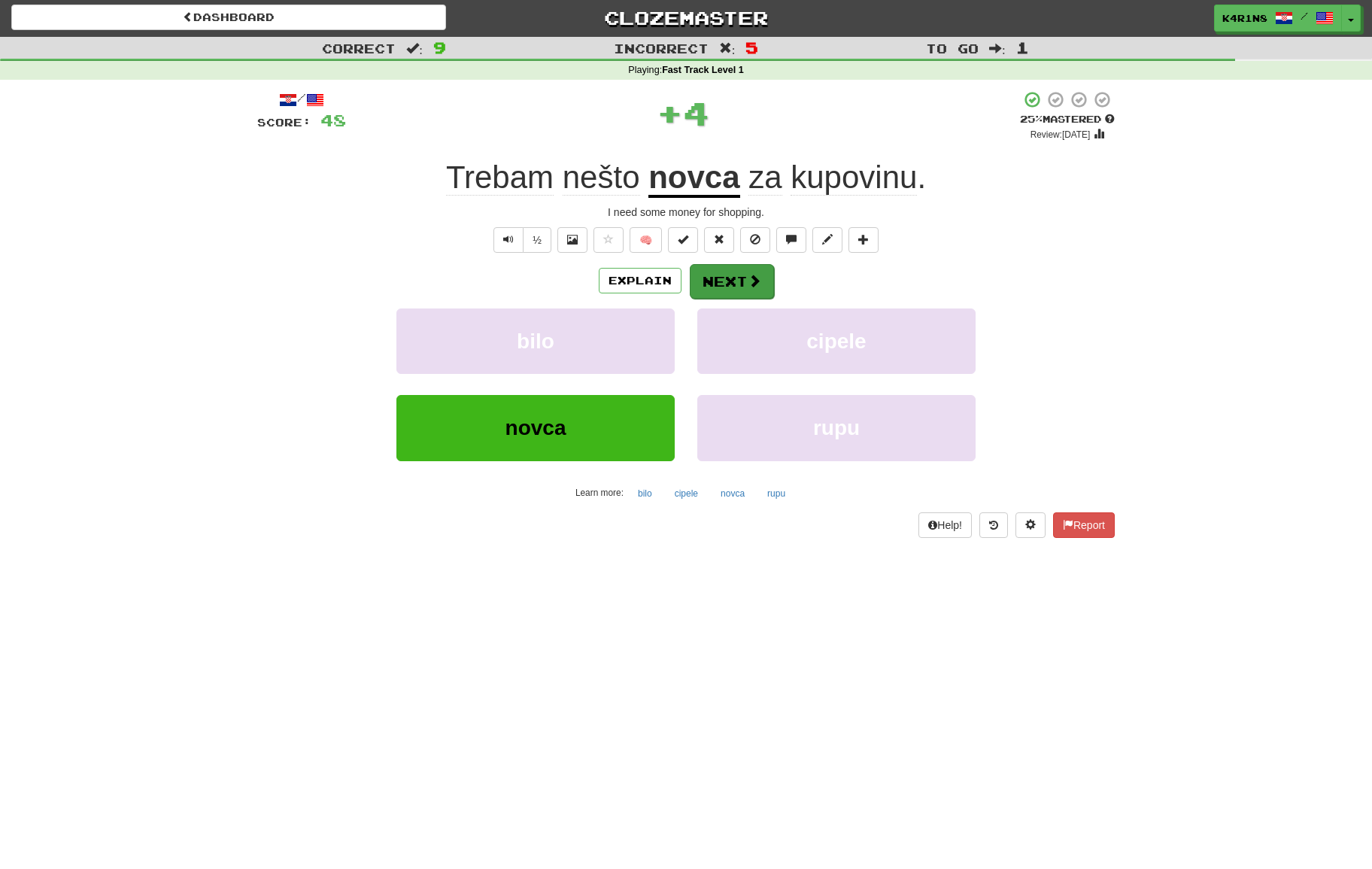
click at [736, 281] on button "Next" at bounding box center [732, 281] width 84 height 34
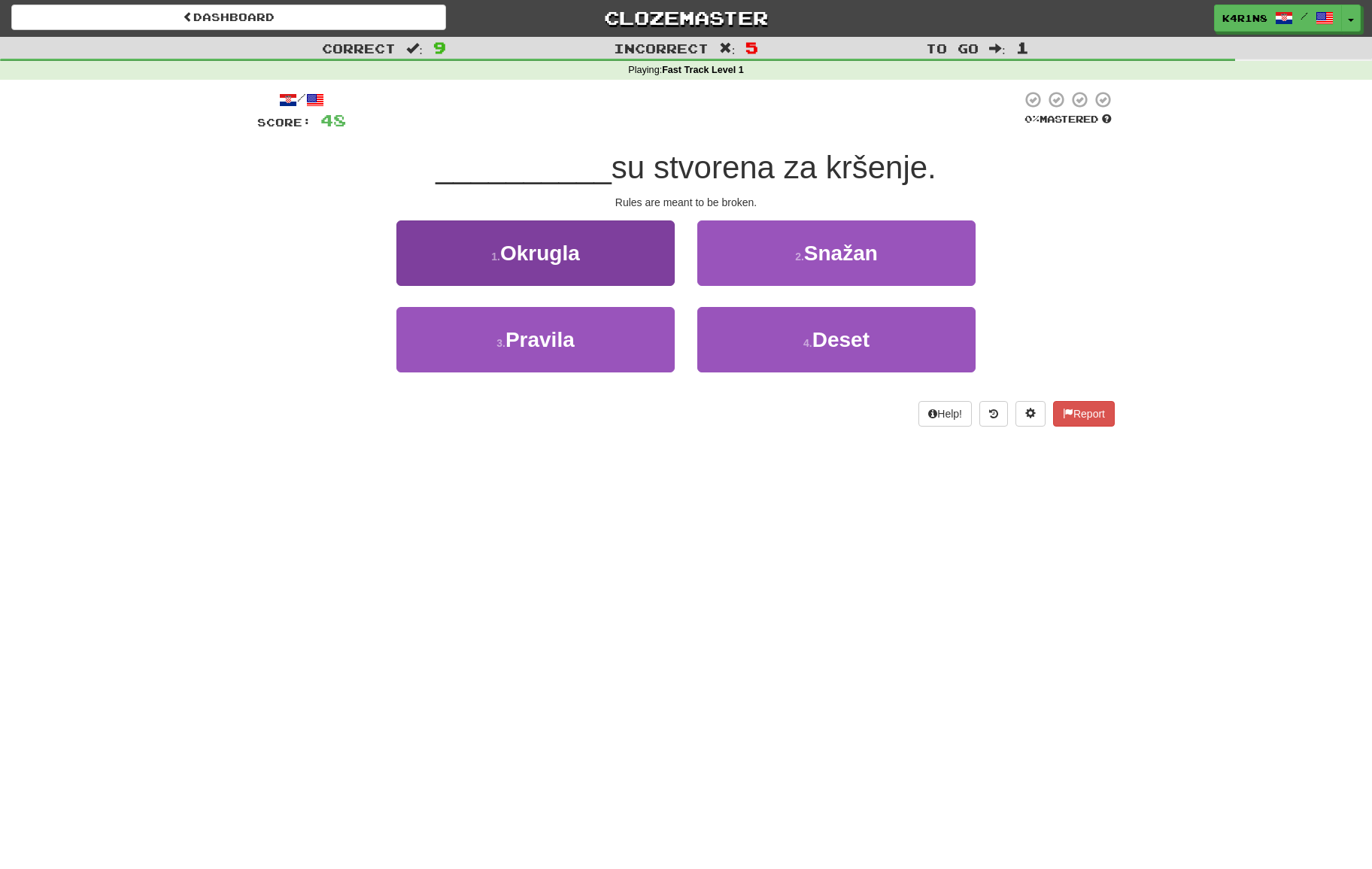
drag, startPoint x: 637, startPoint y: 339, endPoint x: 656, endPoint y: 326, distance: 23.0
click at [638, 338] on button "3 . [GEOGRAPHIC_DATA]" at bounding box center [535, 340] width 278 height 65
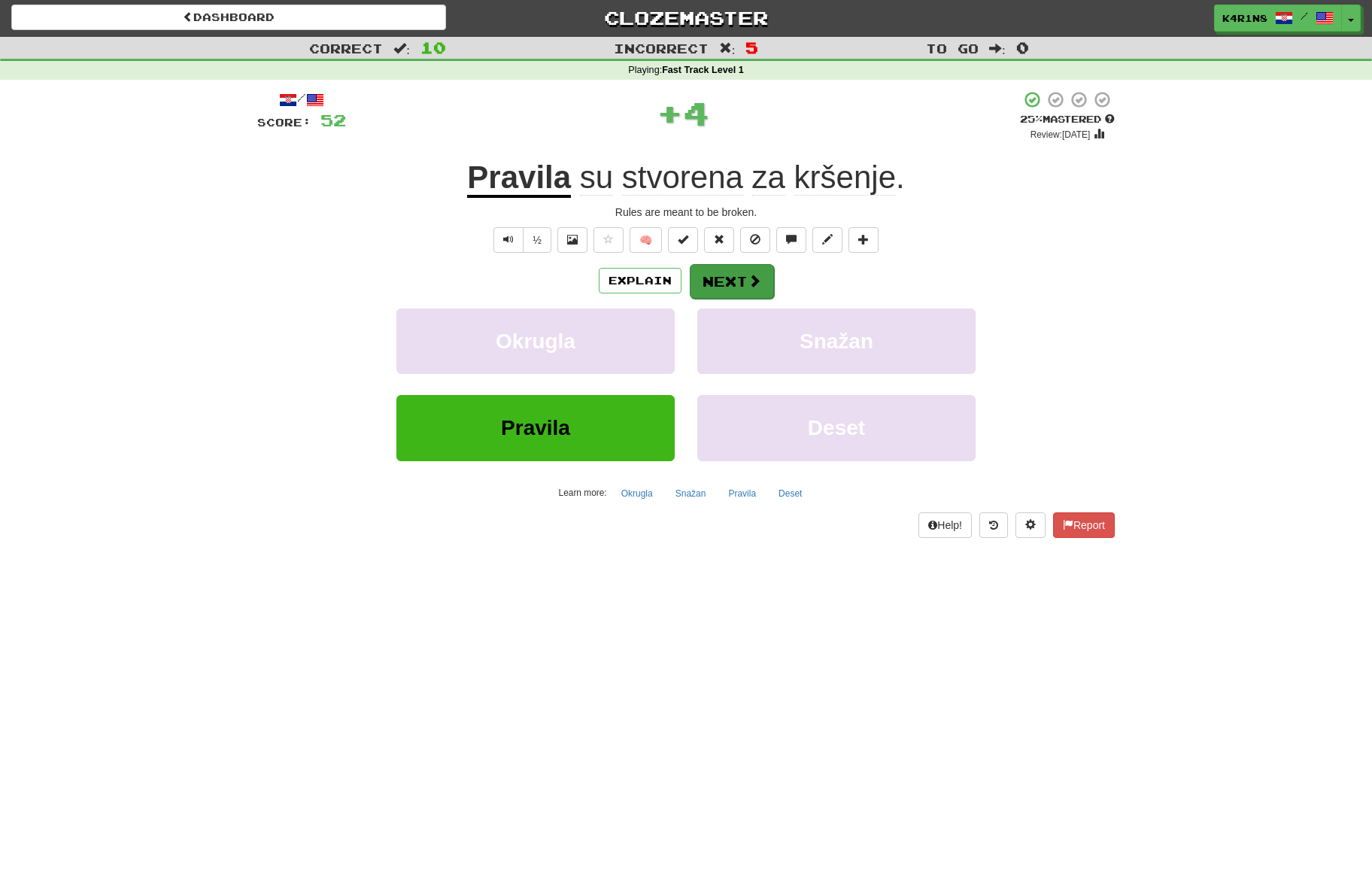
click at [719, 284] on button "Next" at bounding box center [732, 281] width 84 height 34
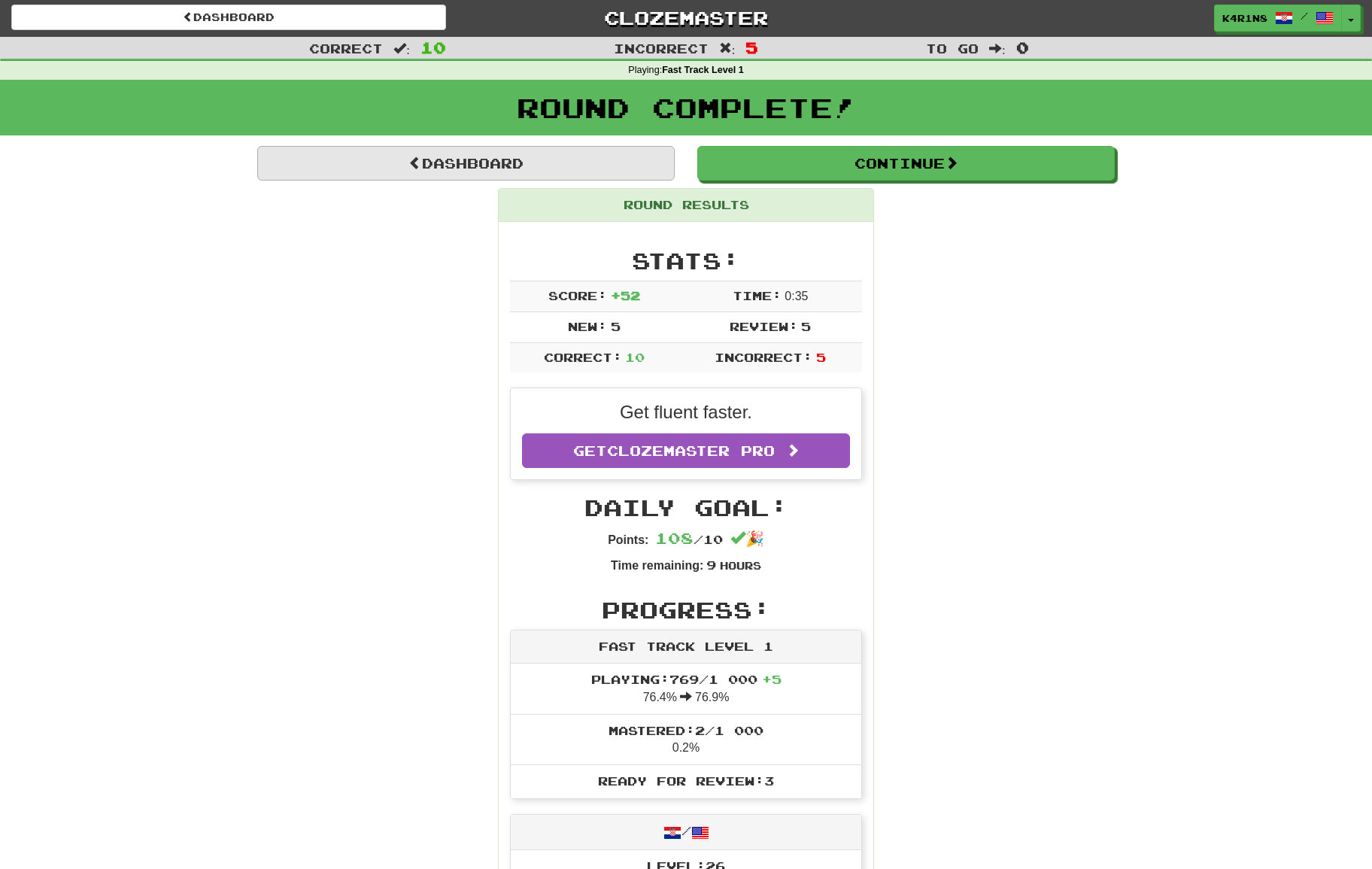
click at [528, 171] on link "Dashboard" at bounding box center [466, 163] width 418 height 34
